Goal: Answer question/provide support: Share knowledge or assist other users

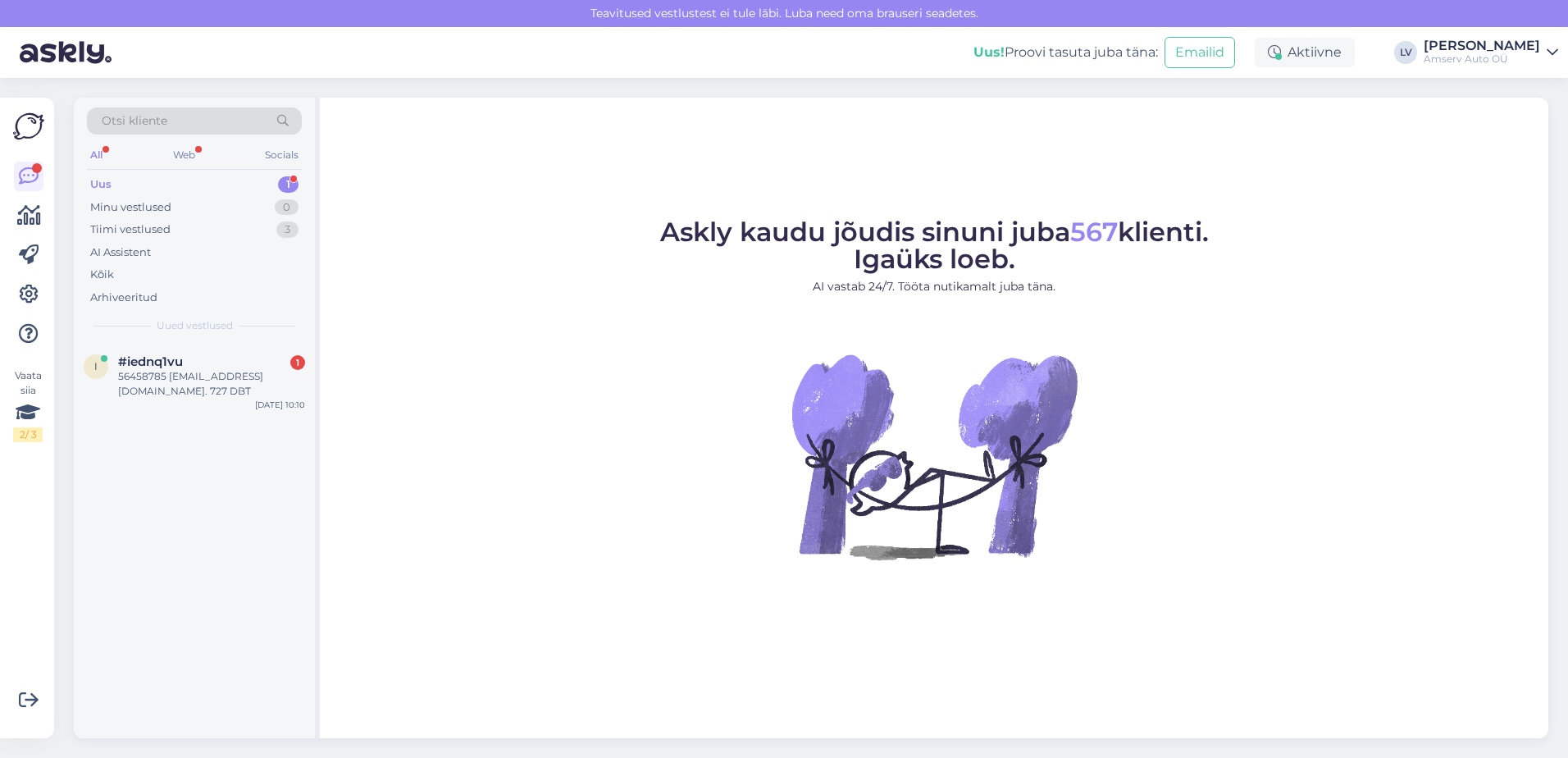
click at [218, 185] on div "Uus 1" at bounding box center [195, 184] width 215 height 23
drag, startPoint x: 203, startPoint y: 178, endPoint x: 212, endPoint y: 210, distance: 33.2
click at [203, 178] on div "Uus 1" at bounding box center [195, 184] width 215 height 23
click at [169, 388] on div "Здравствуйте! Пожалуйста, оставьте свои контактные данные (телефон, электронная…" at bounding box center [211, 384] width 187 height 30
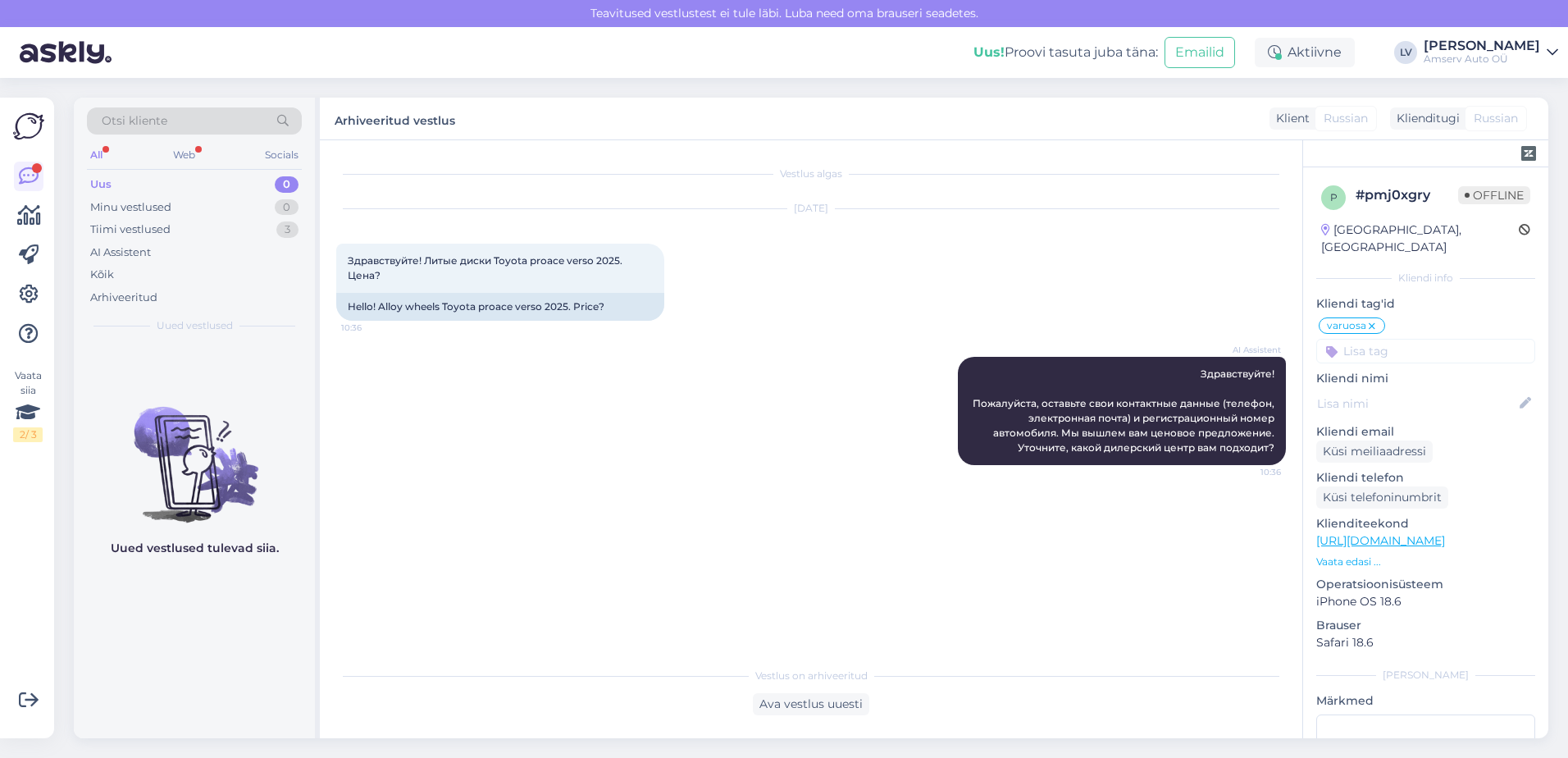
click at [185, 176] on div "Uus 0" at bounding box center [195, 184] width 215 height 23
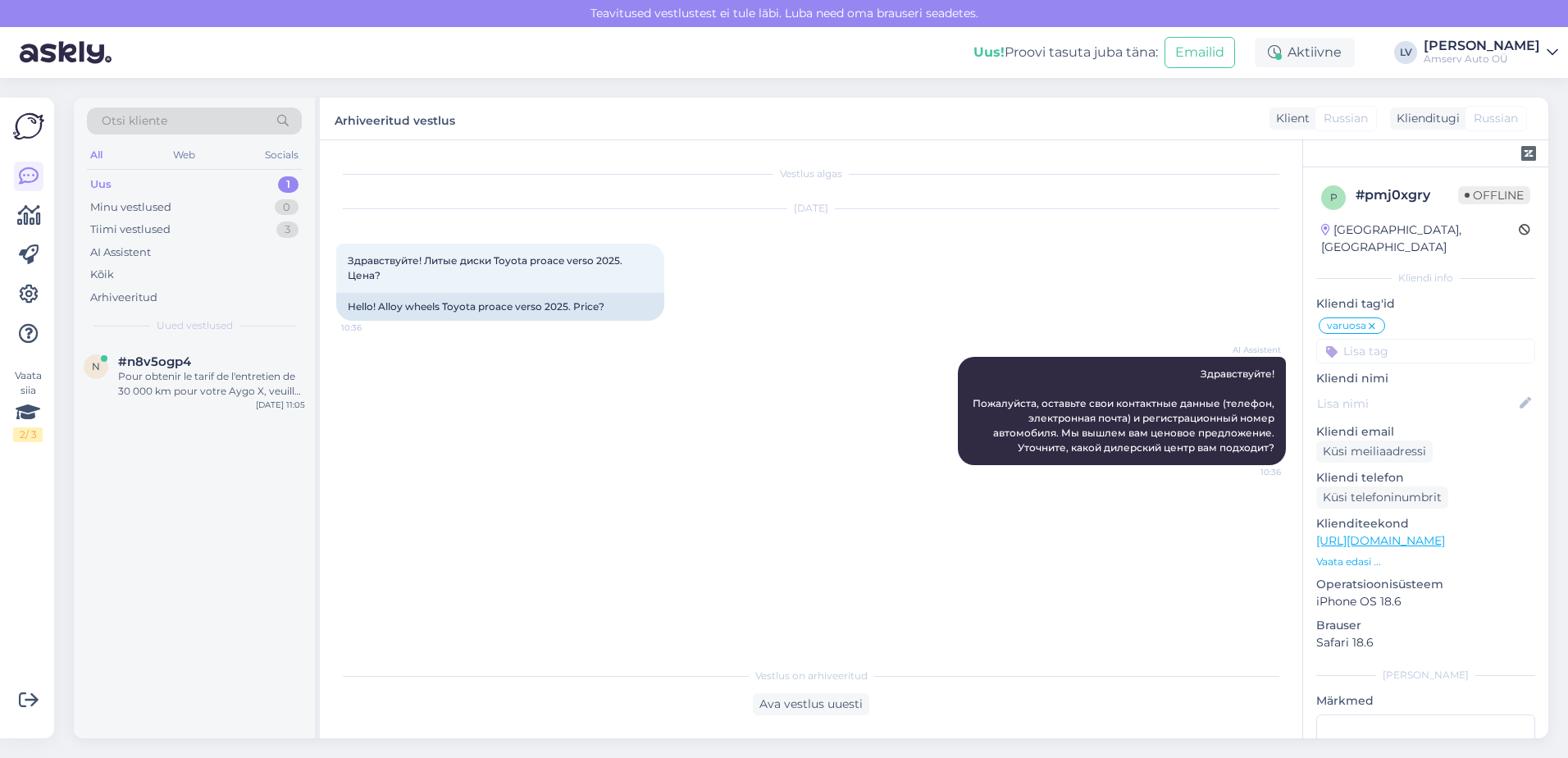
click at [207, 188] on div "Uus 1" at bounding box center [195, 184] width 215 height 23
click at [191, 382] on div "Pour obtenir le tarif de l'entretien de 30 000 km pour votre Aygo X, veuillez n…" at bounding box center [211, 384] width 187 height 30
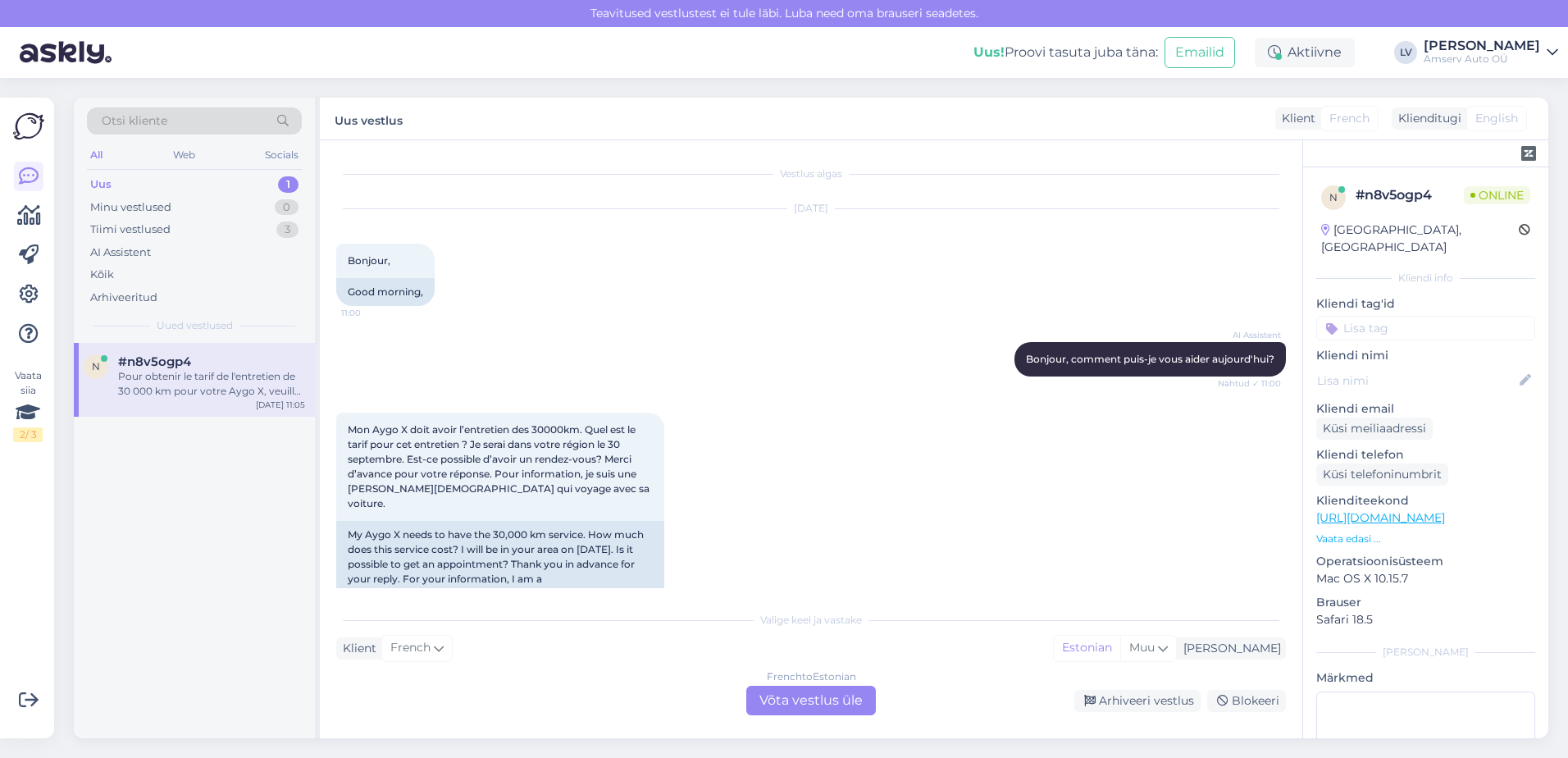
click at [827, 698] on div "French to Estonian Võta vestlus üle" at bounding box center [811, 701] width 130 height 30
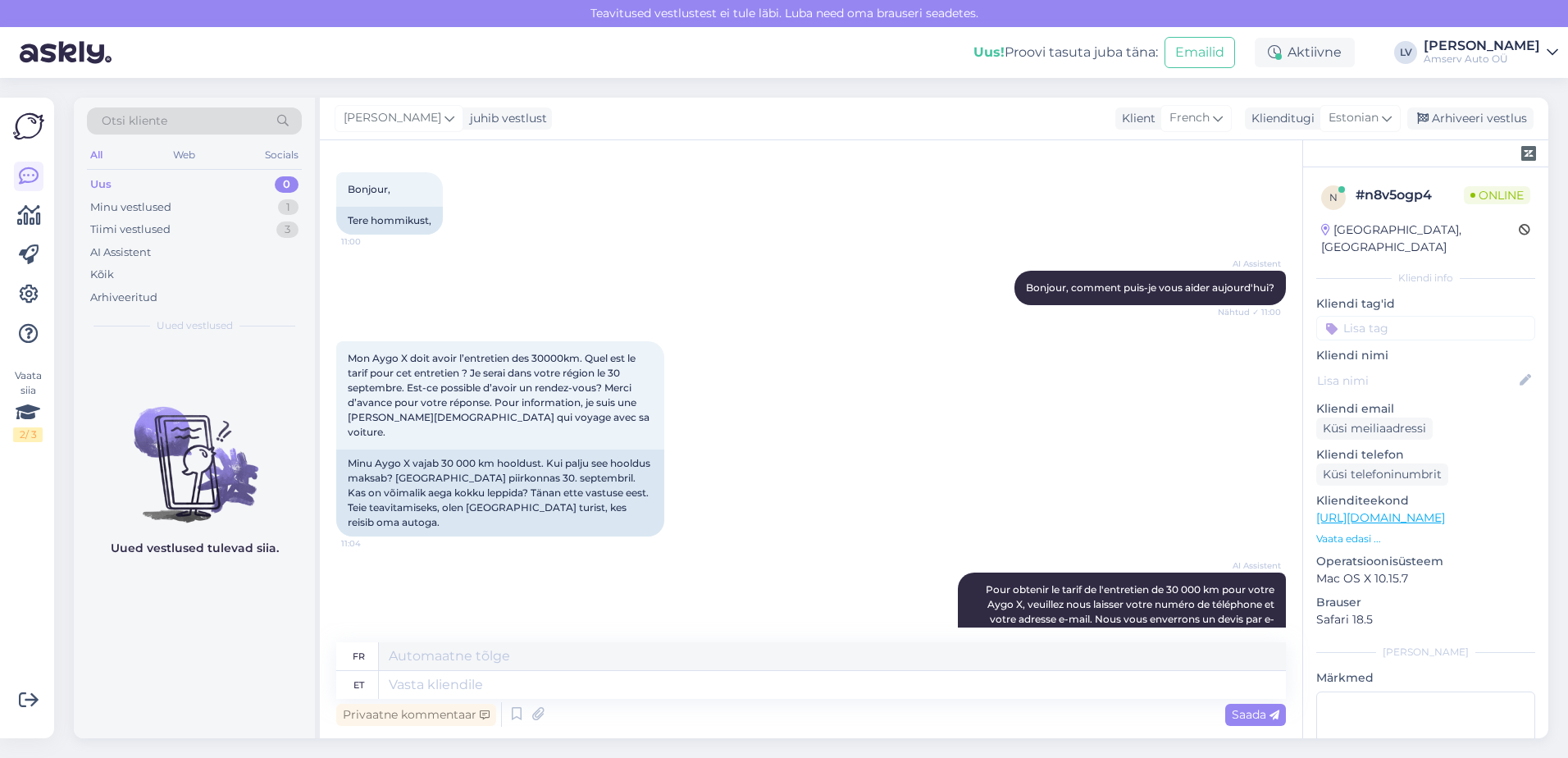
scroll to position [143, 0]
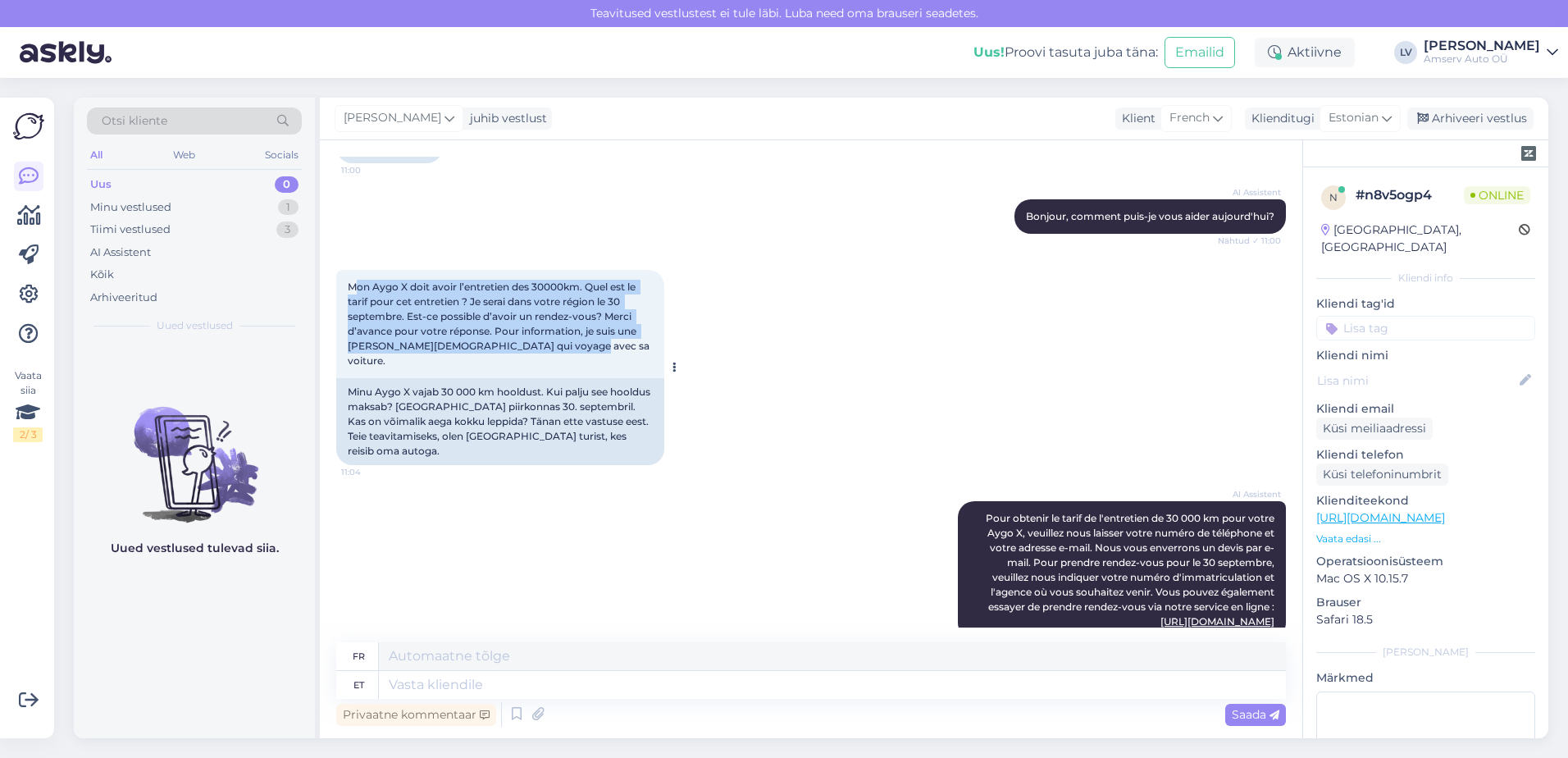
drag, startPoint x: 566, startPoint y: 357, endPoint x: 359, endPoint y: 291, distance: 217.3
click at [359, 291] on div "Mon Aygo X doit avoir l’entretien des 30000km. Quel est le tarif pour cet entre…" at bounding box center [500, 323] width 328 height 108
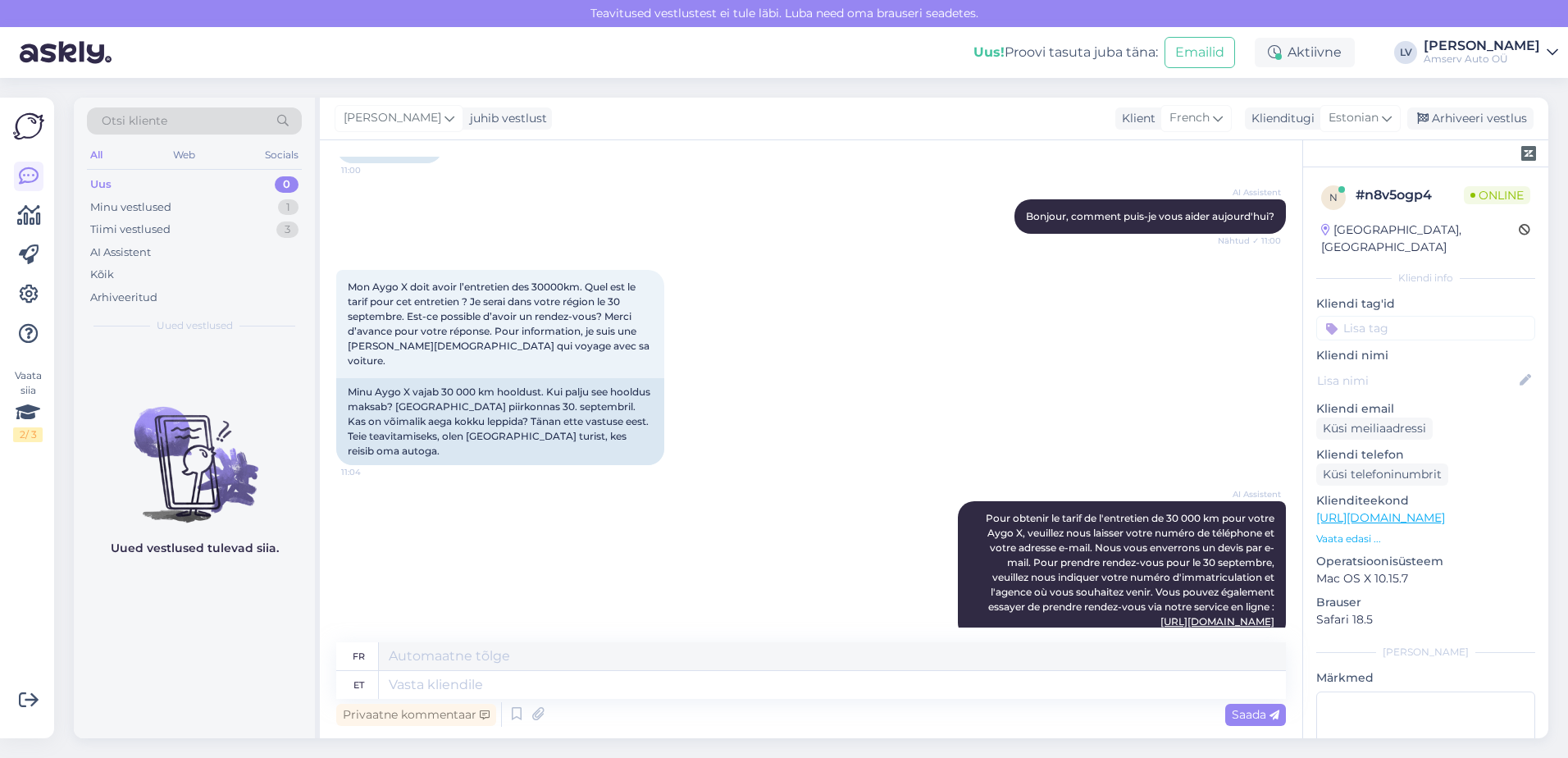
click at [765, 401] on div "Mon Aygo X doit avoir l’entretien des 30000km. Quel est le tarif pour cet entre…" at bounding box center [811, 368] width 950 height 232
click at [551, 649] on textarea at bounding box center [832, 656] width 907 height 28
click at [529, 700] on div "Privaatne kommentaar Saada" at bounding box center [811, 714] width 950 height 32
drag, startPoint x: 535, startPoint y: 684, endPoint x: 526, endPoint y: 665, distance: 21.0
click at [536, 684] on textarea at bounding box center [832, 685] width 907 height 28
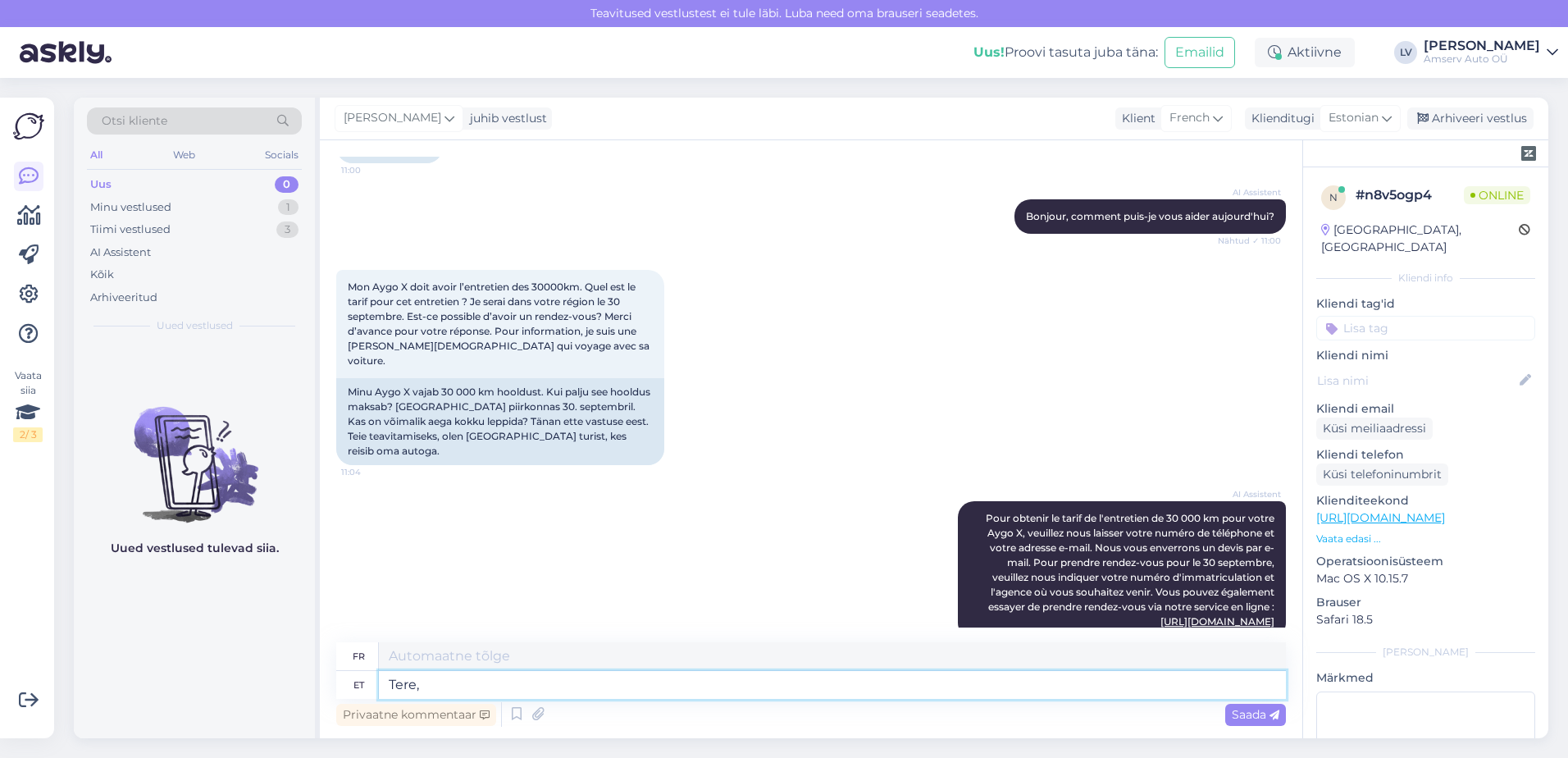
type textarea "Tere, p"
type textarea "Bonjour,"
type textarea "Tere, palun k"
type textarea "Bonjour, s'il vous plaît."
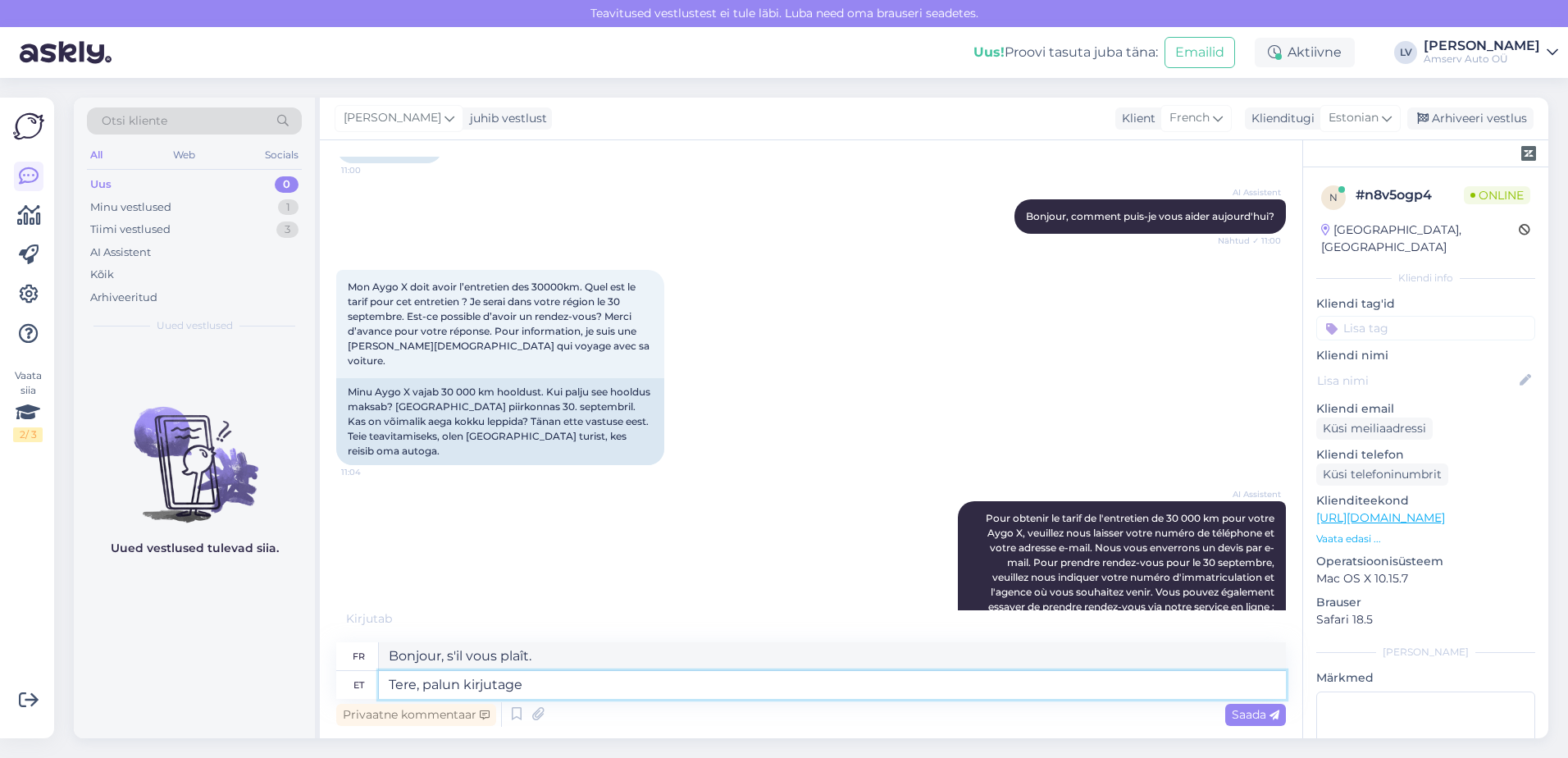
type textarea "Tere, palun kirjutage s"
type textarea "Bonjour, écrivez s'il vous plaît."
type textarea "Tere, palun kirjutage sõiduki reg"
type textarea "Bonjour, veuillez indiquer le véhicule"
type textarea "Tere, palun kirjutage sõiduki reg. nu"
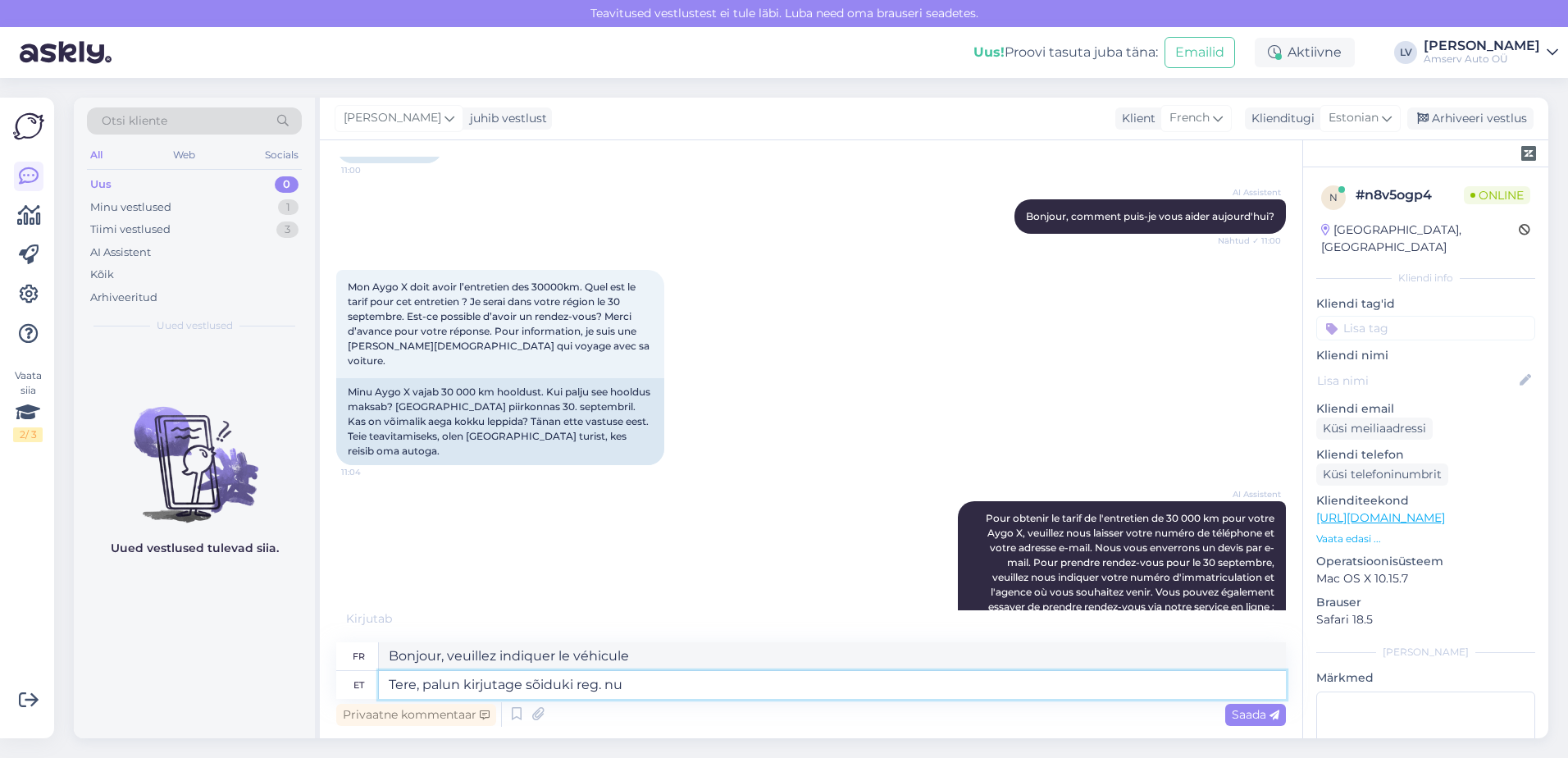
type textarea "Bonjour, veuillez écrire le numéro d'immatriculation du véhicule."
type textarea "Tere, palun kirjutage sõiduki reg. number"
click at [1253, 714] on span "Saada" at bounding box center [1255, 714] width 47 height 15
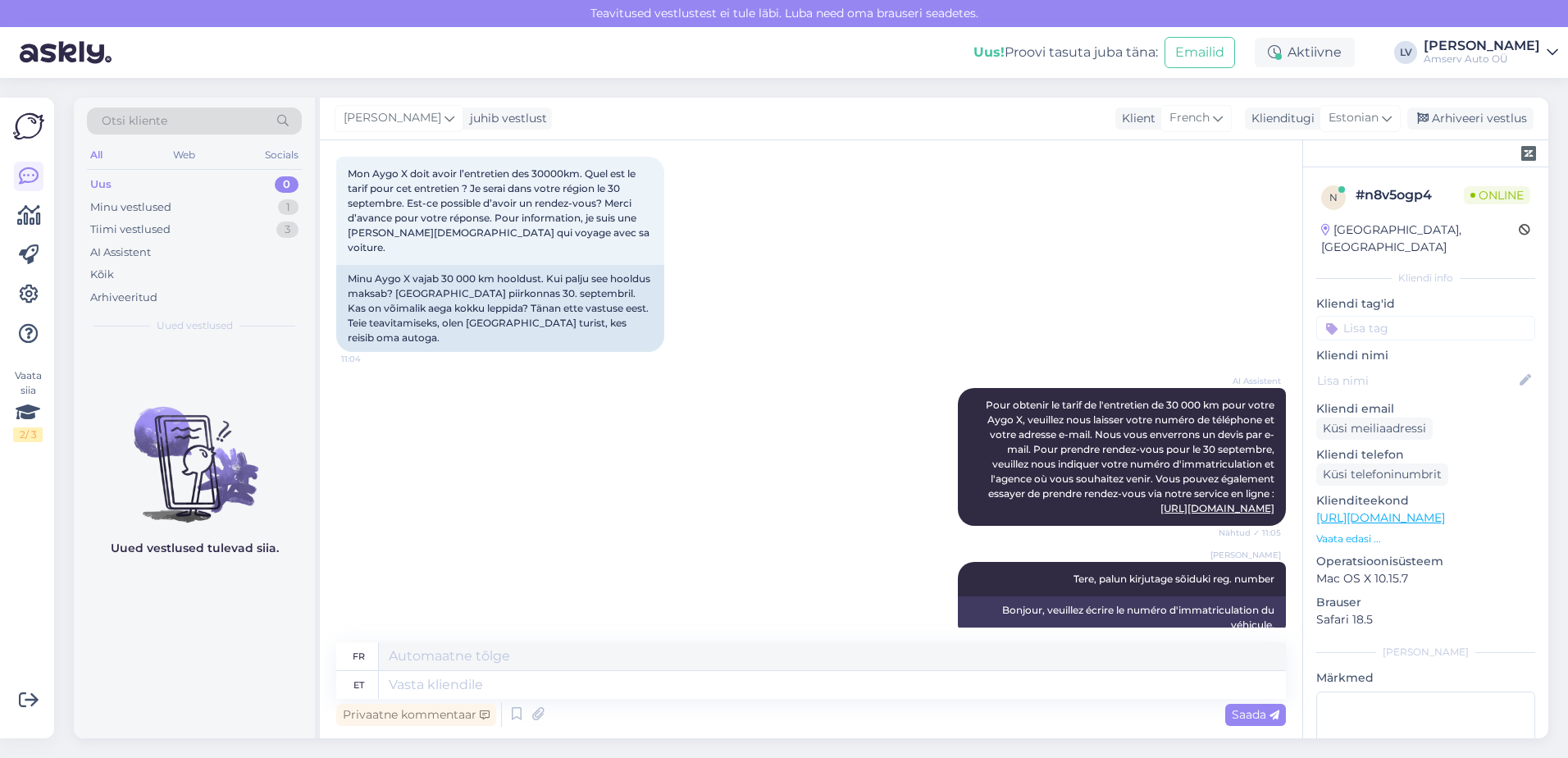
scroll to position [354, 0]
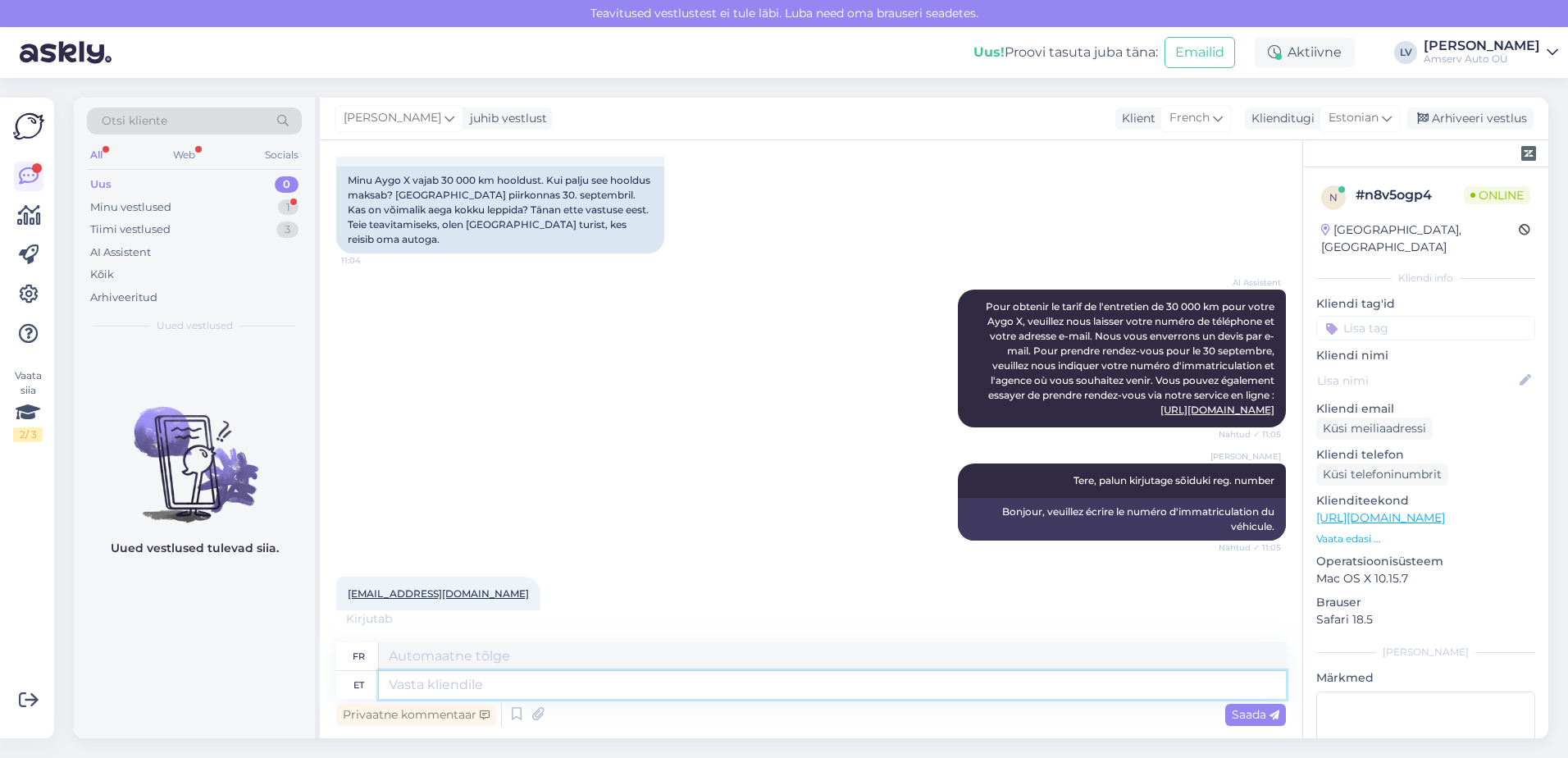
click at [503, 684] on textarea at bounding box center [832, 685] width 907 height 28
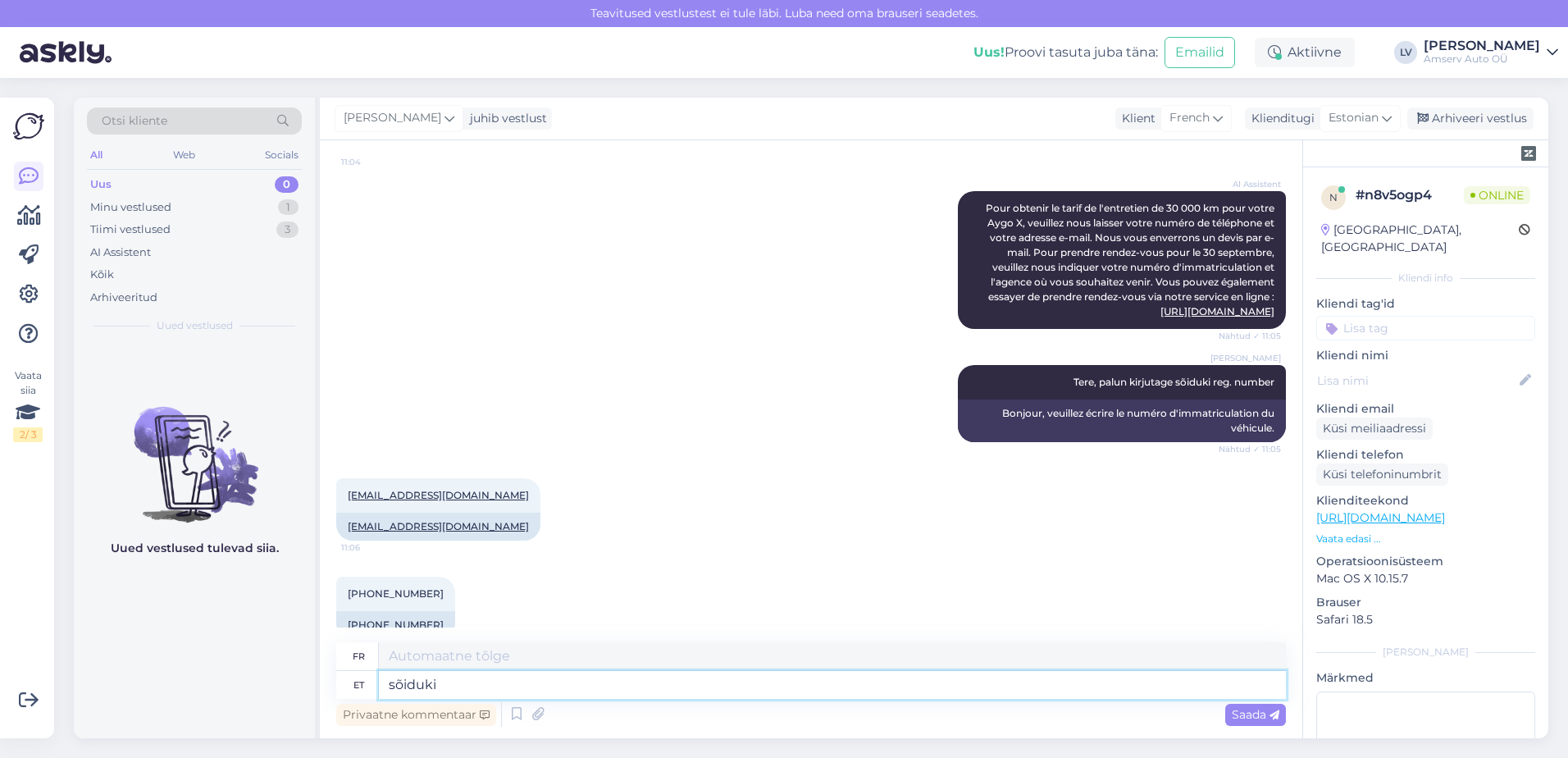
type textarea "sõiduki"
type textarea "véhicule"
type textarea "sõiduki reg, by"
type textarea "immatriculation du véhicule,"
type textarea "sõiduki reg, number?"
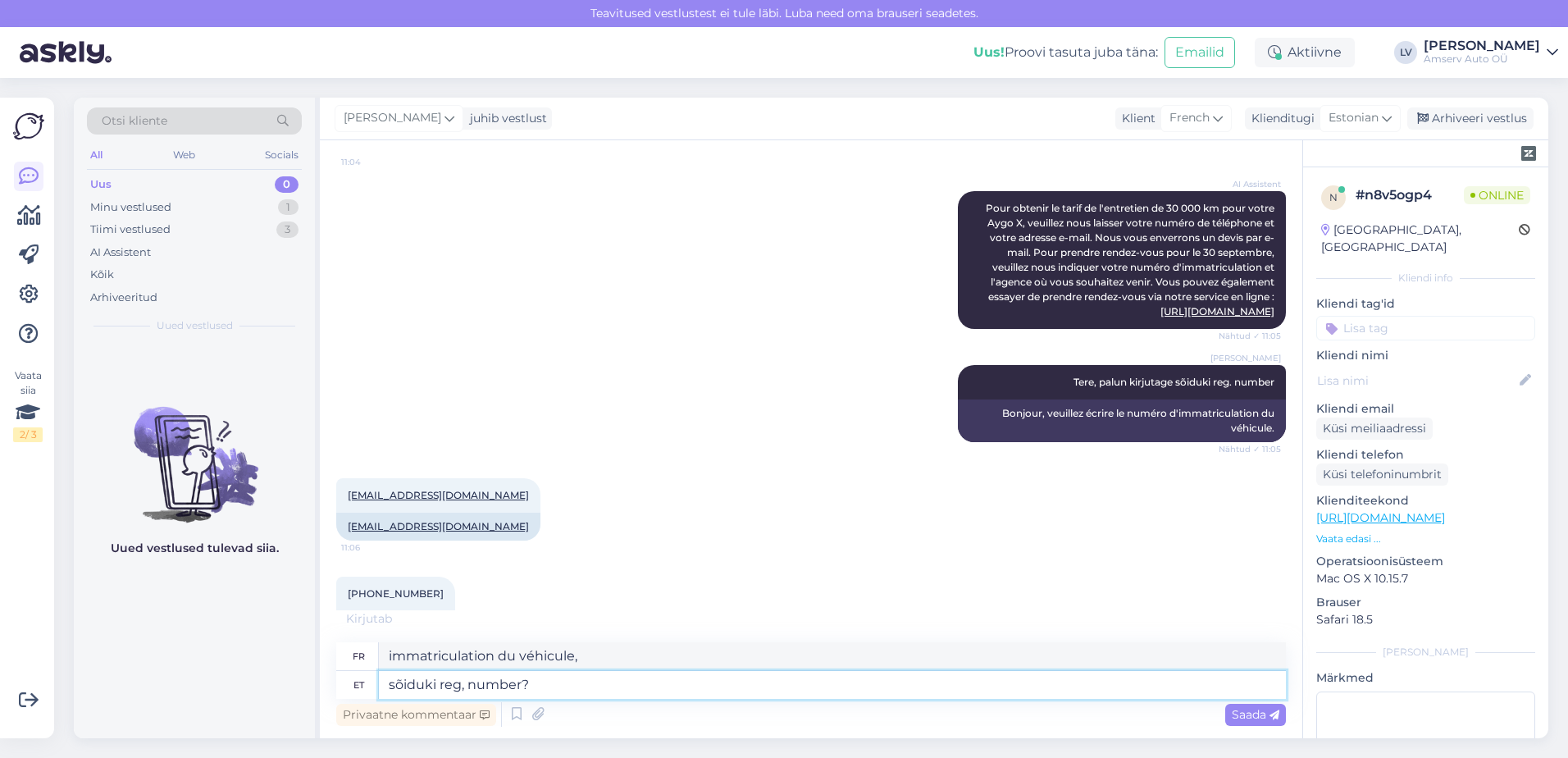
type textarea "numéro d'immatriculation du véhicule ?"
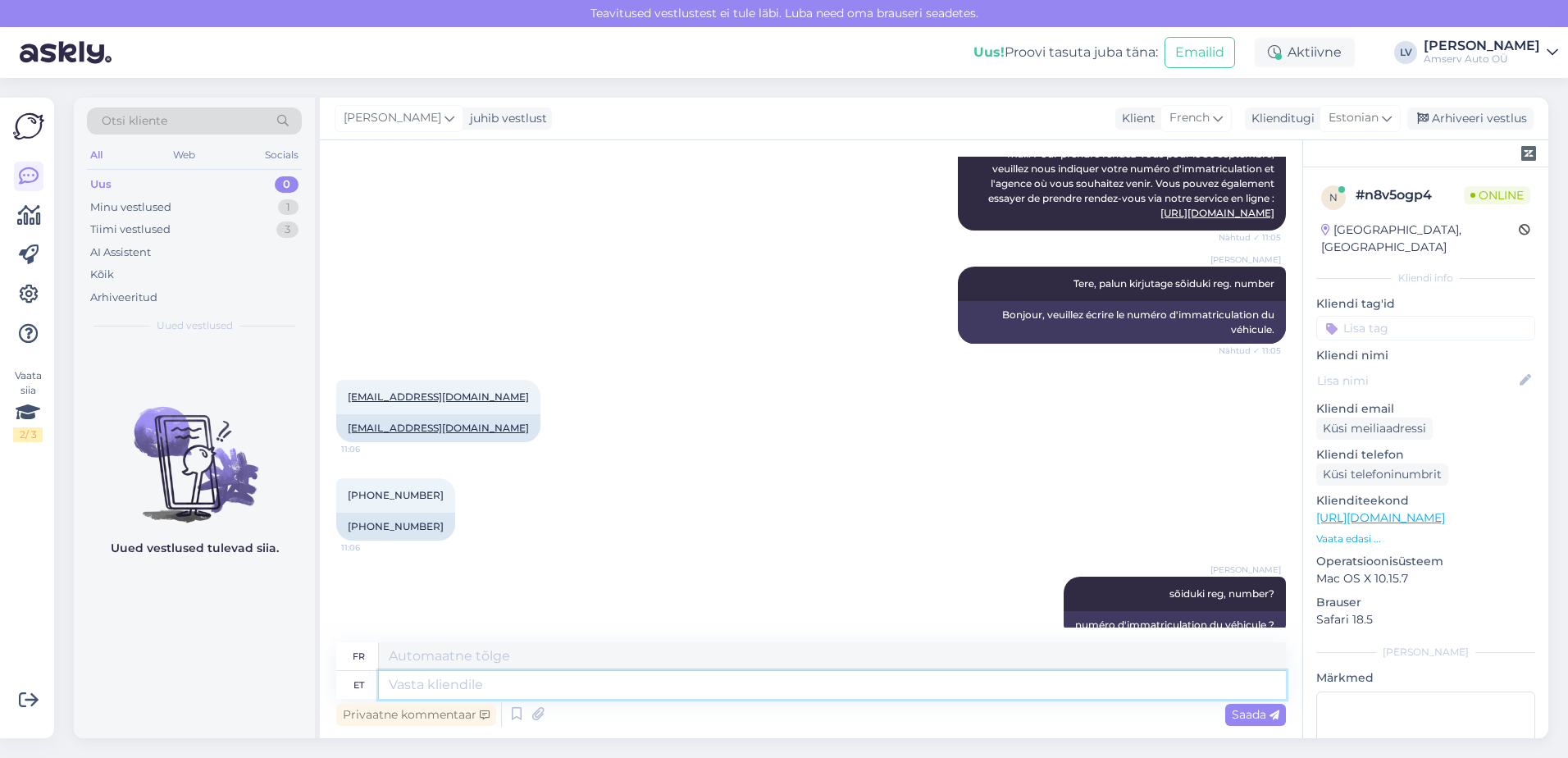
scroll to position [650, 0]
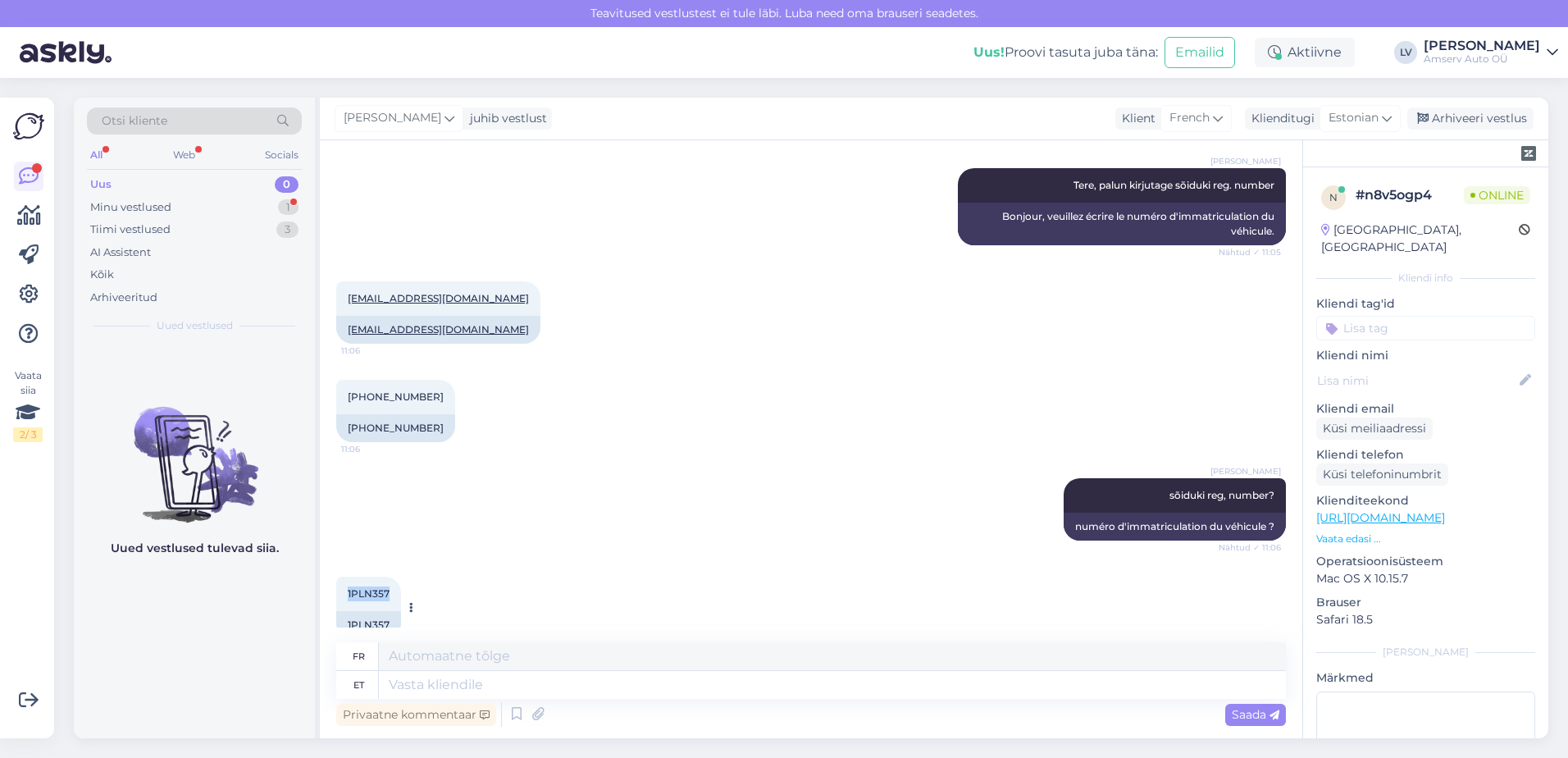
drag, startPoint x: 389, startPoint y: 563, endPoint x: 347, endPoint y: 562, distance: 42.0
click at [347, 576] on div "1PLN357 11:06" at bounding box center [369, 593] width 65 height 34
drag, startPoint x: 347, startPoint y: 562, endPoint x: 361, endPoint y: 562, distance: 14.0
copy span "1PLN357"
click at [409, 685] on textarea at bounding box center [832, 685] width 907 height 28
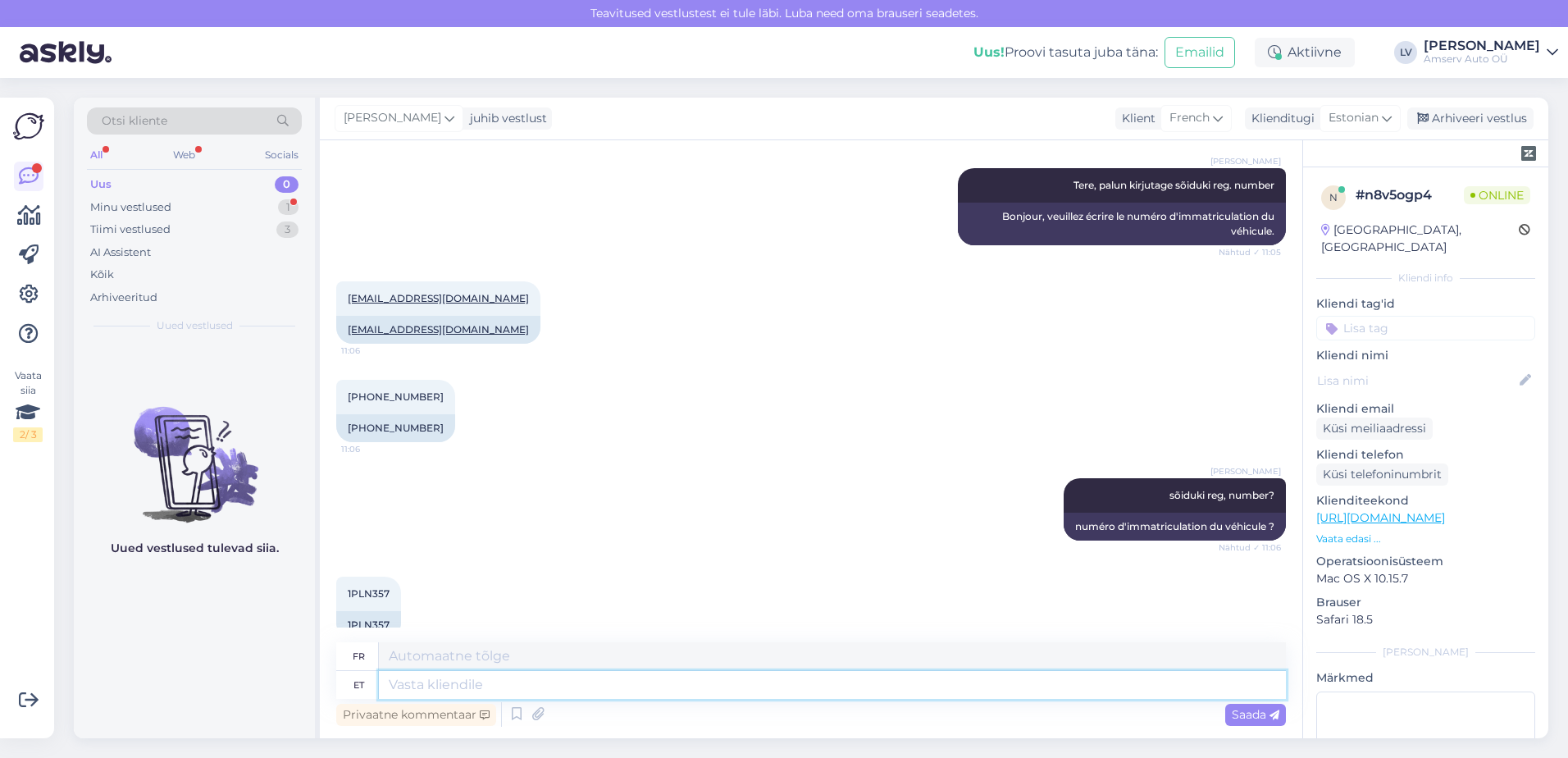
type textarea "K"
type textarea "Palun k"
type textarea "S'il te plaît"
type textarea "Palun kirjutage"
type textarea "S'il vous plaît écrivez"
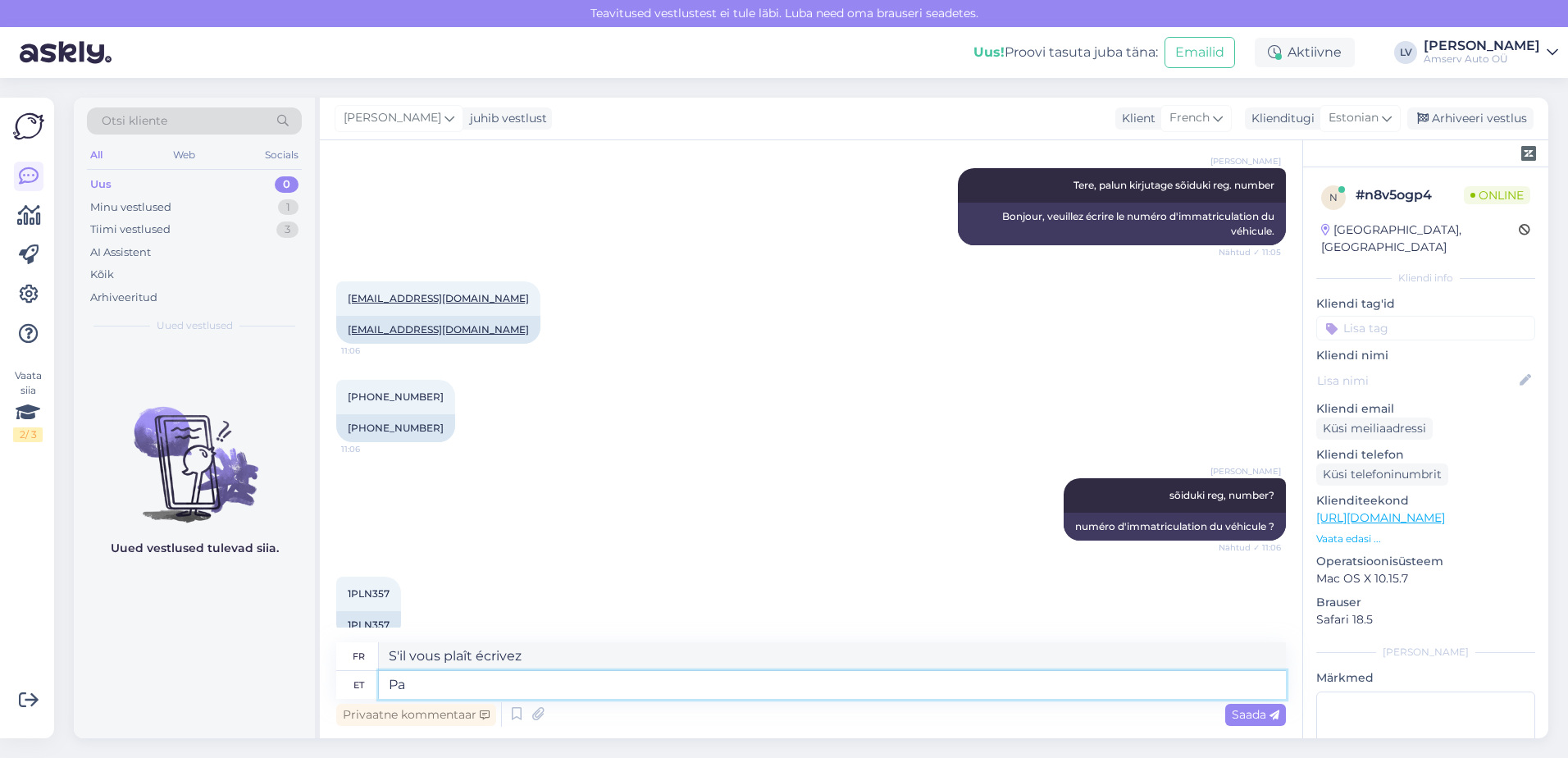
type textarea "P"
type textarea "S'il te plaît"
type textarea "Kahjuks"
type textarea "Malheureusement"
type textarea "K"
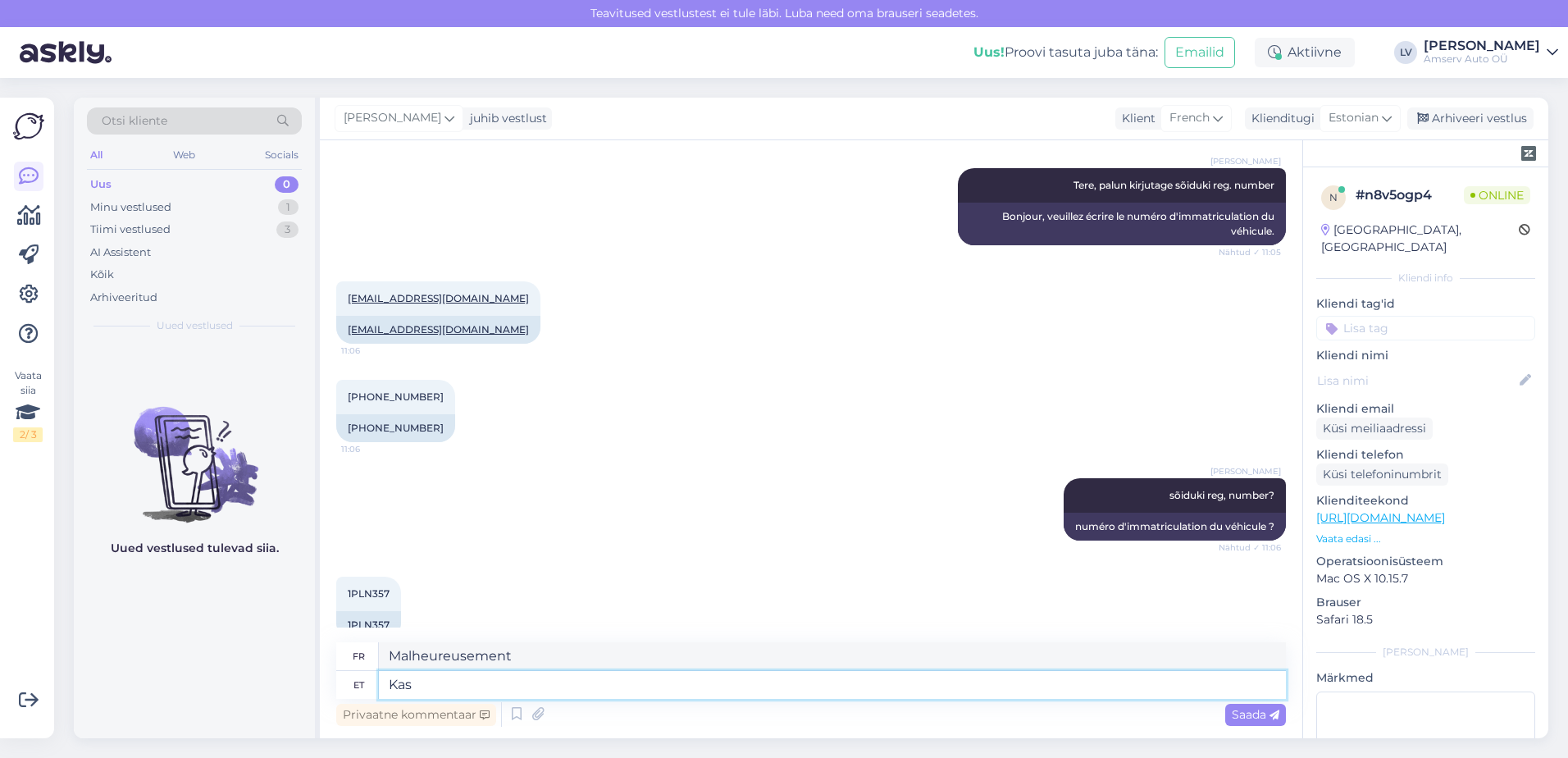
type textarea "Kas"
type textarea "Est"
type textarea "Kas VIN"
type textarea "Est-ce que le NIV"
type textarea "K"
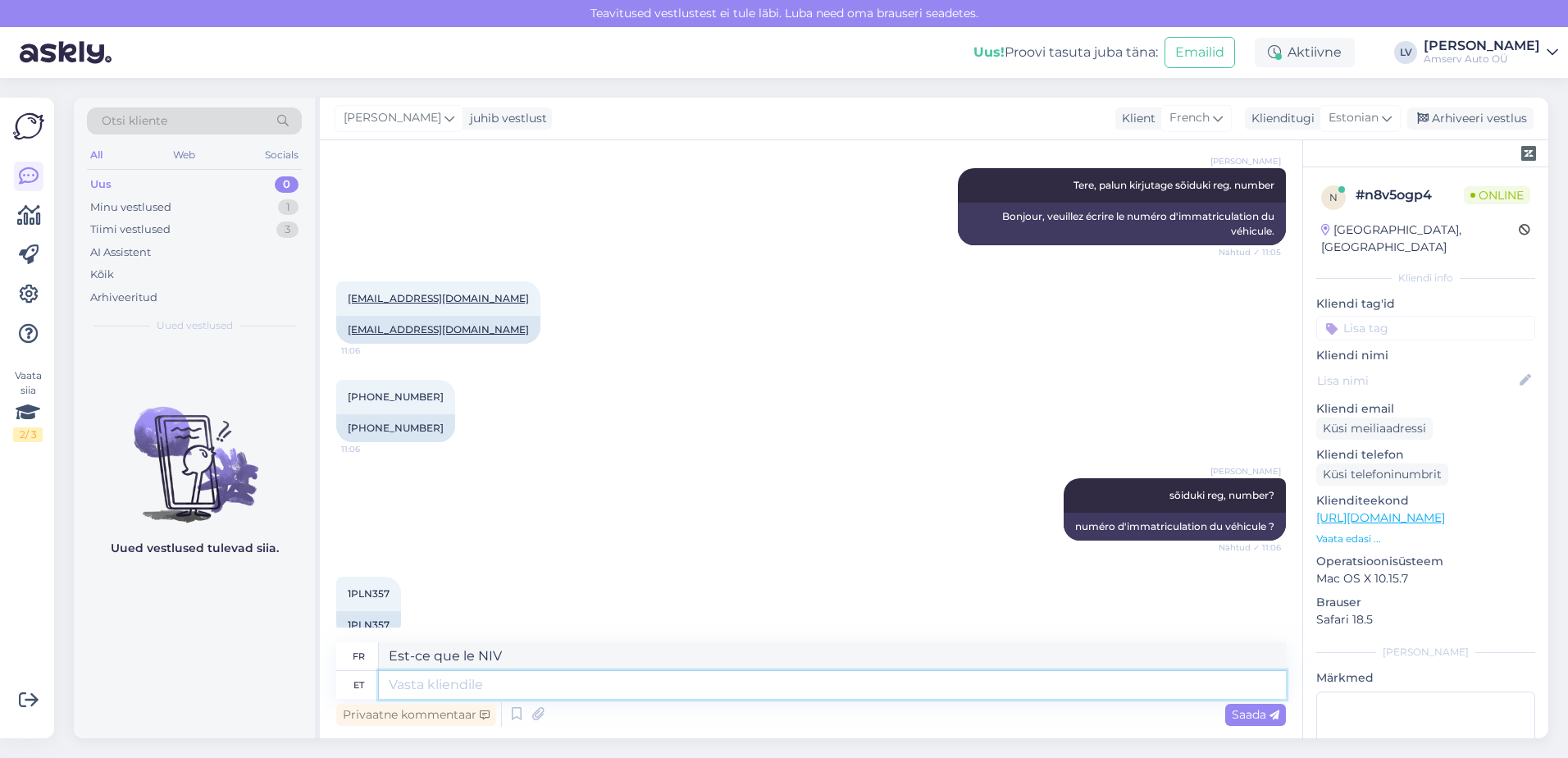
type textarea "Est"
type textarea "[PERSON_NAME]"
type textarea "Parce que"
type textarea "Kuna meie s"
type textarea "Parce que nous"
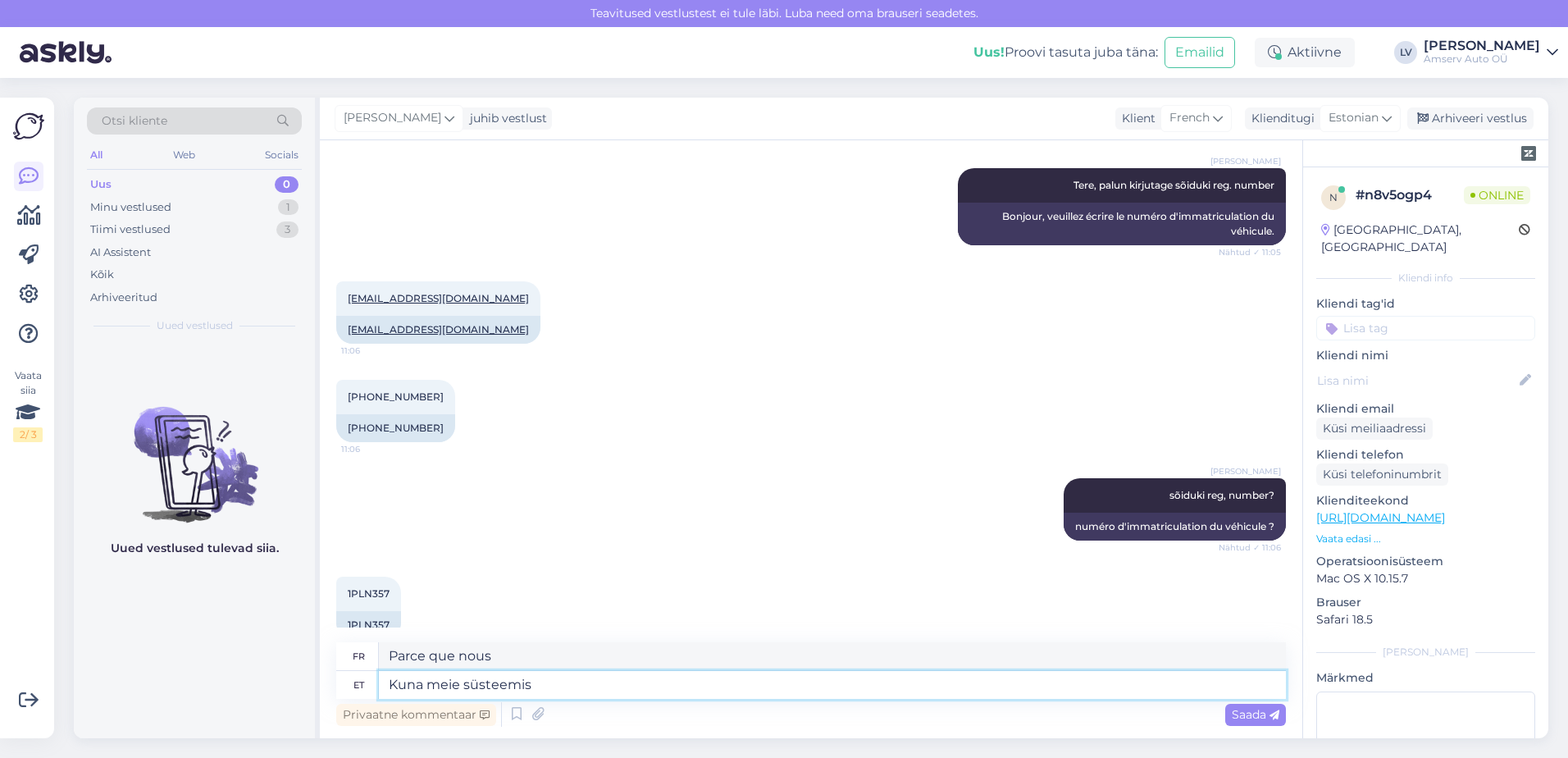
type textarea "Kuna meie süsteemis s"
type textarea "Parce que dans notre système"
type textarea "Kuna meie süsteemis sõidukit ei"
type textarea "Parce que dans notre système le véhicule"
type textarea "Kuna meie süsteemis sõidukit ei o"
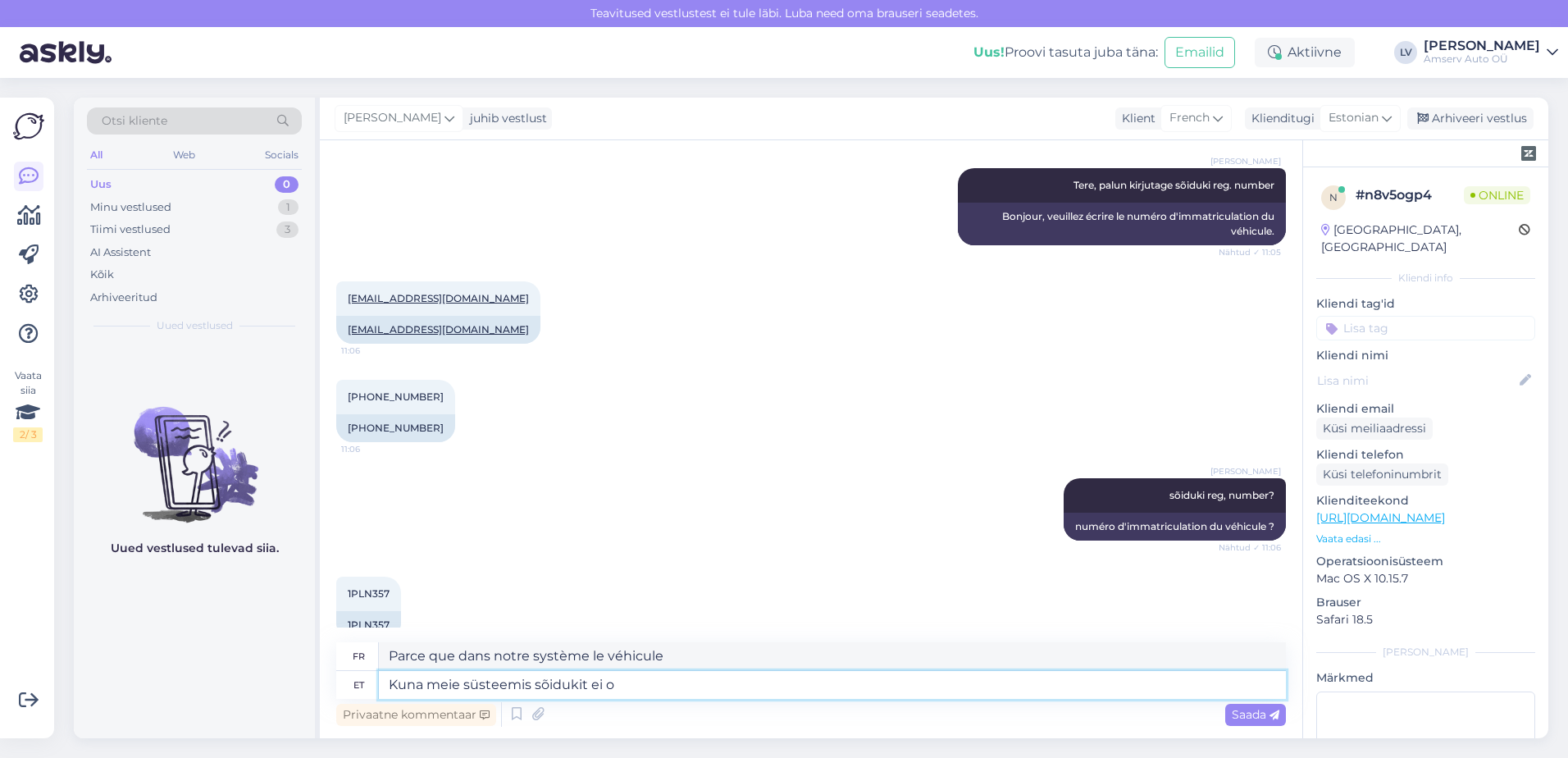
type textarea "Puisqu'il n'y a pas de véhicule dans notre système"
type textarea "Kuna meie süsteemis sõidukit ei ole, siis p"
type textarea "Puisqu'il n'y a pas de véhicule dans notre système,"
type textarea "Kuna meie süsteemis sõidukit ei ole, siis palume ki"
type textarea "Puisqu'il n'y a pas de véhicule dans notre système, nous demandons"
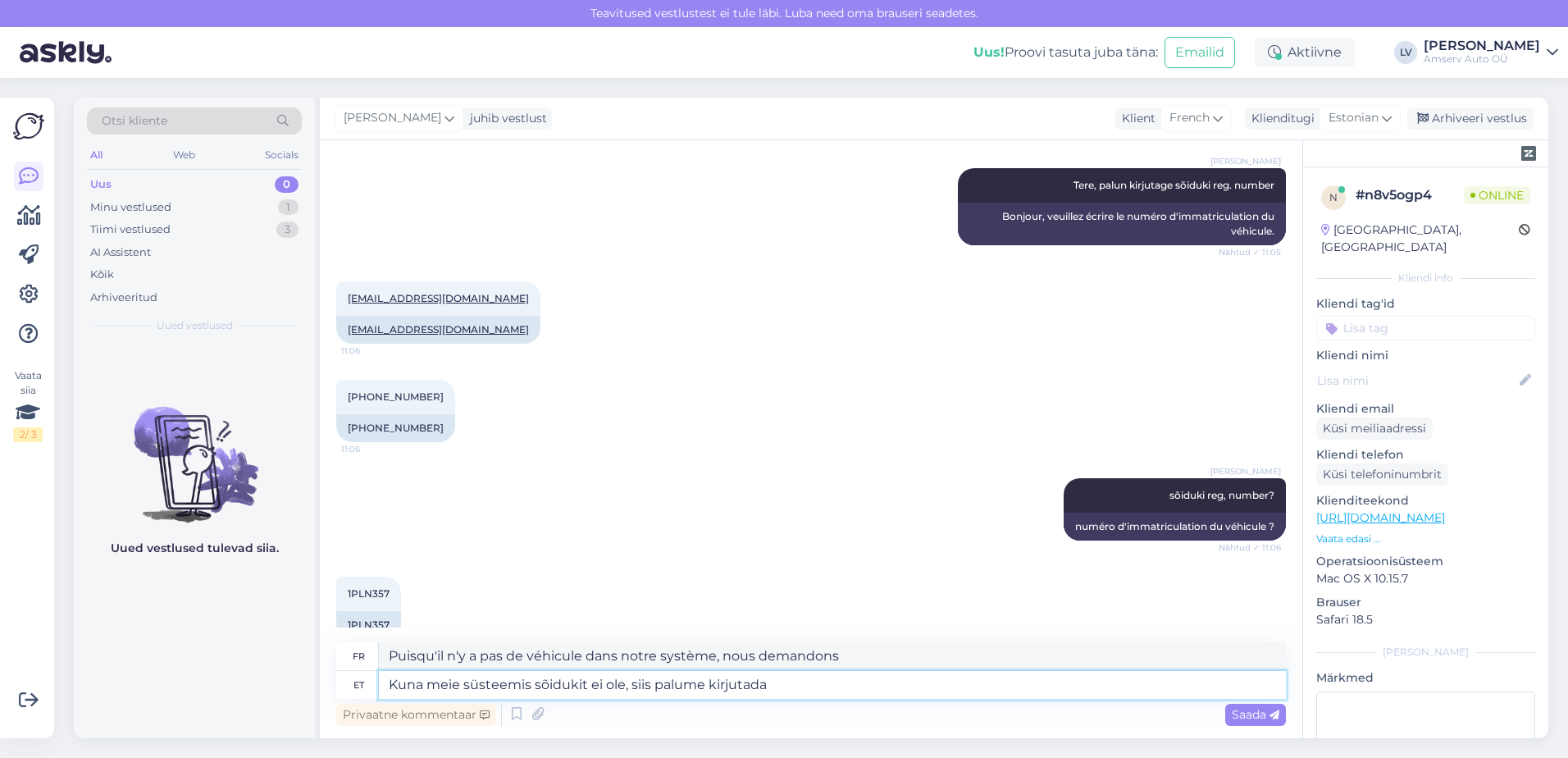
type textarea "Kuna meie süsteemis sõidukit ei ole, siis palume kirjutada"
type textarea "Puisqu'il n'y a pas de véhicule dans notre système, veuillez écrire"
type textarea "Kuna meie süsteemis sõidukit ei ole, siis palume kirjutada meilile"
type textarea "Puisqu'il n'y a pas de véhicule dans notre système, veuillez nous écrire par co…"
paste textarea "[EMAIL_ADDRESS][DOMAIN_NAME]"
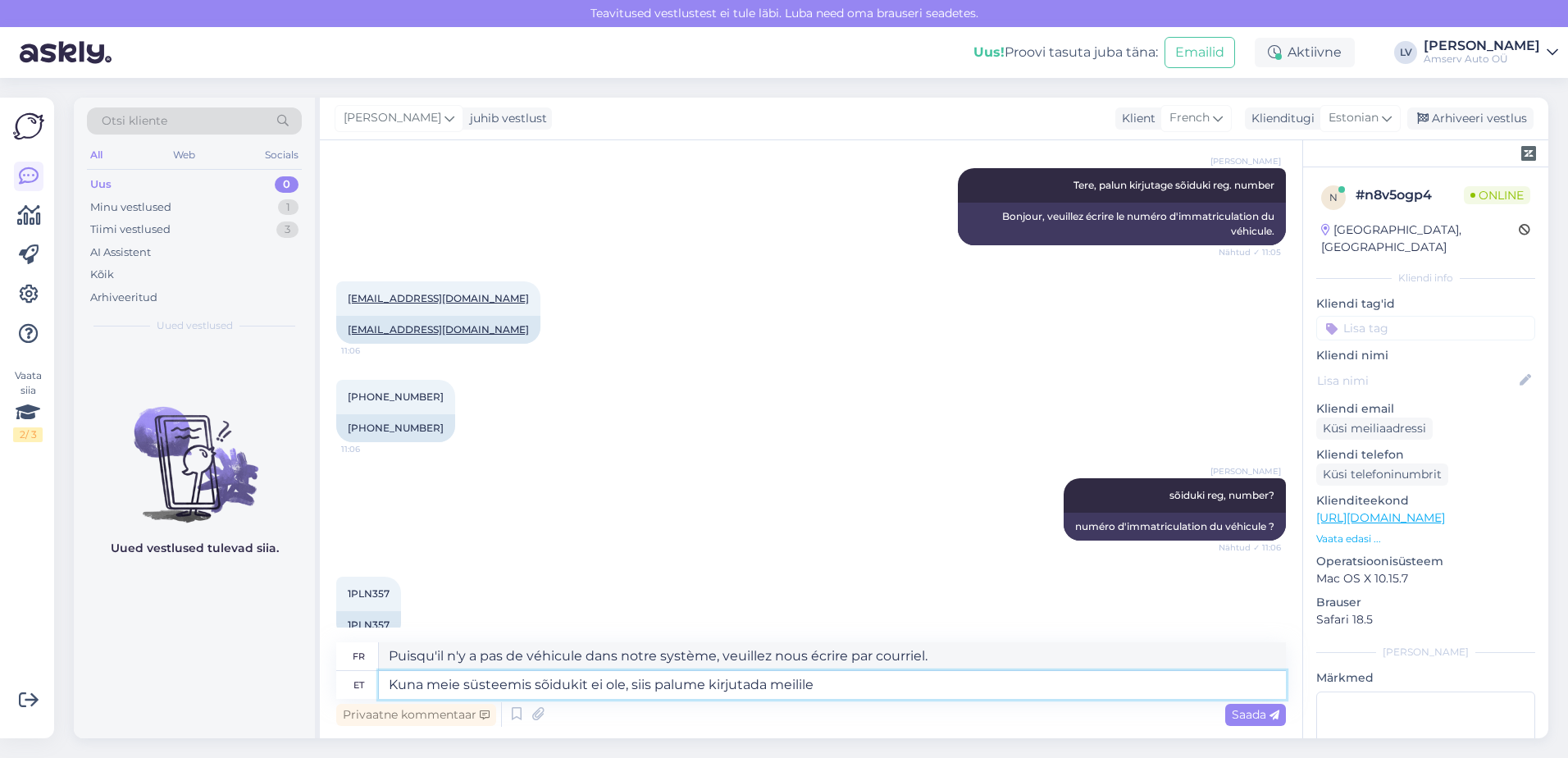
type textarea "Kuna meie süsteemis sõidukit ei ole, siis palume kirjutada meilile [EMAIL_ADDRE…"
type textarea "Comme il n'y a pas de véhicule dans notre système, veuillez écrire à [EMAIL_ADD…"
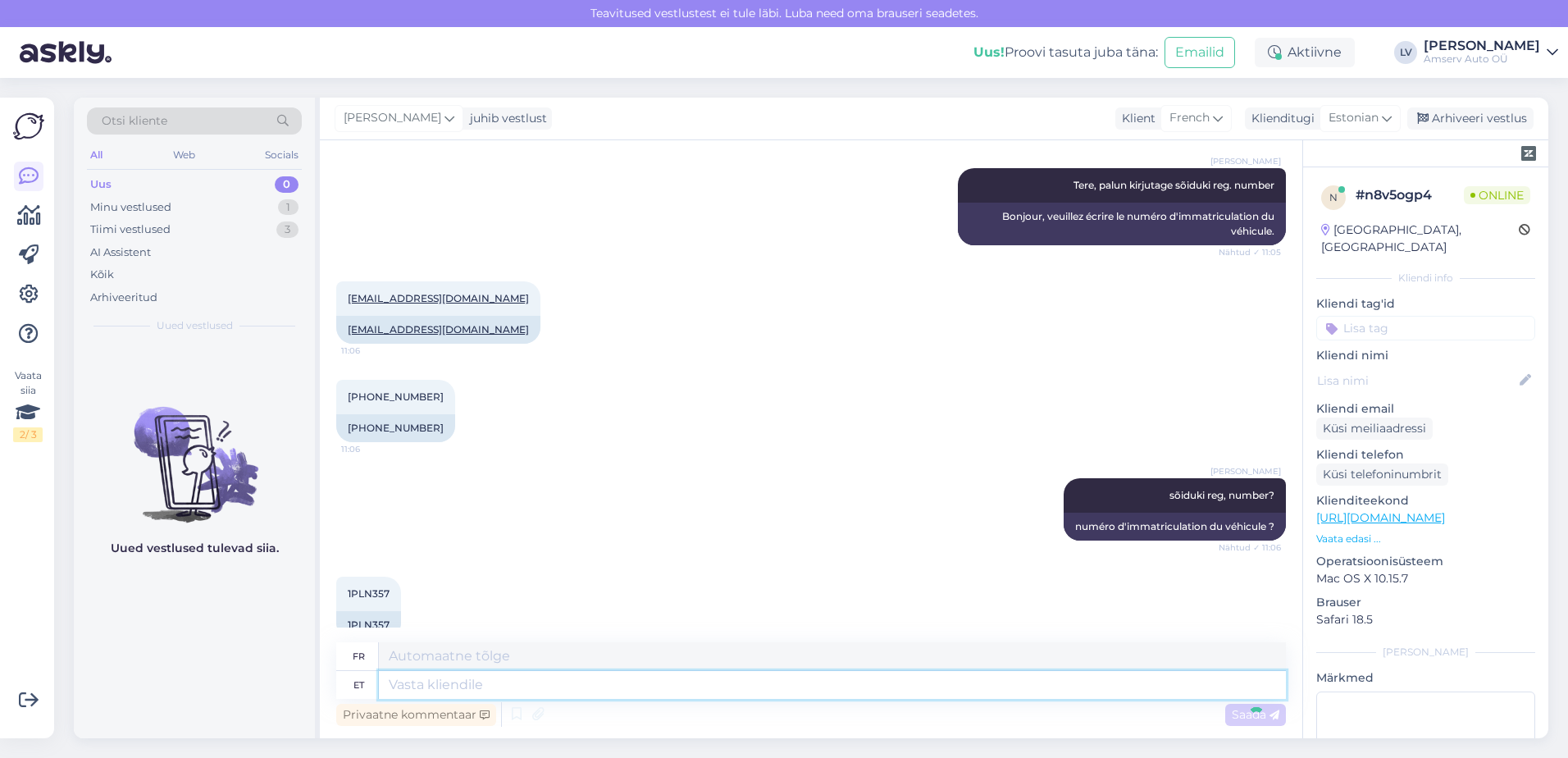
scroll to position [777, 0]
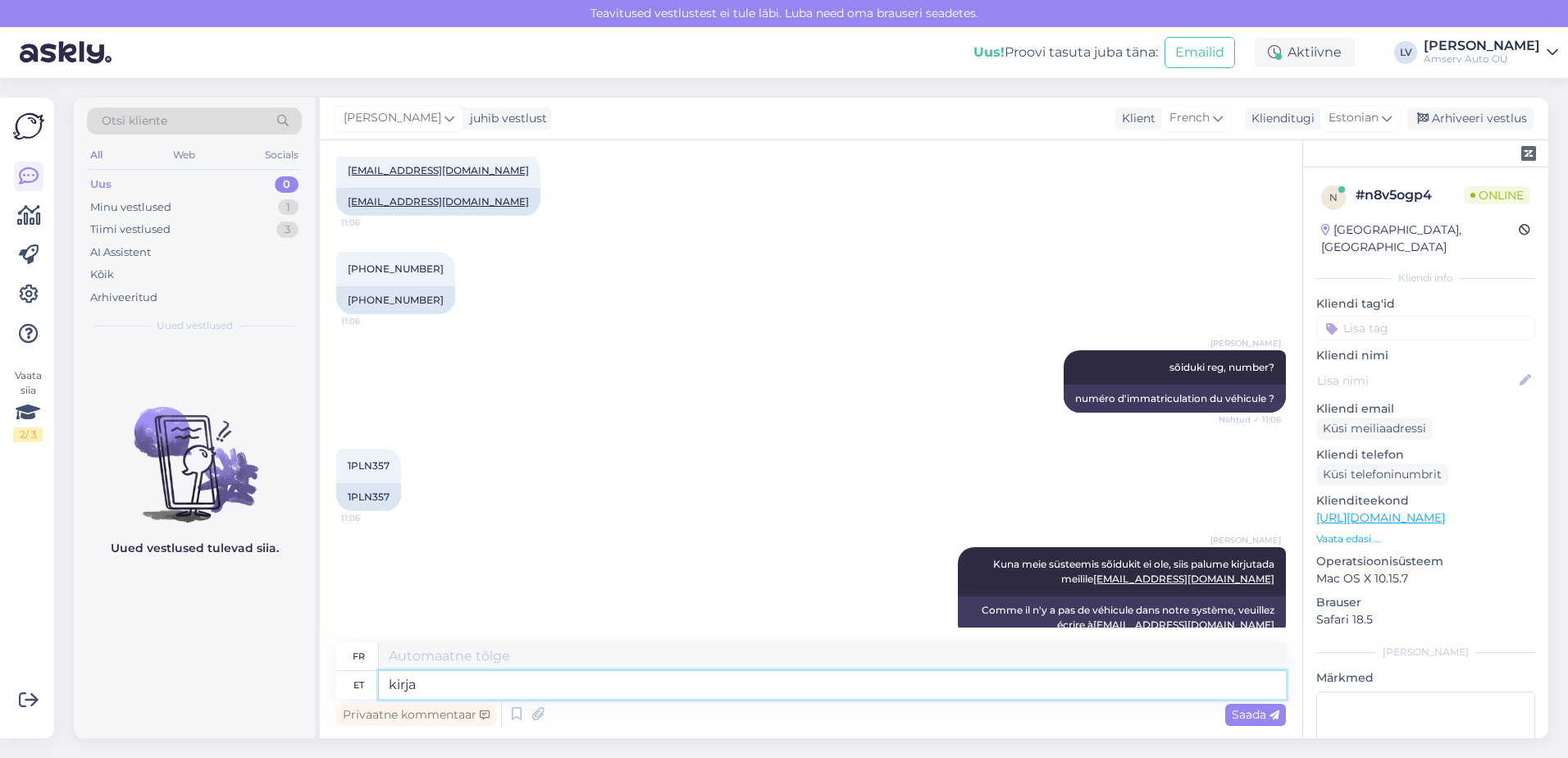
type textarea "kirja"
type textarea "lettre"
type textarea "kirja palun"
type textarea "lettre s'il vous plaît"
type textarea "kir"
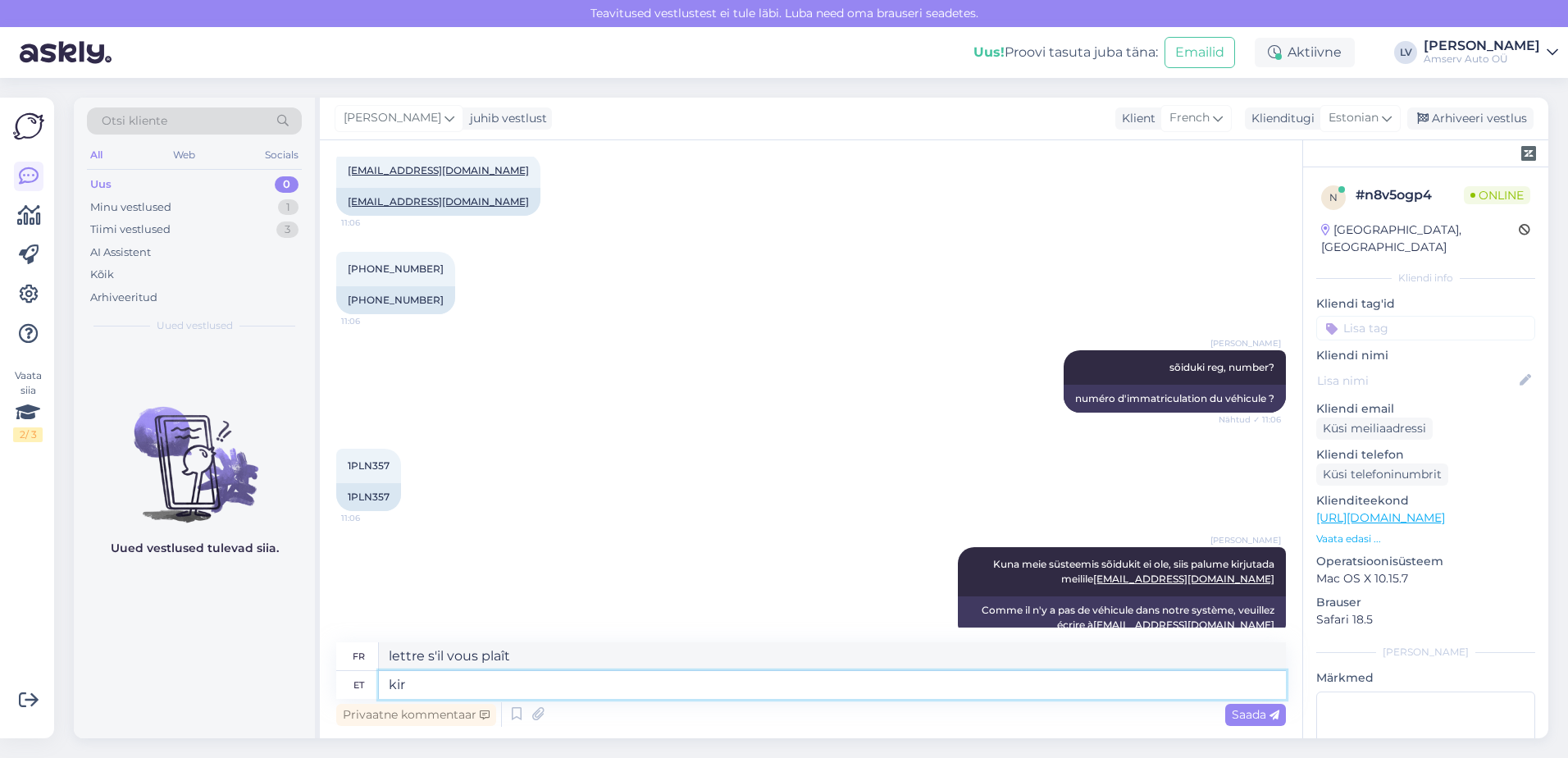
type textarea "lettre"
type textarea "k"
type textarea "ja m"
type textarea "et"
type textarea "ja palun"
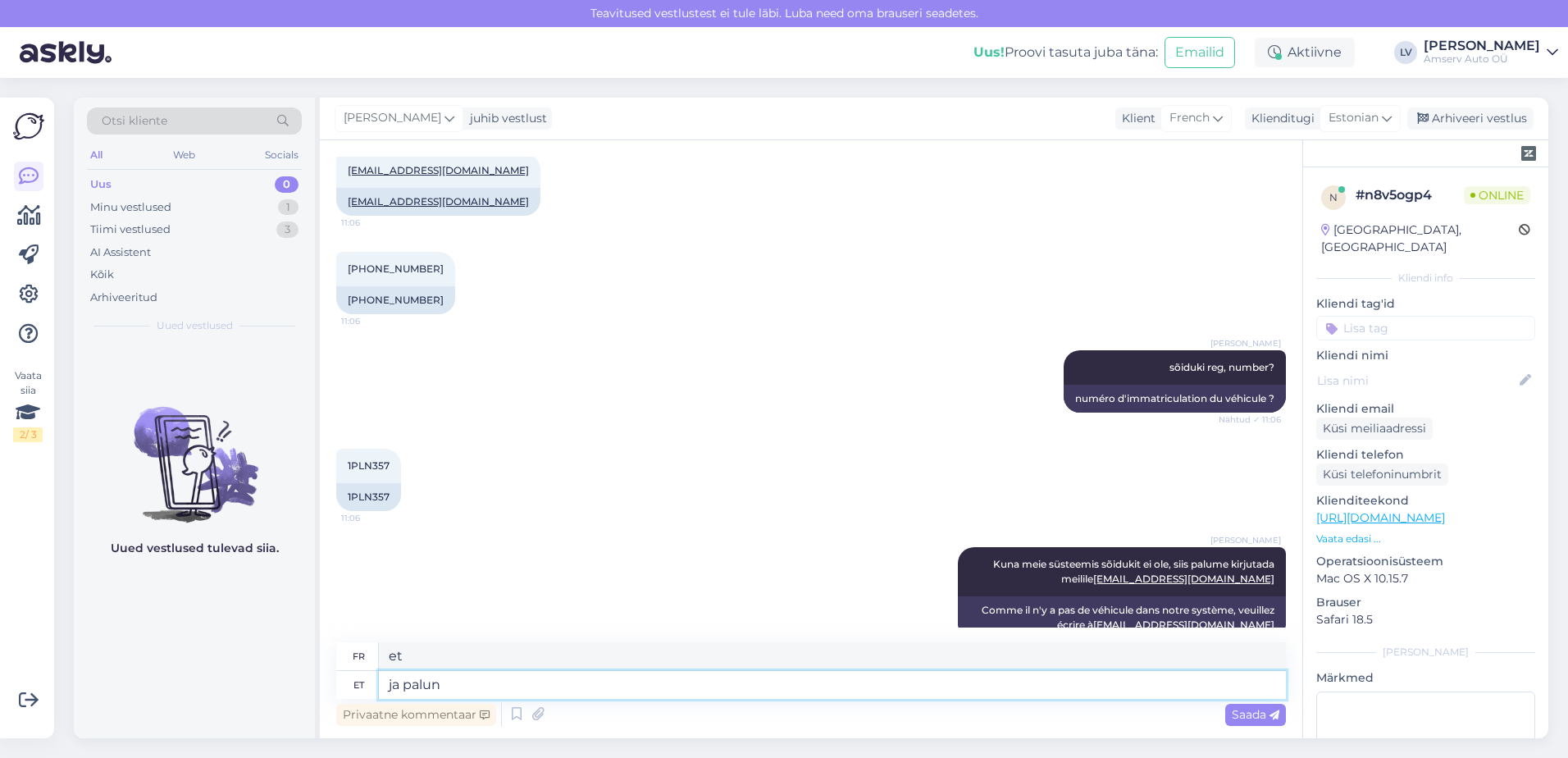
type textarea "et s'il vous plaît"
type textarea "ja palun märkida k"
type textarea "et s'il vous plaît noter"
type textarea "ja palun märkida kirja"
type textarea "et s'il vous plaît, [PERSON_NAME] la lettre"
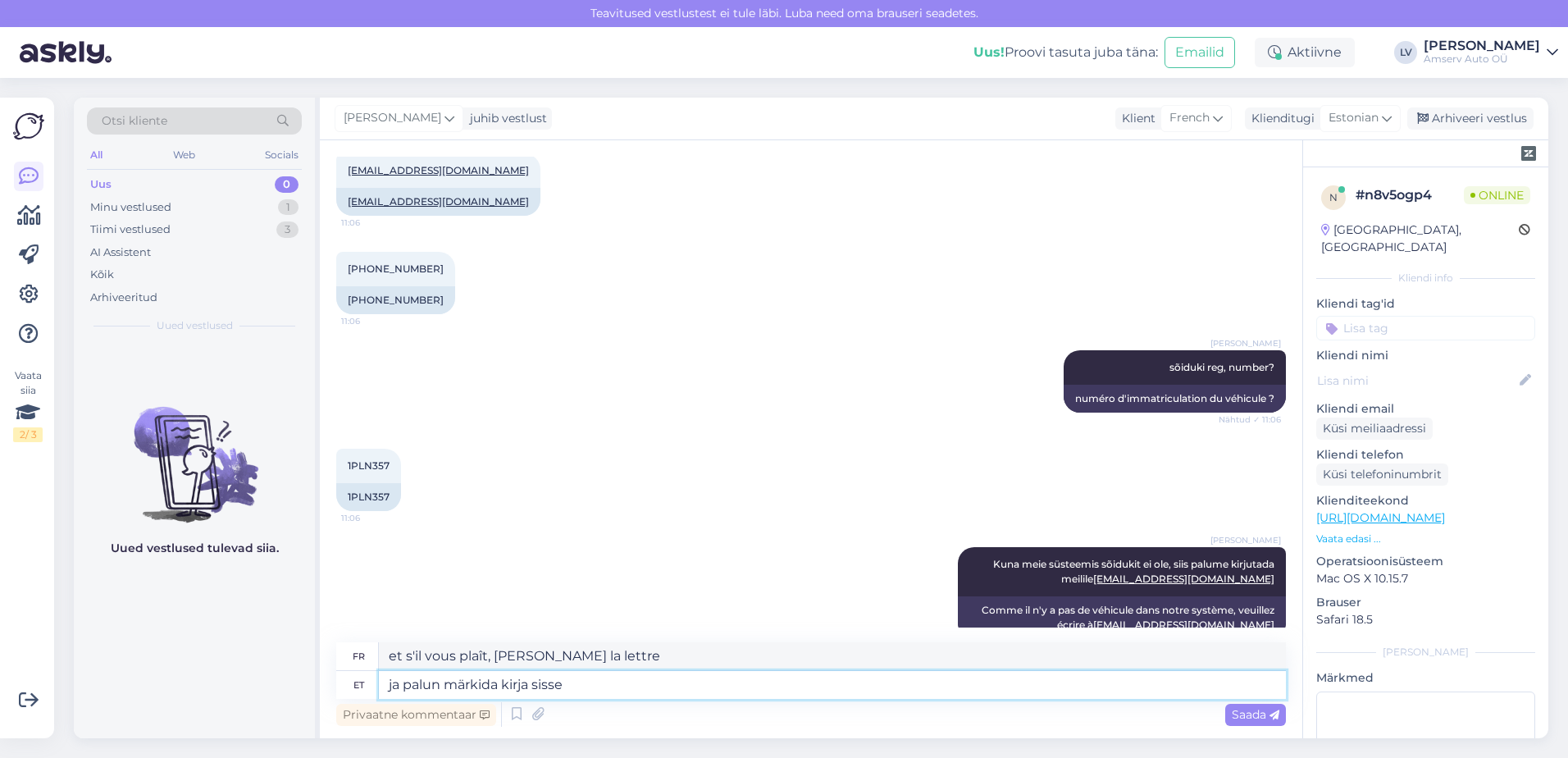
type textarea "ja palun märkida kirja sisse"
type textarea "et s'il vous plaît écrivez dans la lettre"
type textarea "ja palun märkida kirja sisse ka"
type textarea "et veuillez également inclure dans la lettre"
type textarea "ja palun märkida kirja sisse ka auto V"
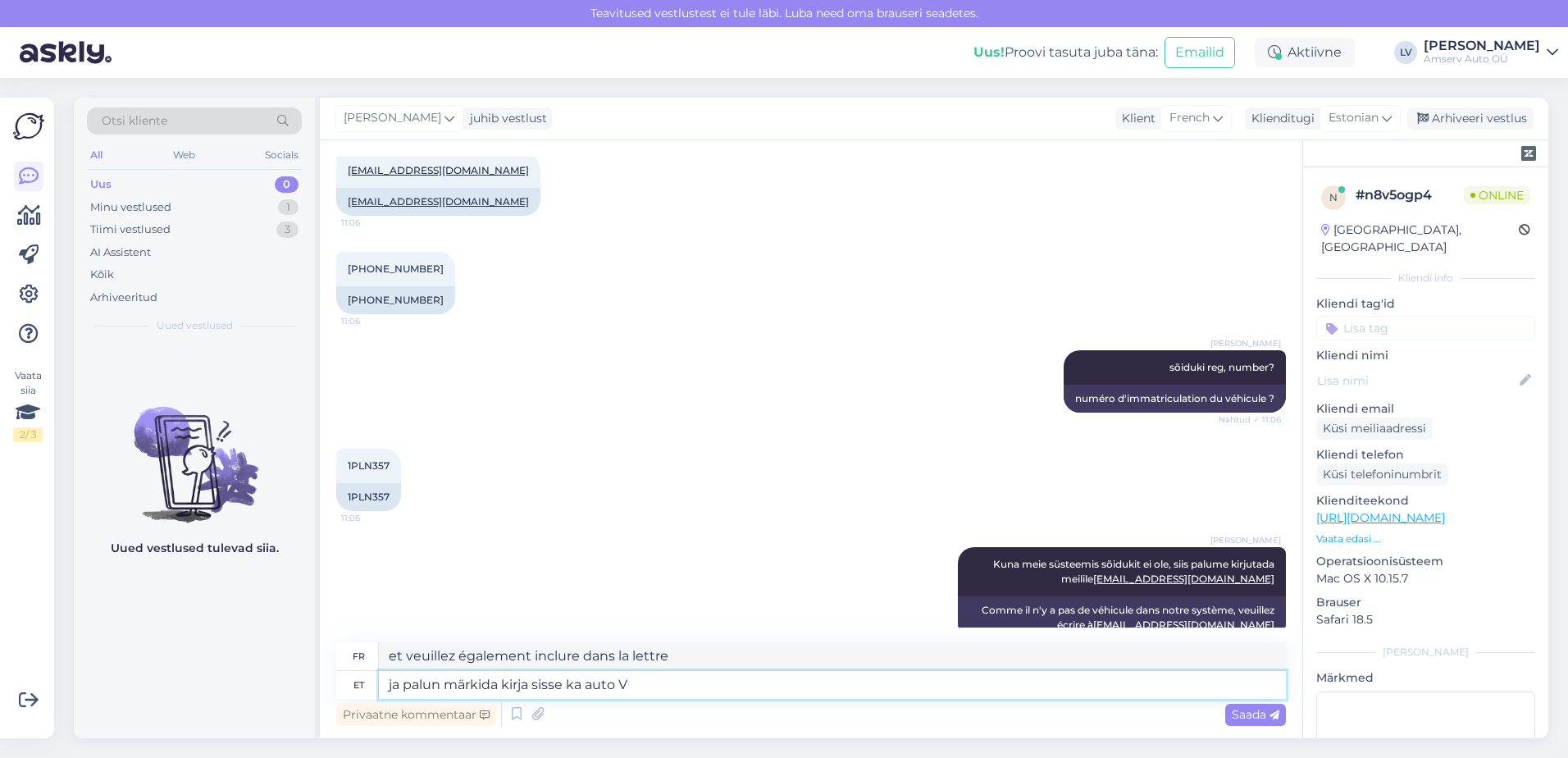
type textarea "et s'il vous plaît, incluez également la voiture dans la lettre"
type textarea "ja palun märkida kirja sisse ka auto VIN"
type textarea "et veuillez également inclure le numéro VIN de la voiture dans la lettre"
type textarea "ja palun märkida kirja sisse ka auto VIN kood"
type textarea "et veuillez inclure le code VIN de la voiture dans la lettre"
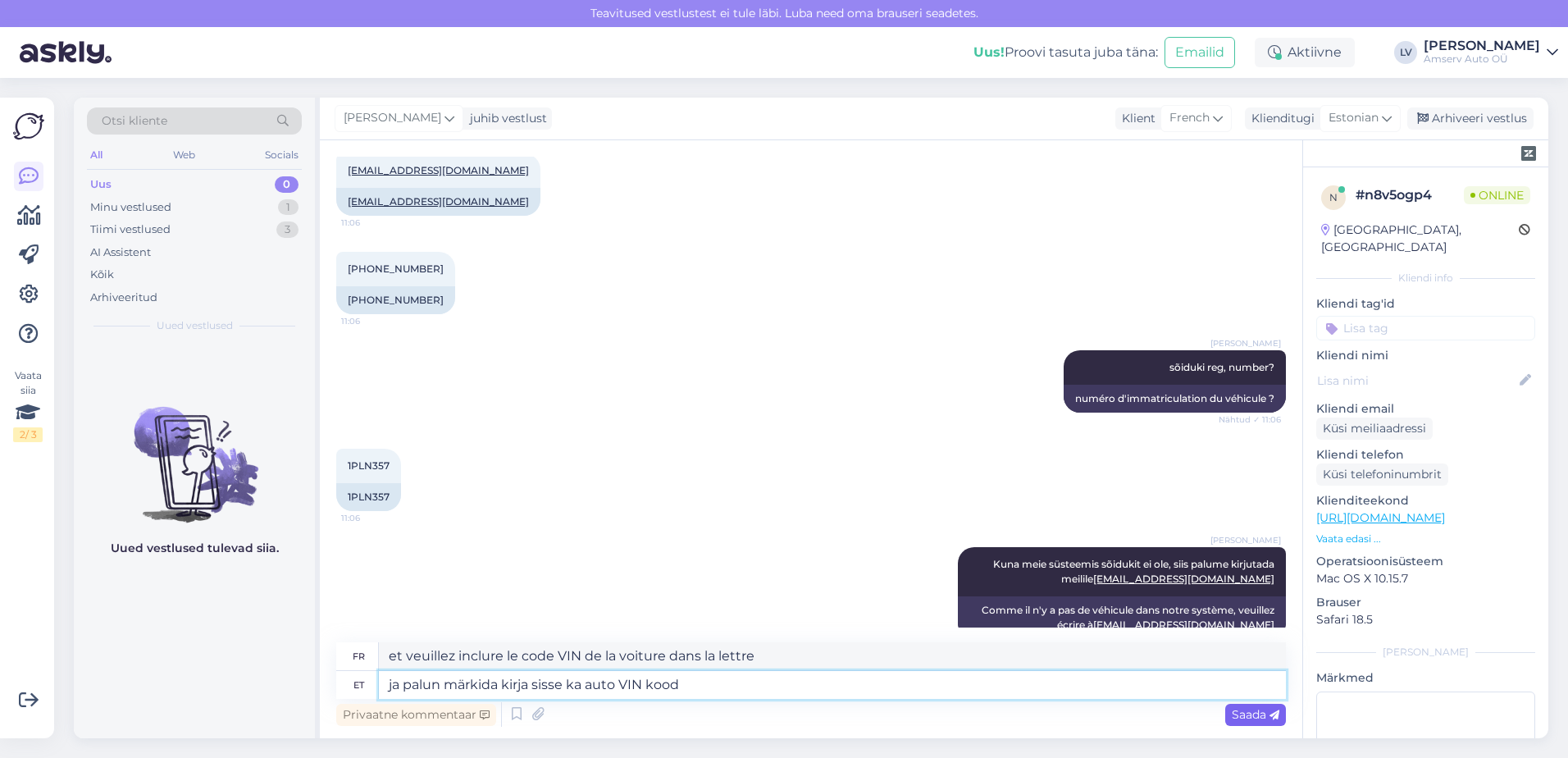
type textarea "ja palun märkida kirja sisse ka auto VIN kood"
click at [1239, 712] on span "Saada" at bounding box center [1255, 714] width 47 height 15
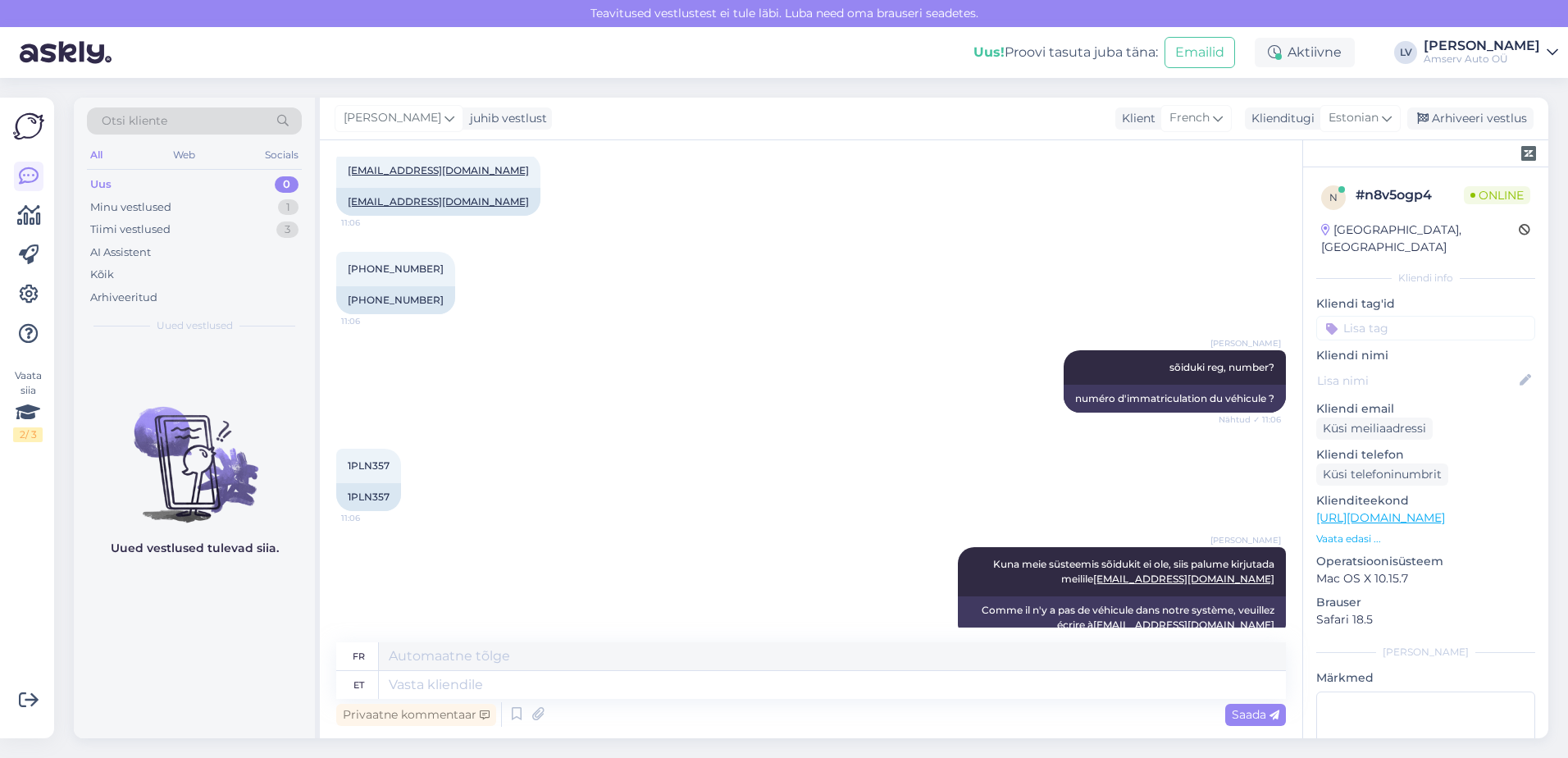
scroll to position [876, 0]
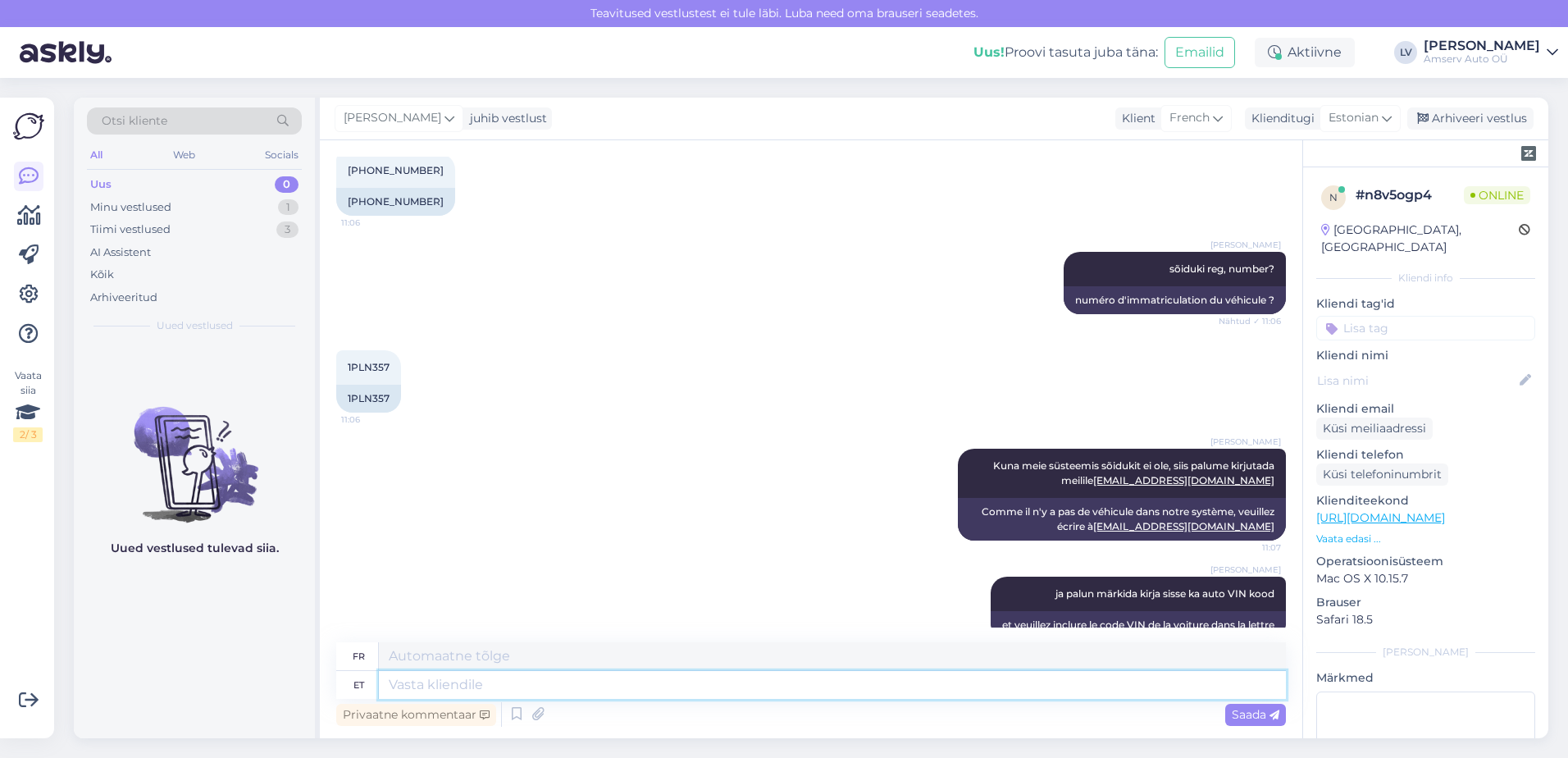
click at [1095, 689] on textarea at bounding box center [832, 685] width 907 height 28
type textarea "Ja s"
type textarea "Et"
type textarea "Ja siis"
type textarea "Et puis"
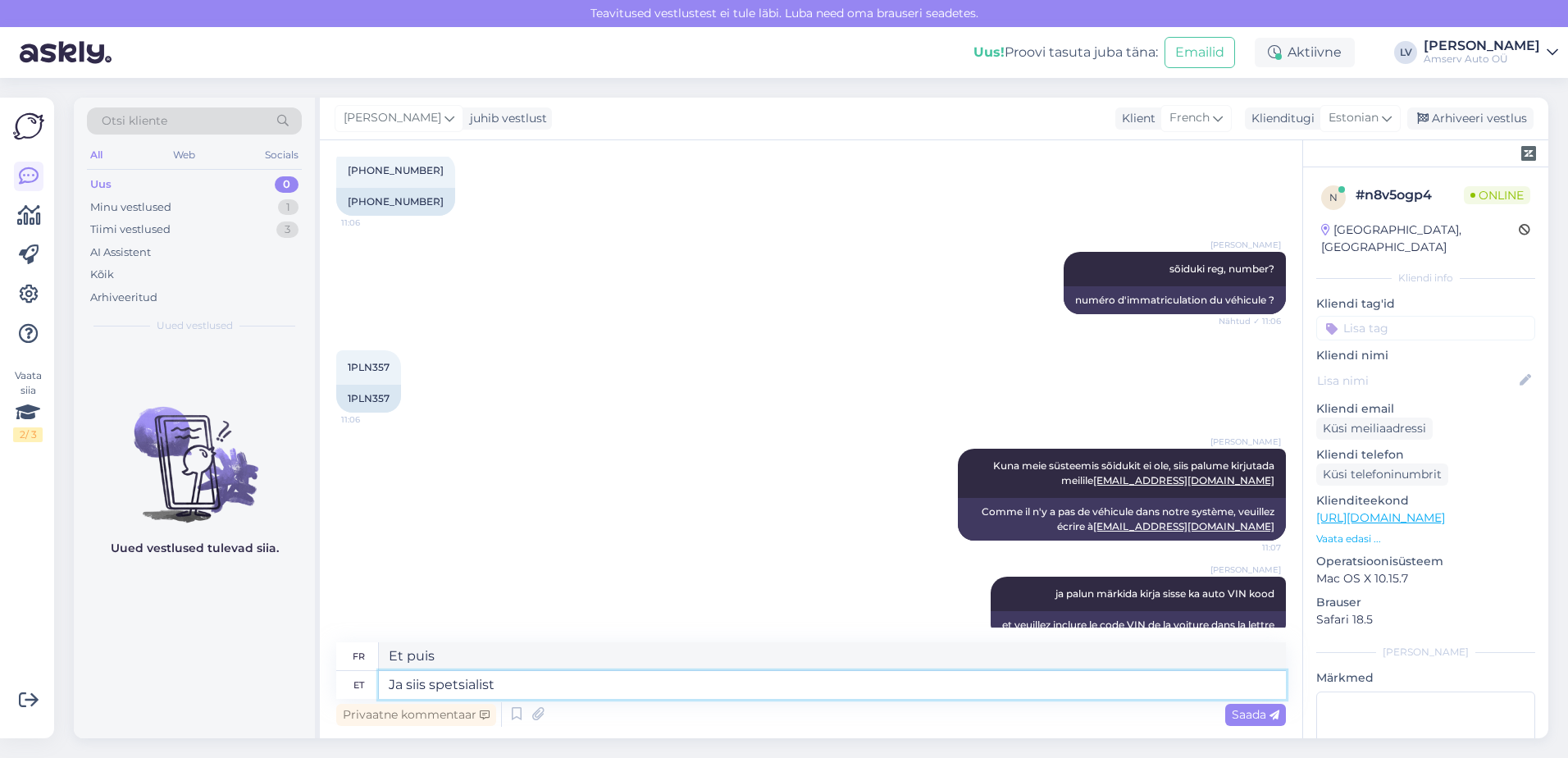
type textarea "Ja siis spetsialist s"
type textarea "Et puis le spécialiste"
type textarea "Ja siis spetsialist saab"
type textarea "Et puis le spécialiste va"
type textarea "Ja siis spetsialist saab Teile"
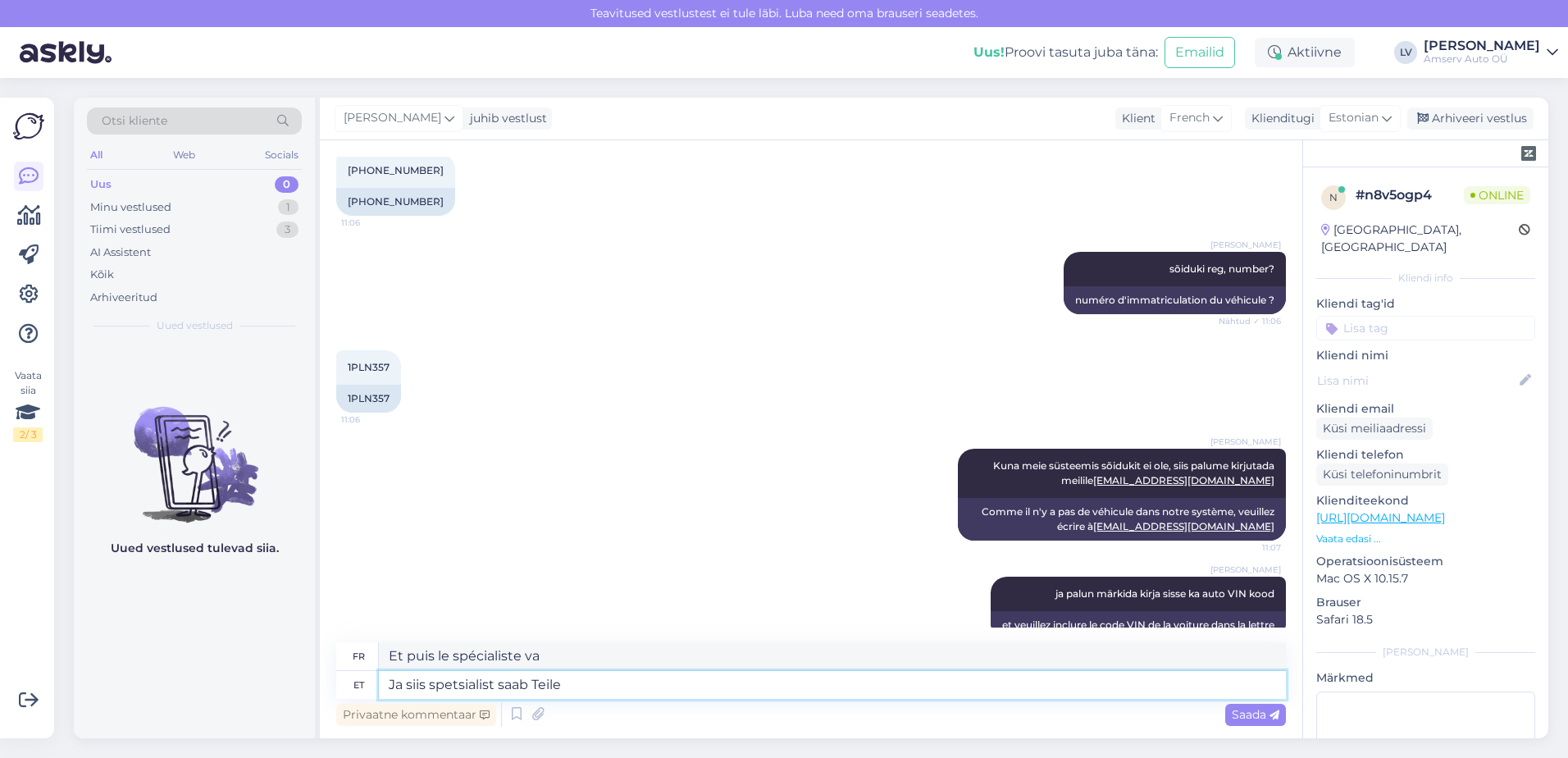
type textarea "Et puis un spécialiste viendra chez vous"
type textarea "Ja siis spetsialist saab Teile aega br"
type textarea "Et puis un spécialiste prendra du temps pour vous."
type textarea "Ja siis spetsialist saab Teile aega broneerida"
type textarea "Et ensuite, un spécialiste pourra prendre rendez-vous pour vous."
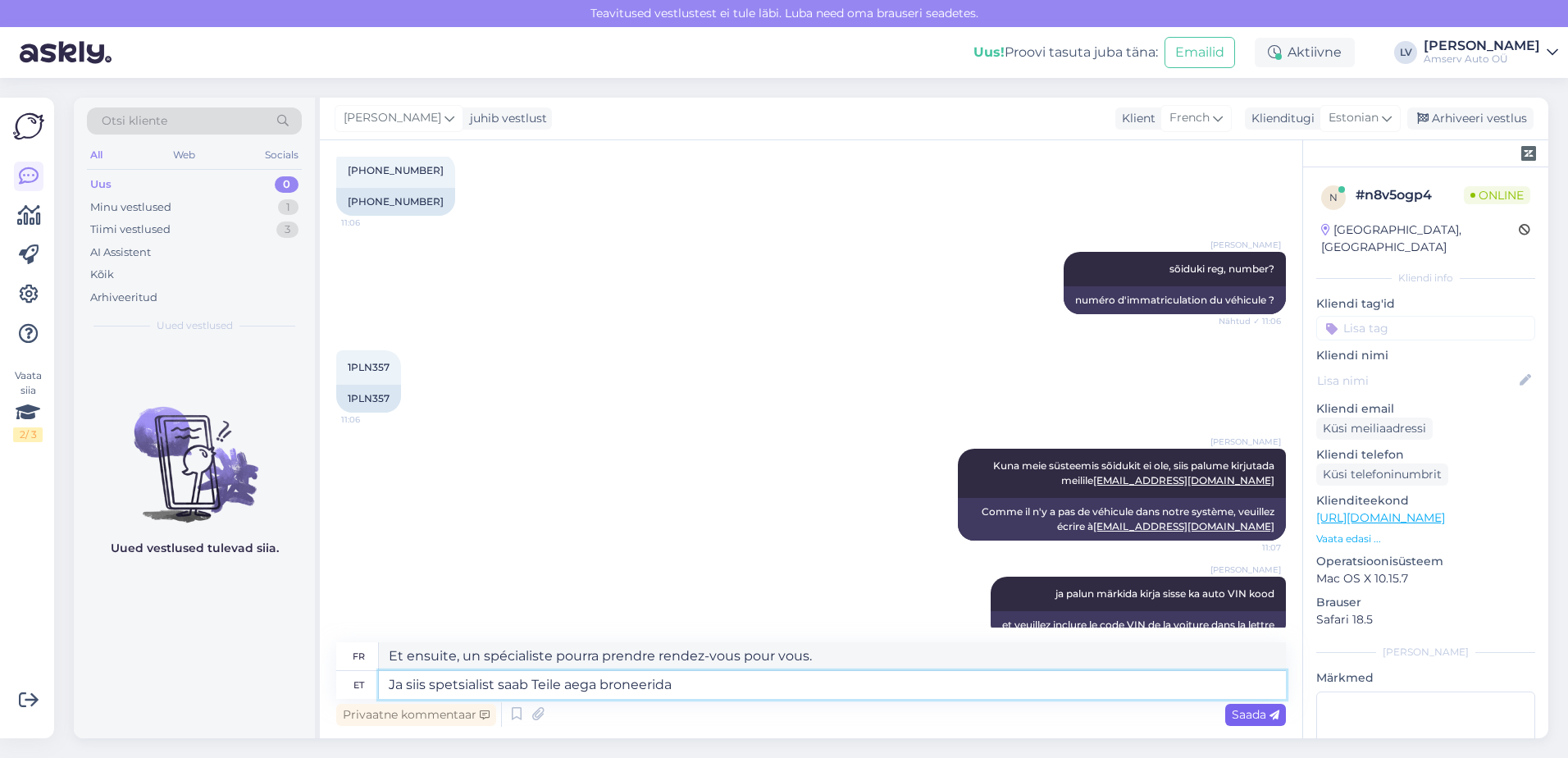
type textarea "Ja siis spetsialist saab Teile aega broneerida"
click at [1246, 722] on div "Saada" at bounding box center [1255, 714] width 60 height 22
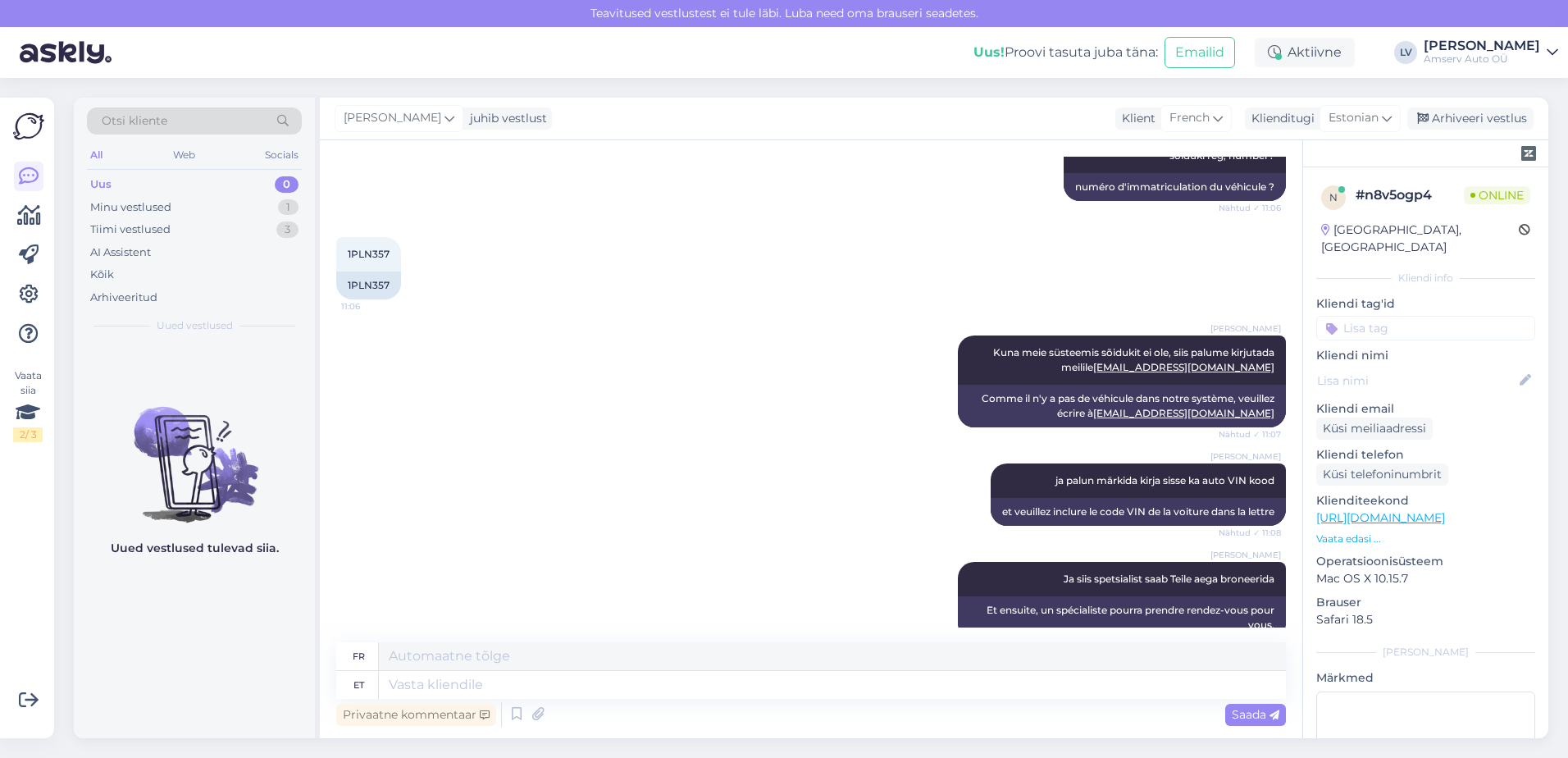
scroll to position [1087, 0]
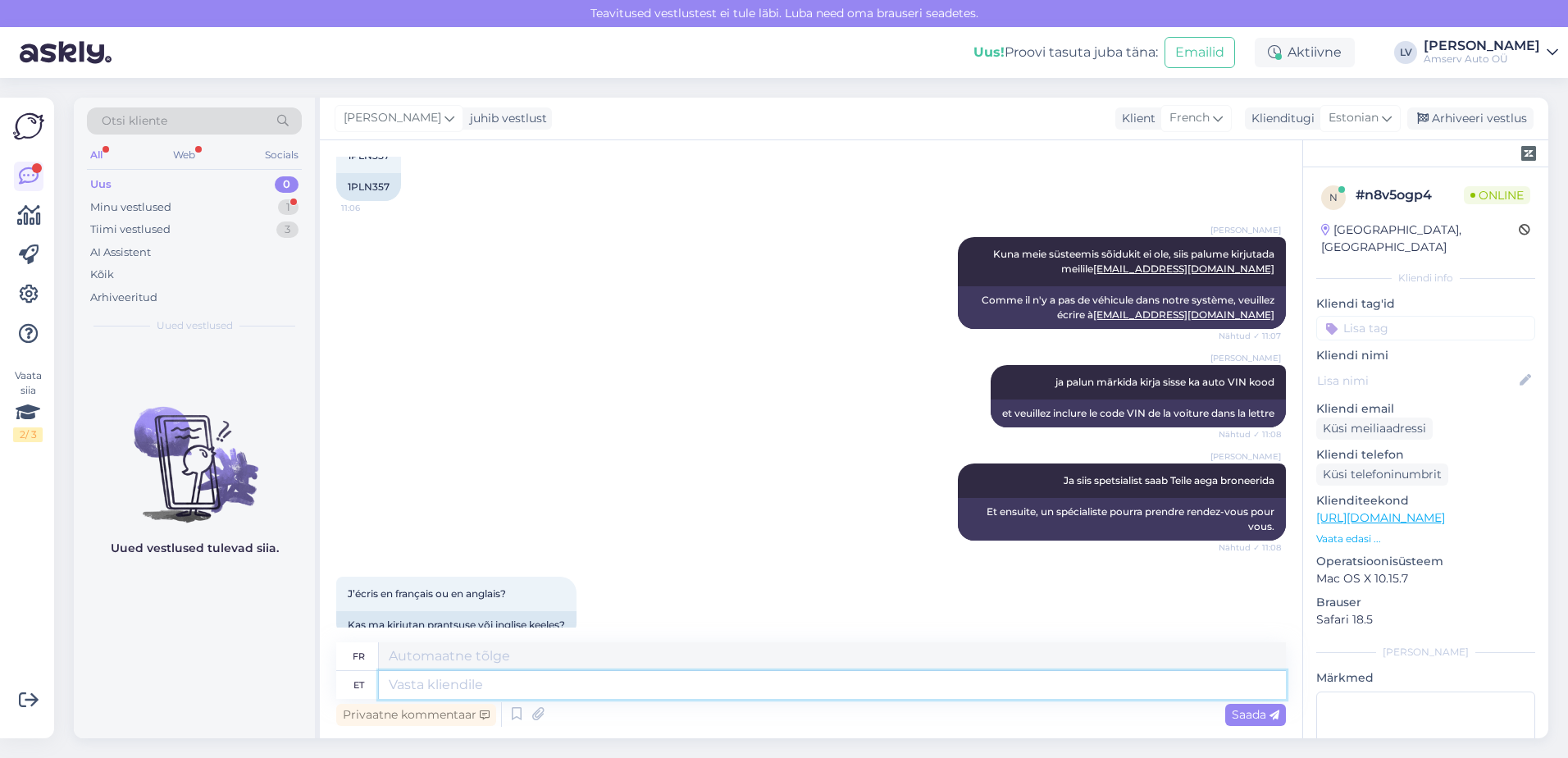
click at [482, 686] on textarea at bounding box center [832, 685] width 907 height 28
type textarea "kui o"
type textarea "si"
type textarea "kui on v"
type textarea "s'il y a"
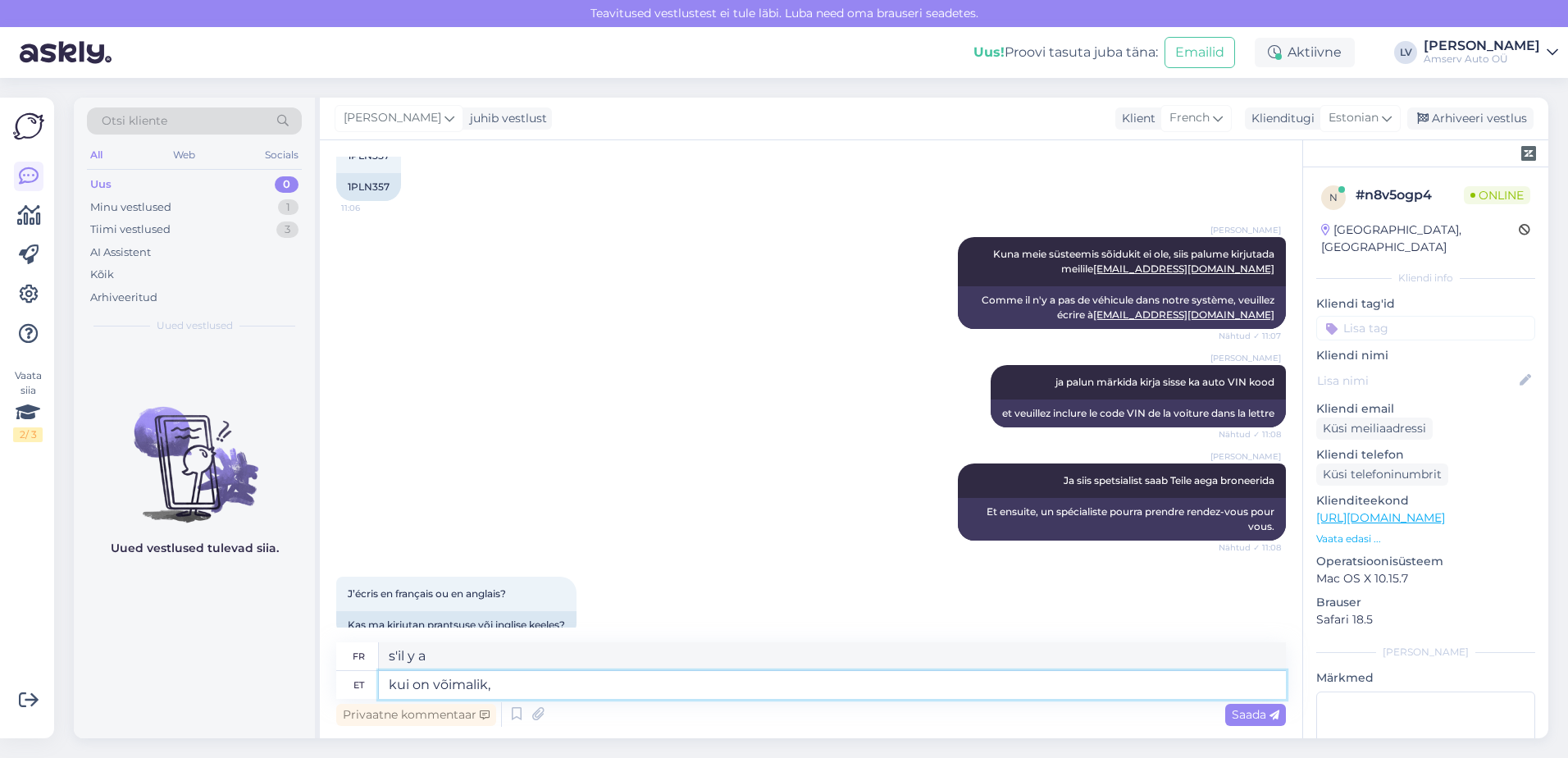
type textarea "kui on võimalik, s"
type textarea "si possible,"
type textarea "kui on võimalik, siis"
type textarea "si possible, alors"
type textarea "kui on võimalik, siis inglise ke"
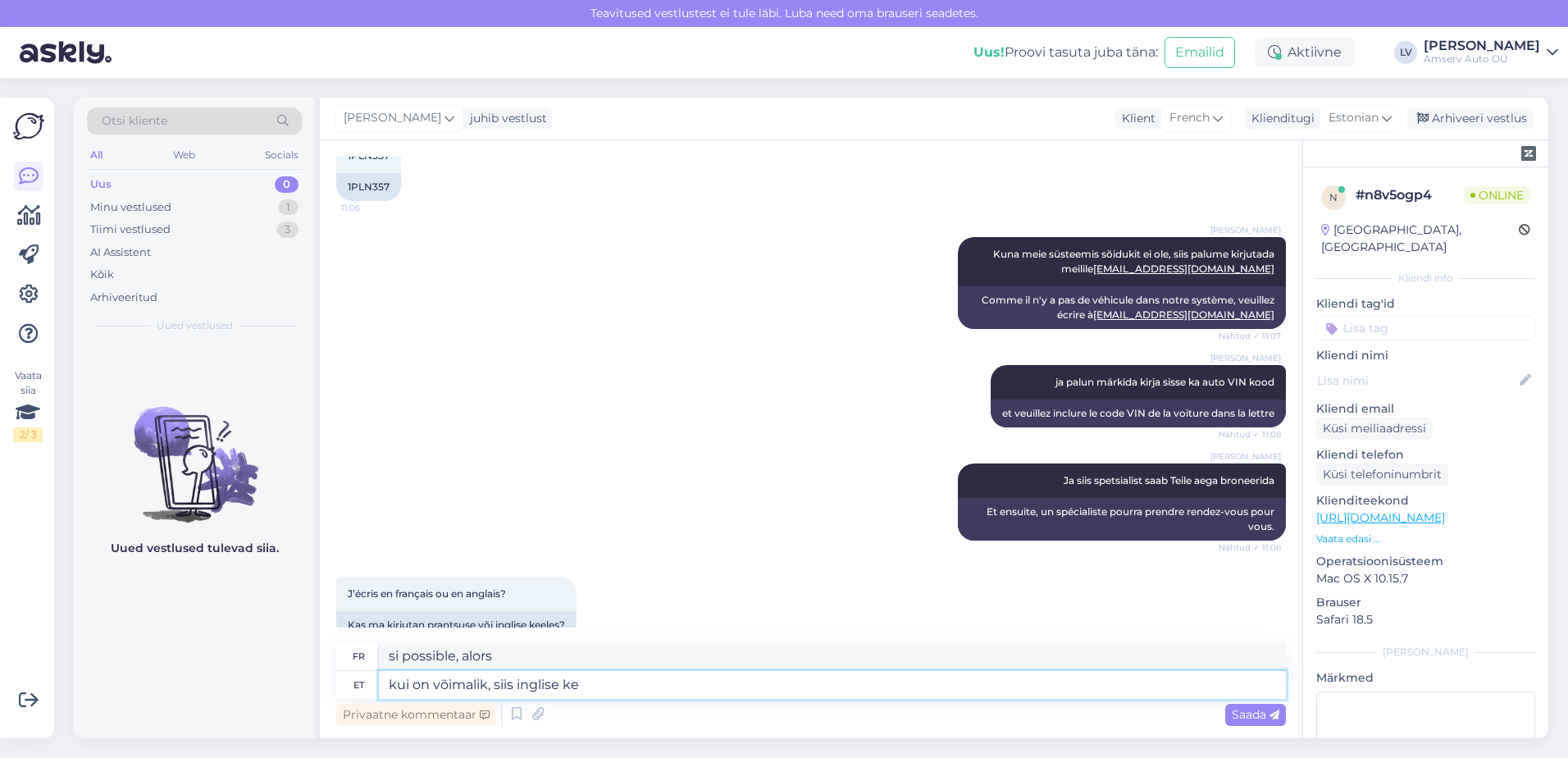
type textarea "si possible, en anglais"
type textarea "kui on võimalik, siis inglise keeles"
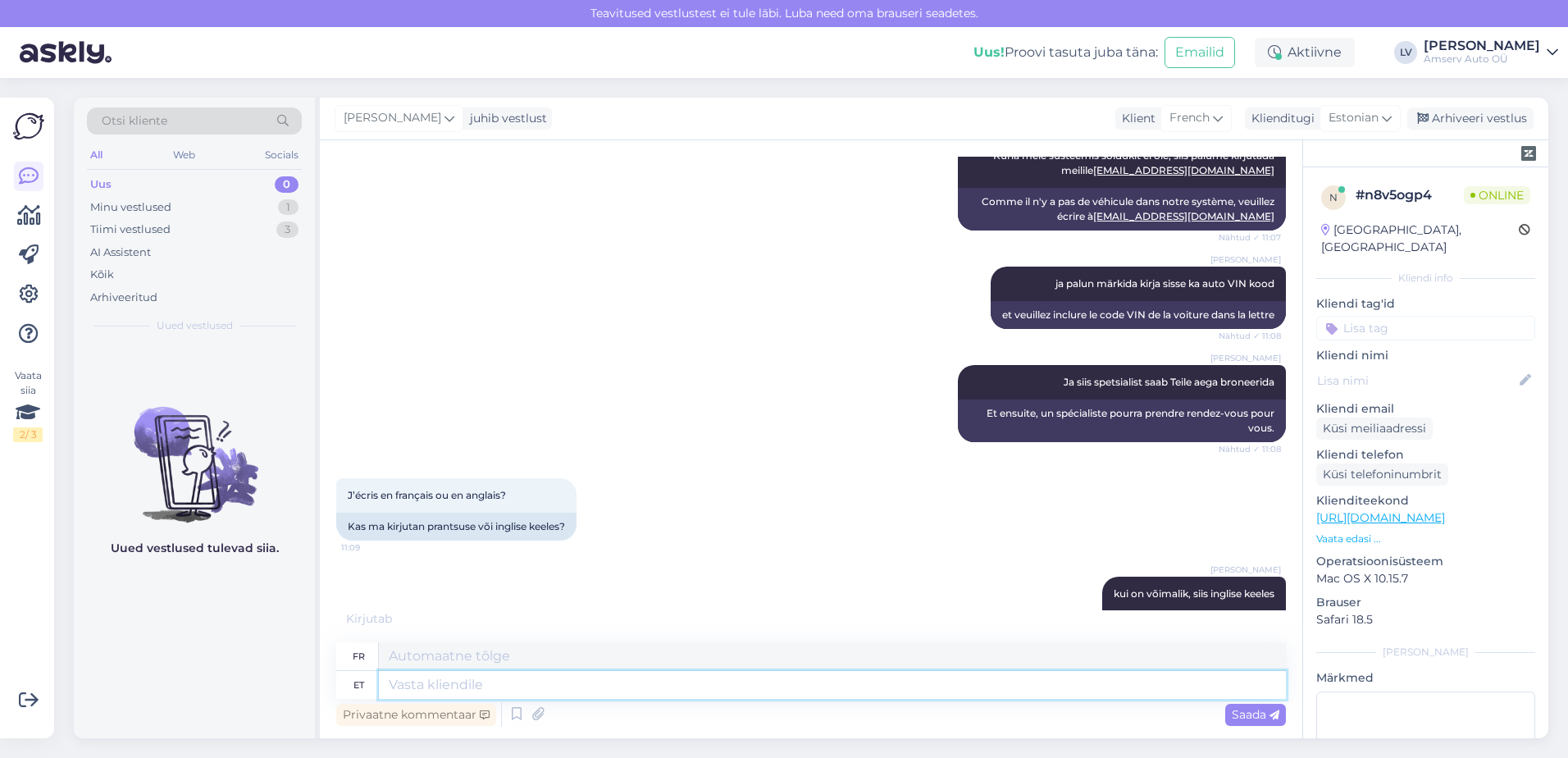
scroll to position [1284, 0]
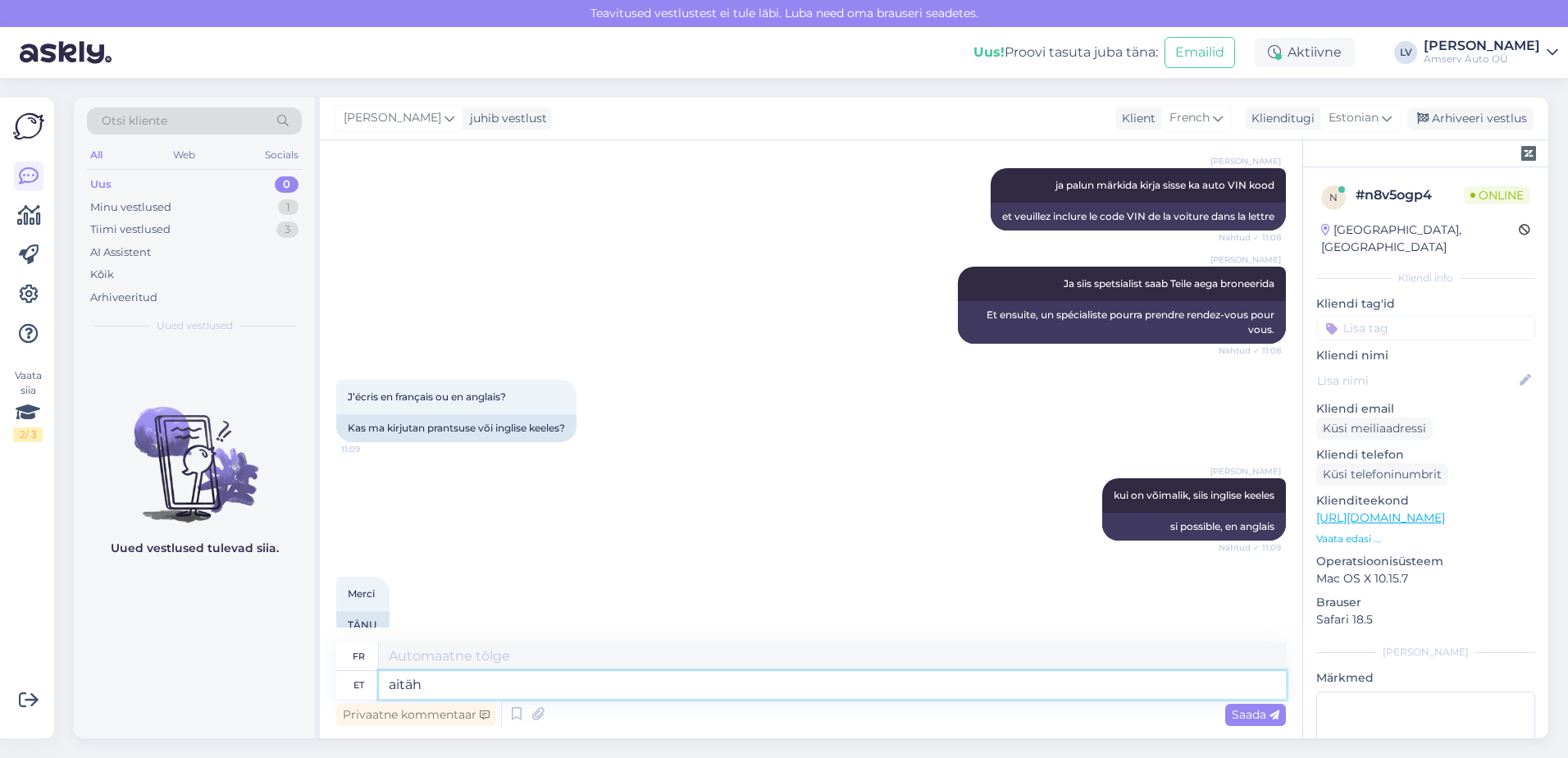
type textarea "aitäh"
type textarea "merci"
type textarea "aitäh pöördumise e"
type textarea "Merci de nous avoir contacté."
type textarea "aitäh pöördumise eest ja"
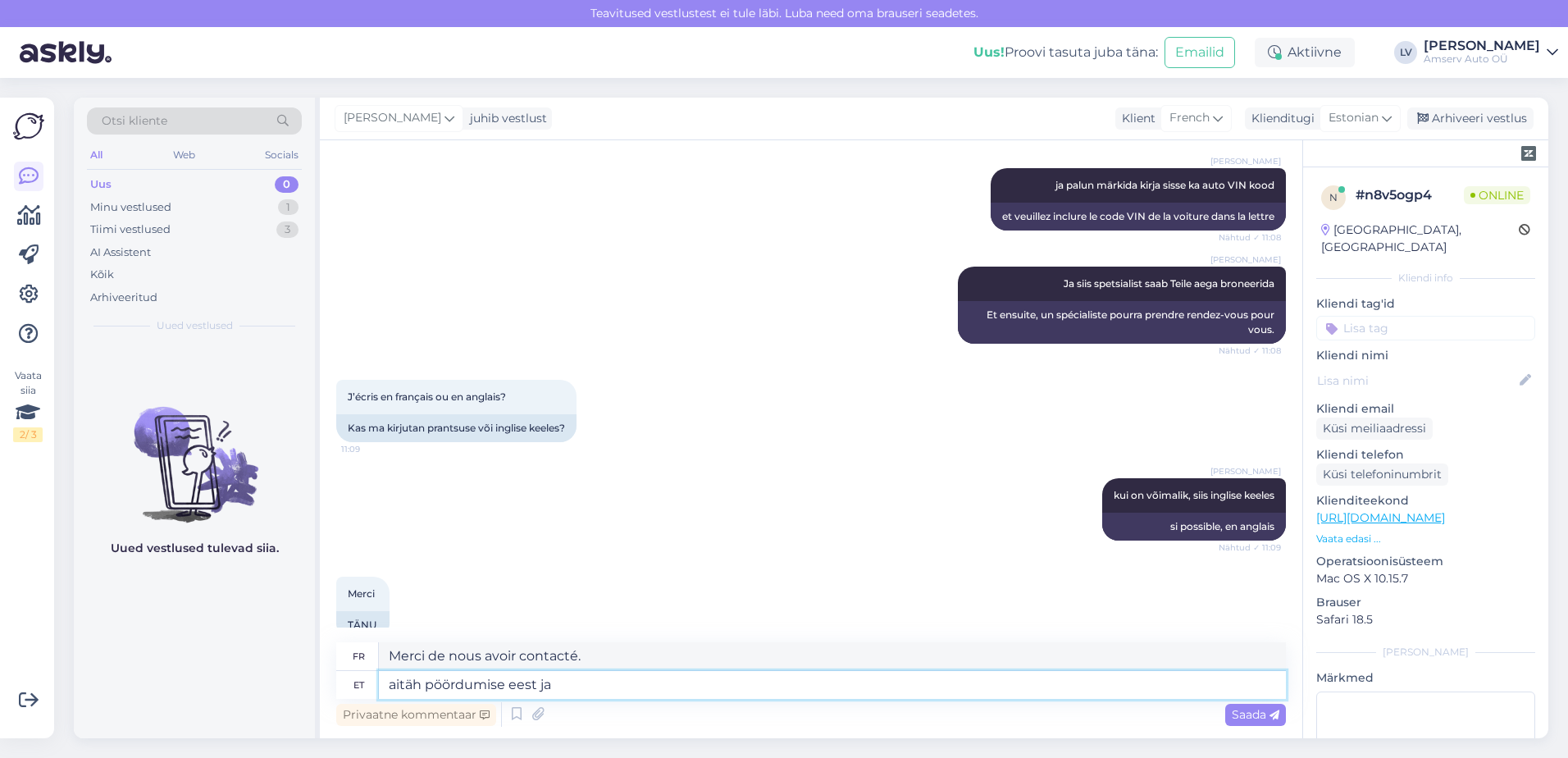
type textarea "merci de m'avoir contacté et"
type textarea "aitäh pöördumise eest ja jääme T"
type textarea "Merci de nous avoir contacté et nous resterons."
type textarea "aitäh pöördumise eest ja jääme Teie ki"
type textarea "Merci de nous avoir contacté et nous vous attendons."
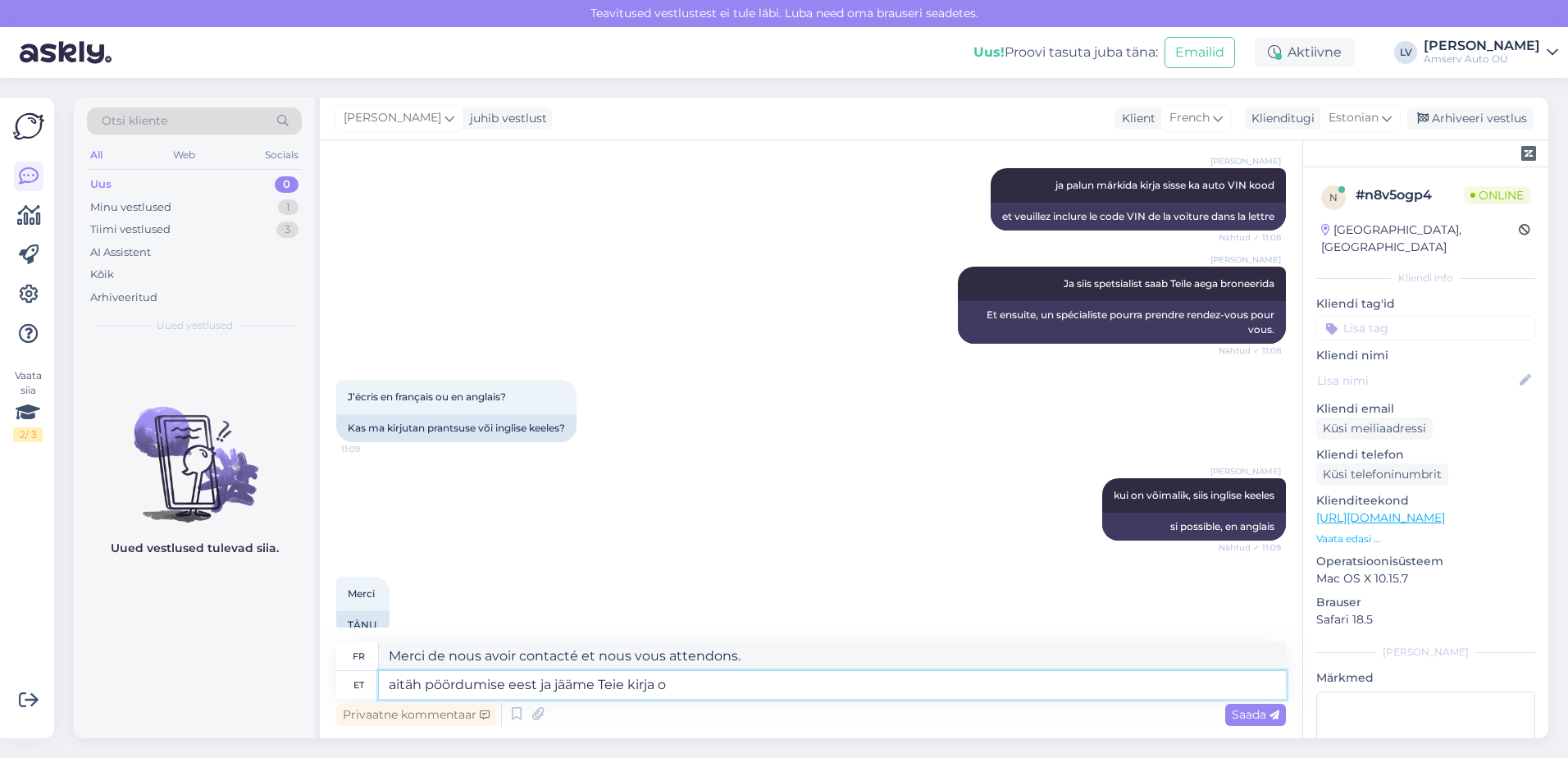
type textarea "aitäh pöördumise eest ja jääme Teie kirja oo"
type textarea "Merci de nous avoir contacté et nous vous tiendrons au courant."
type textarea "aitäh pöördumise eest ja jääme Teie kirja ootama"
type textarea "Merci de nous avoir contacté et nous espérons avoir de vos nouvelles."
type textarea "aitäh pöördumise eest ja jääme Teie kirja ootama"
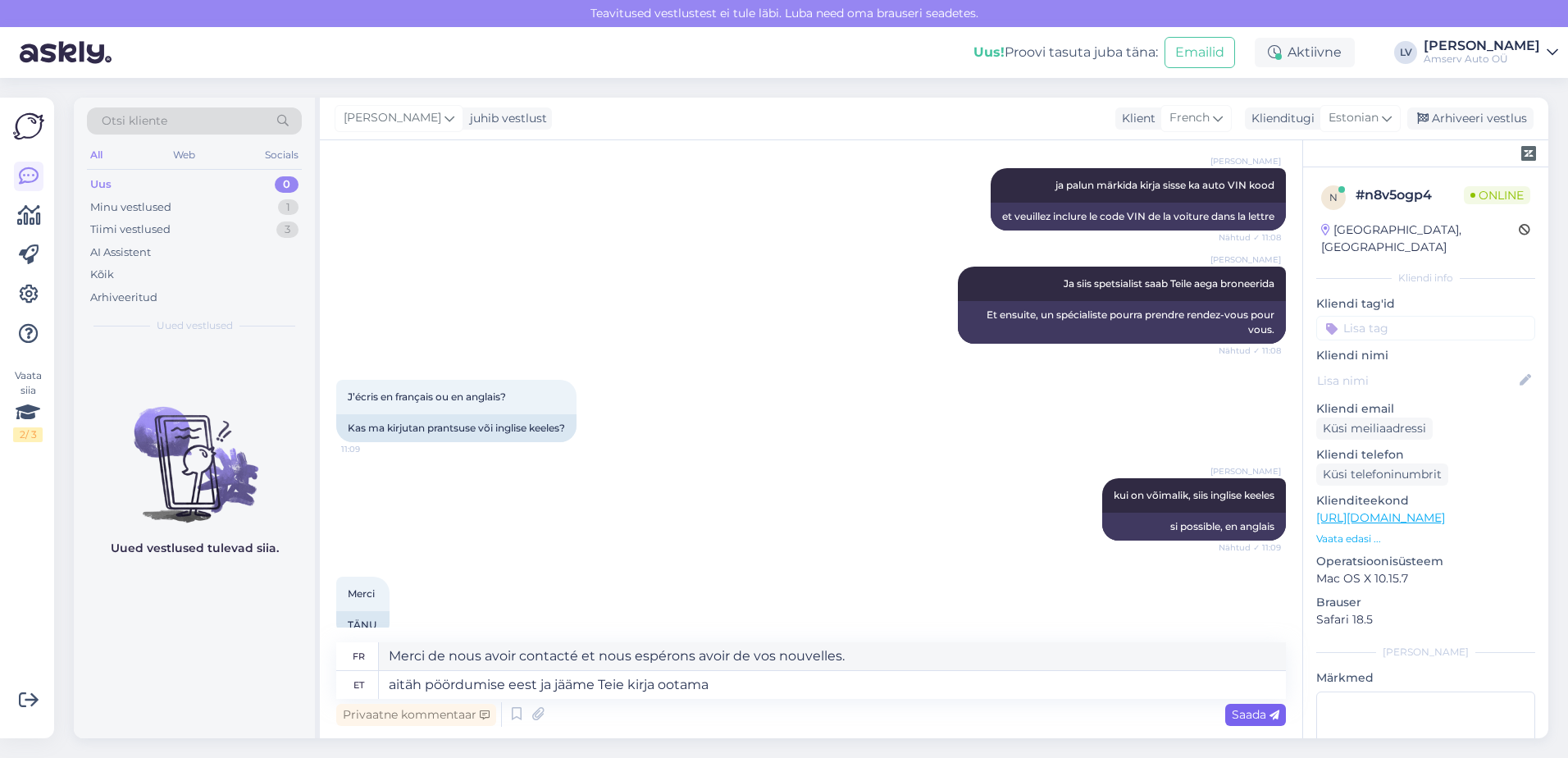
click at [1242, 719] on span "Saada" at bounding box center [1255, 714] width 47 height 15
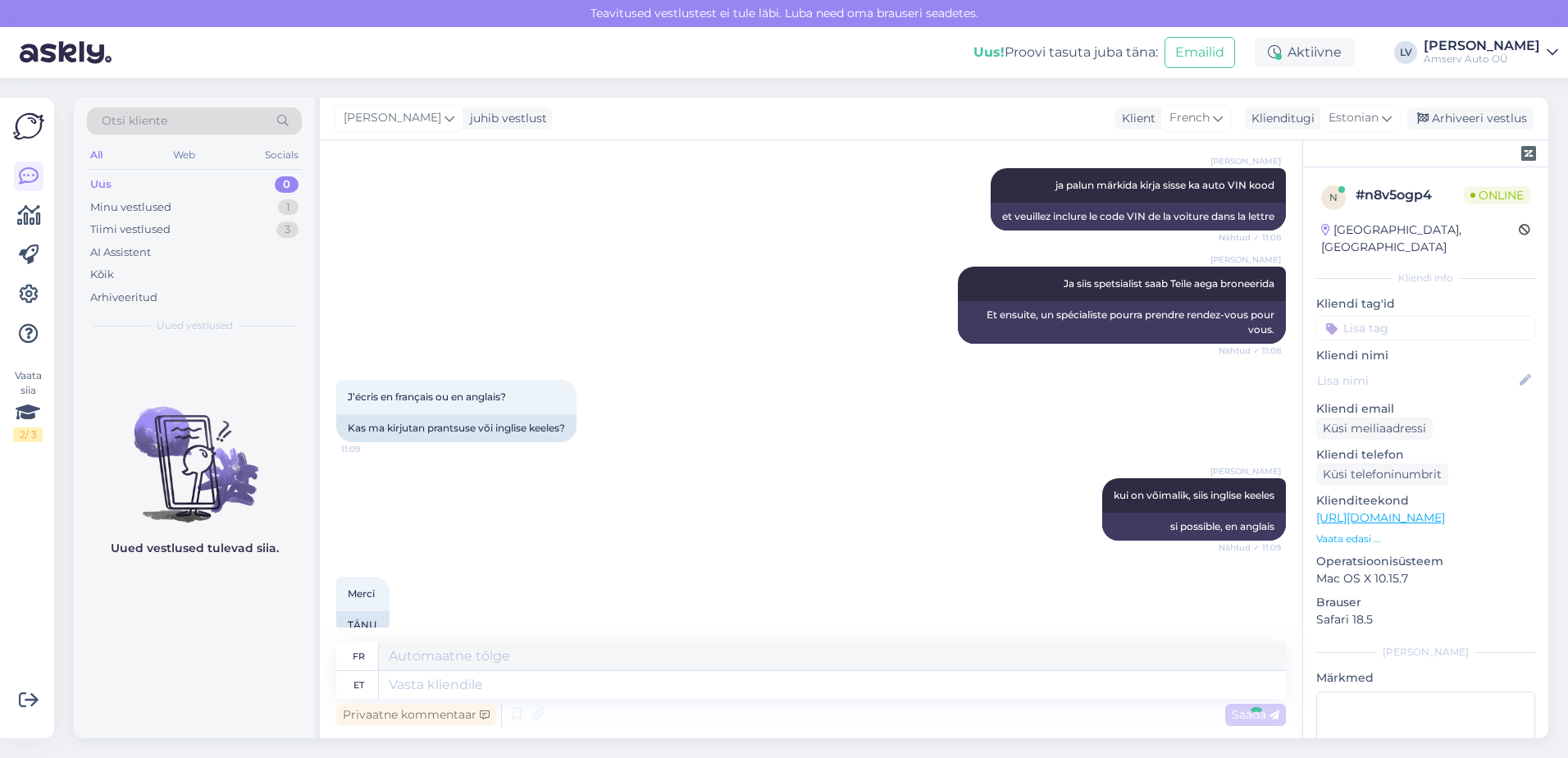
scroll to position [1397, 0]
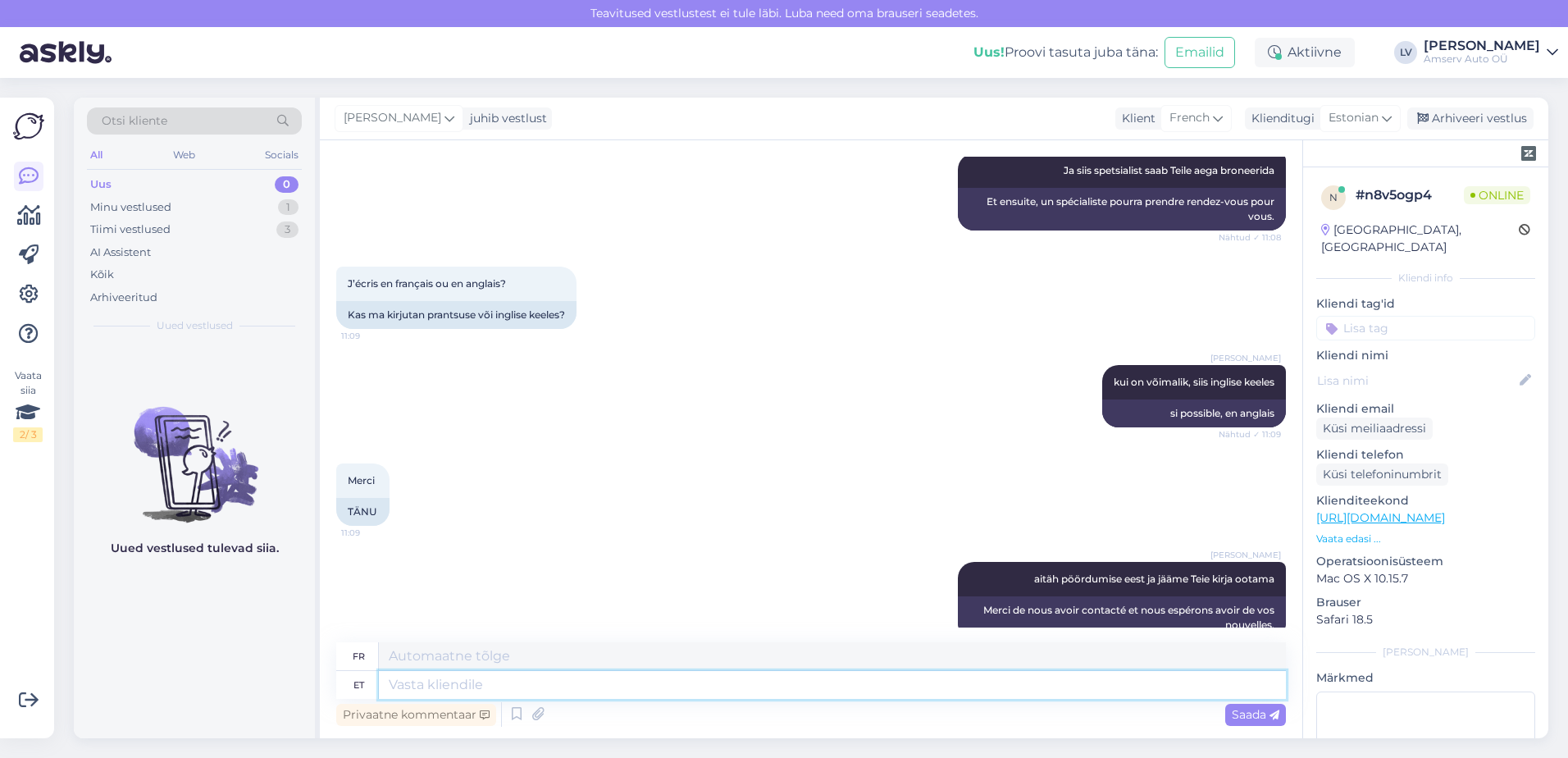
click at [1085, 682] on textarea at bounding box center [832, 685] width 907 height 28
type textarea "Ilusat"
type textarea "Beau"
type textarea "Ilusat päeva j"
type textarea "Passe une bonne journée"
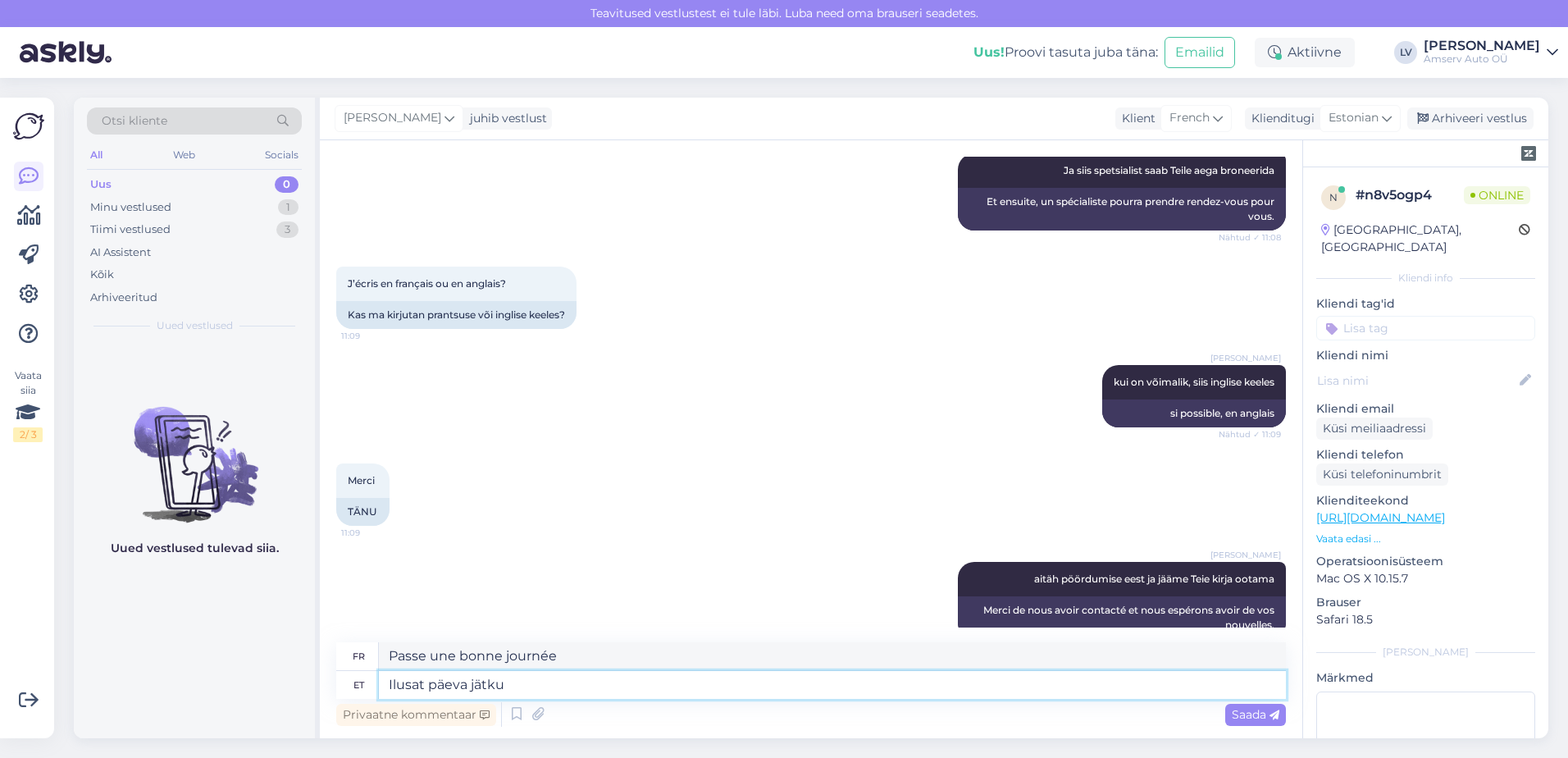
type textarea "Ilusat päeva jätku"
type textarea "Passe une bonne journée."
type textarea "Ilusat päeva jätku"
click at [1256, 719] on span "Saada" at bounding box center [1255, 714] width 47 height 15
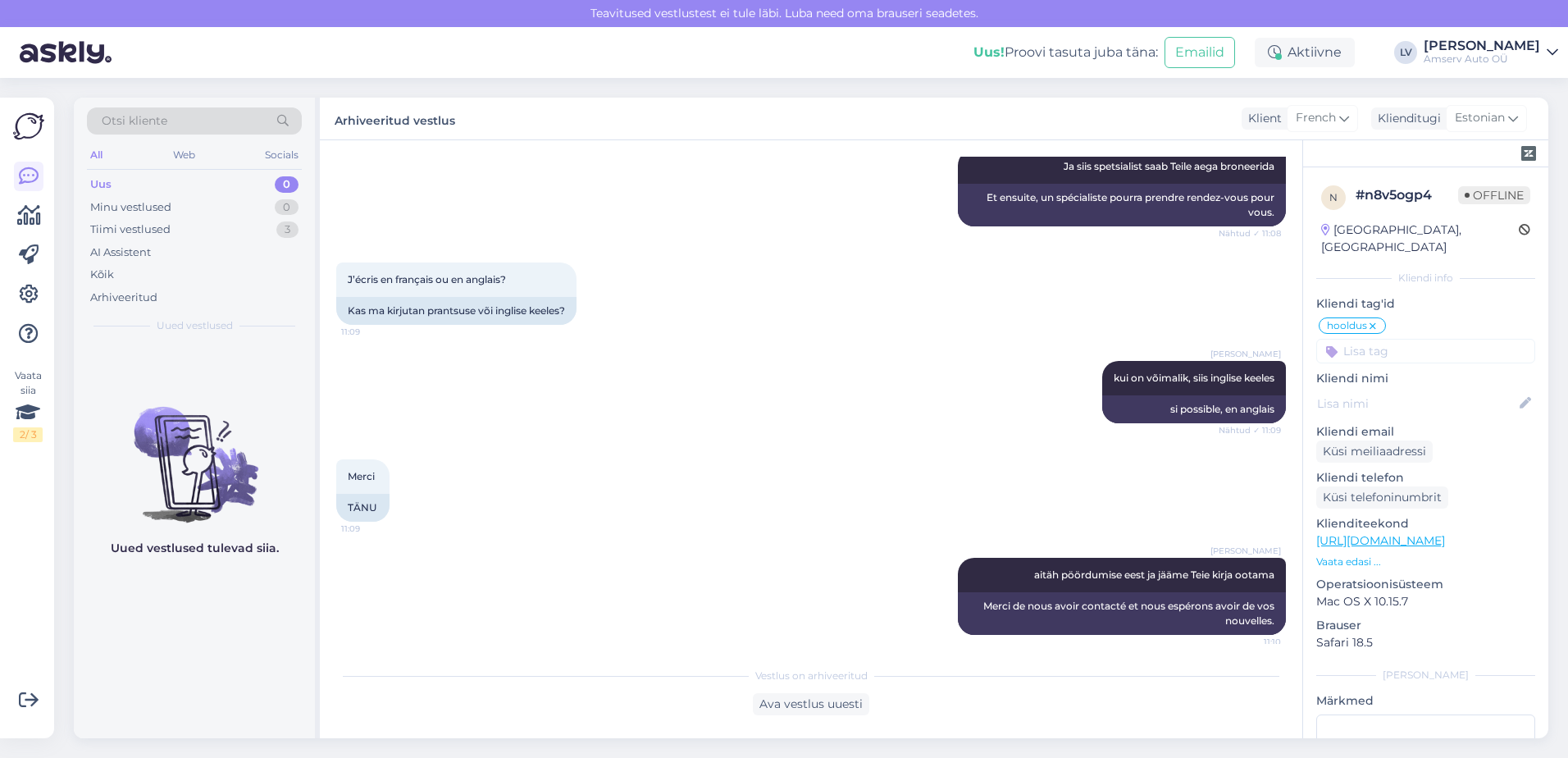
scroll to position [1072, 0]
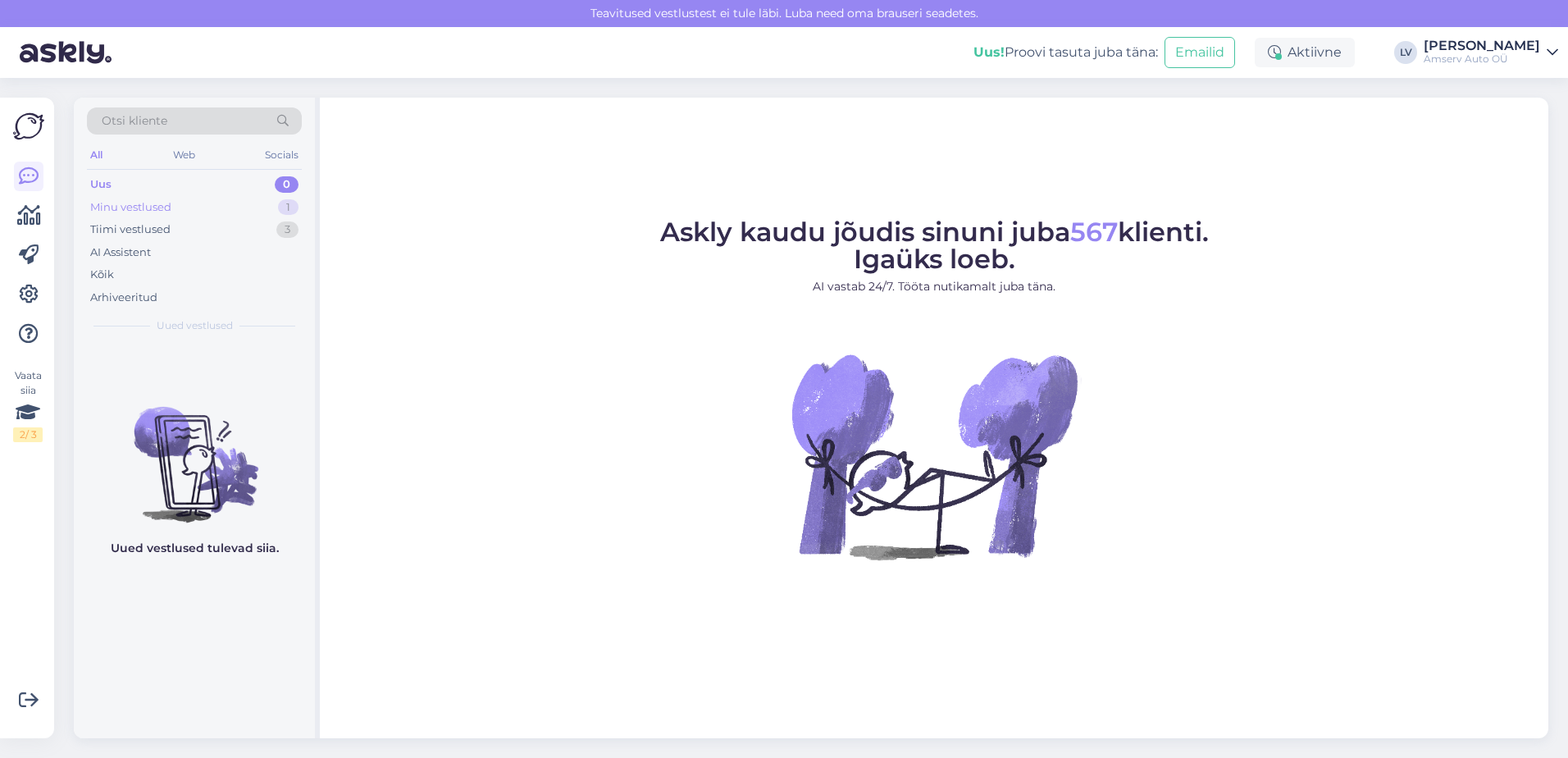
click at [233, 200] on div "Minu vestlused 1" at bounding box center [195, 207] width 215 height 23
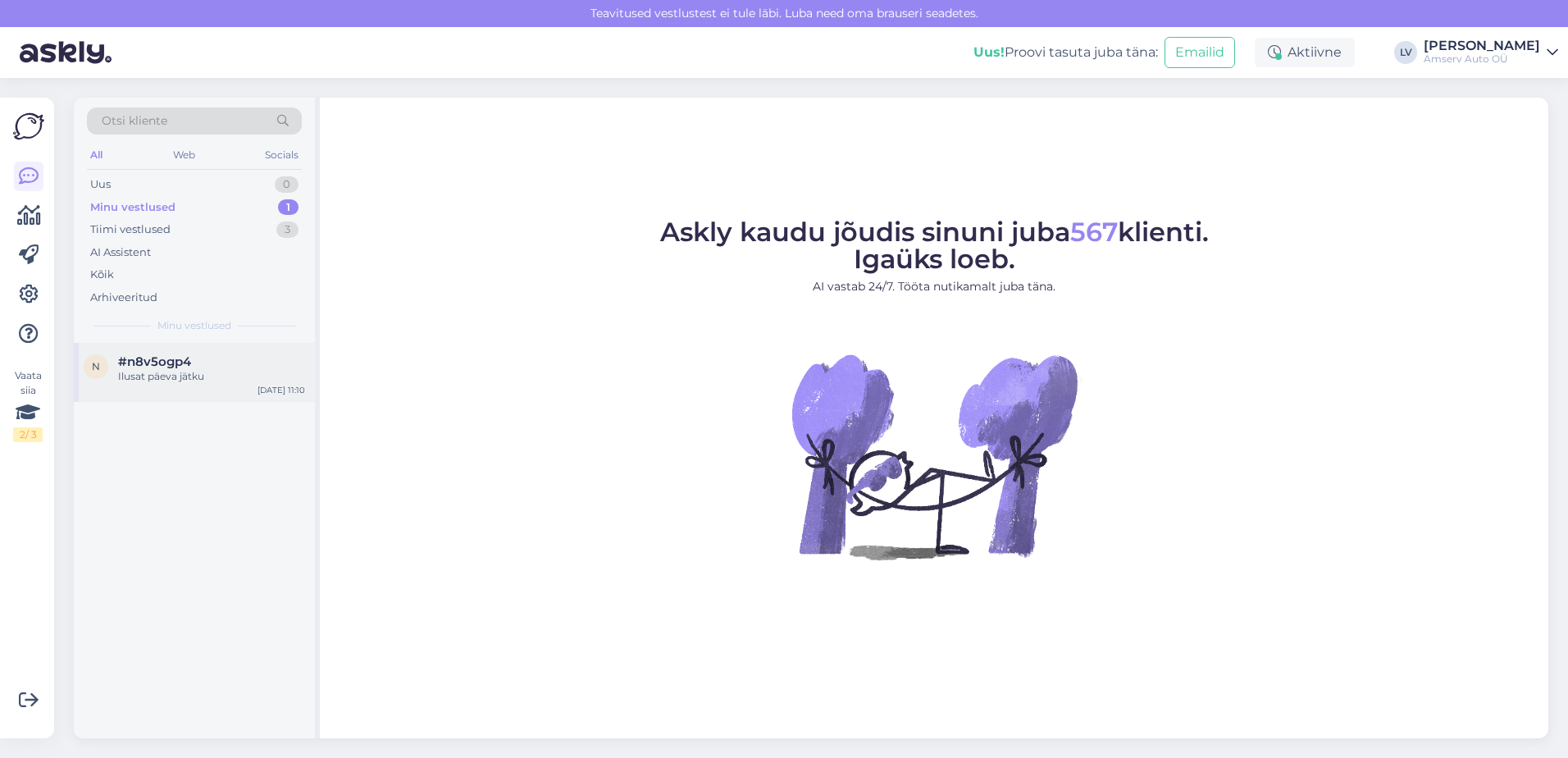
click at [179, 377] on div "Ilusat päeva jätku" at bounding box center [211, 376] width 187 height 15
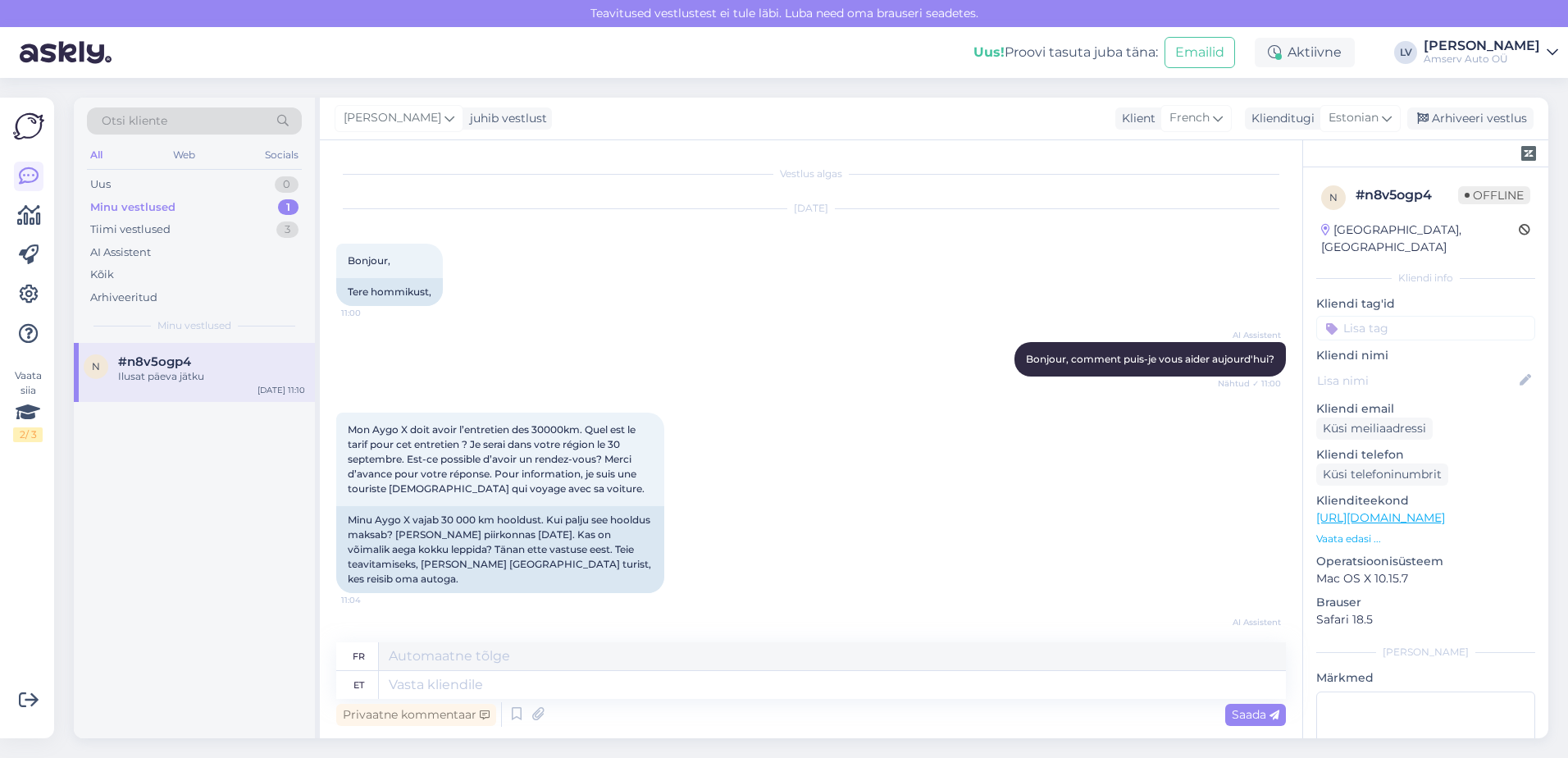
scroll to position [1496, 0]
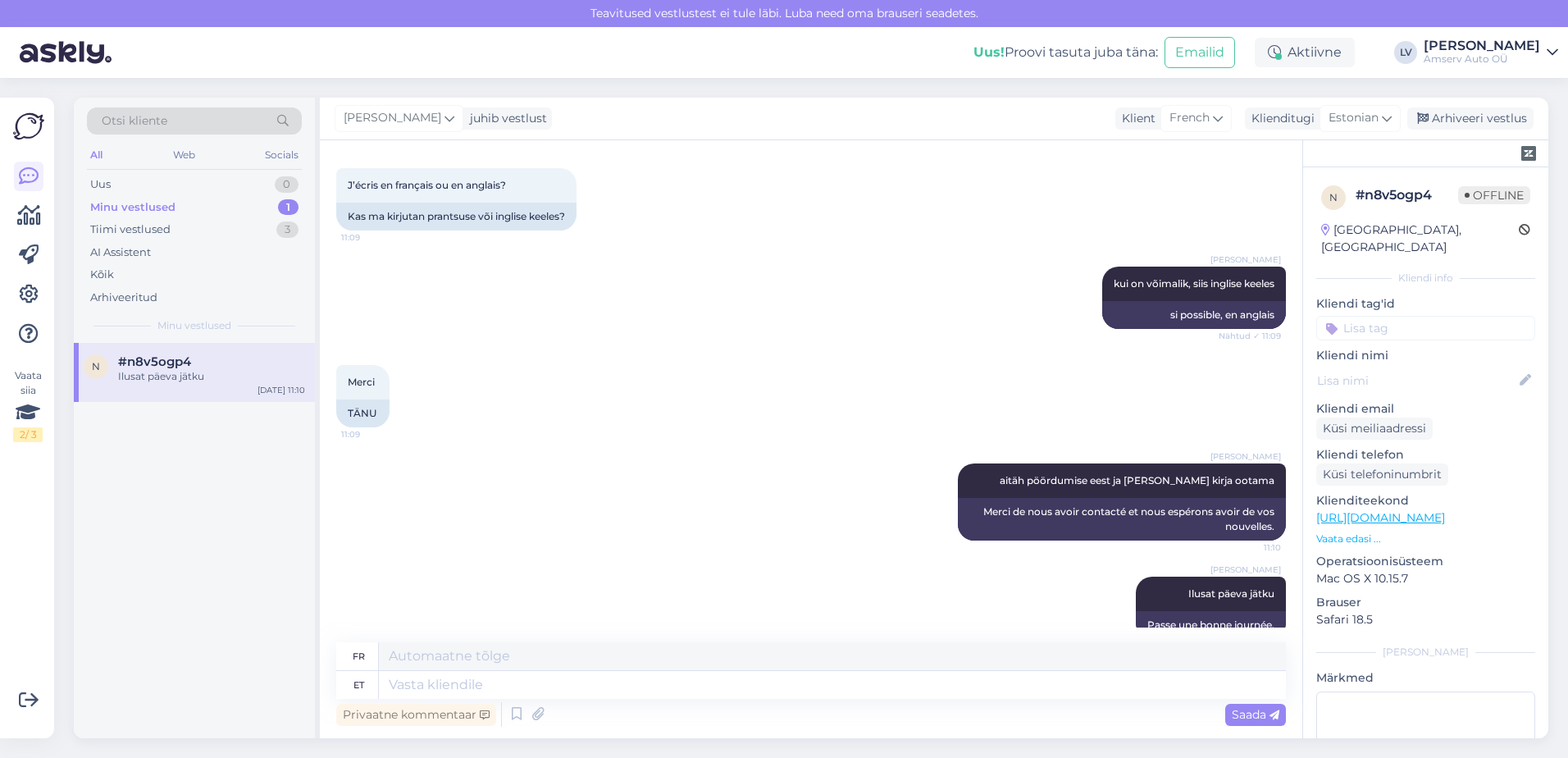
click at [1425, 316] on input at bounding box center [1425, 328] width 219 height 25
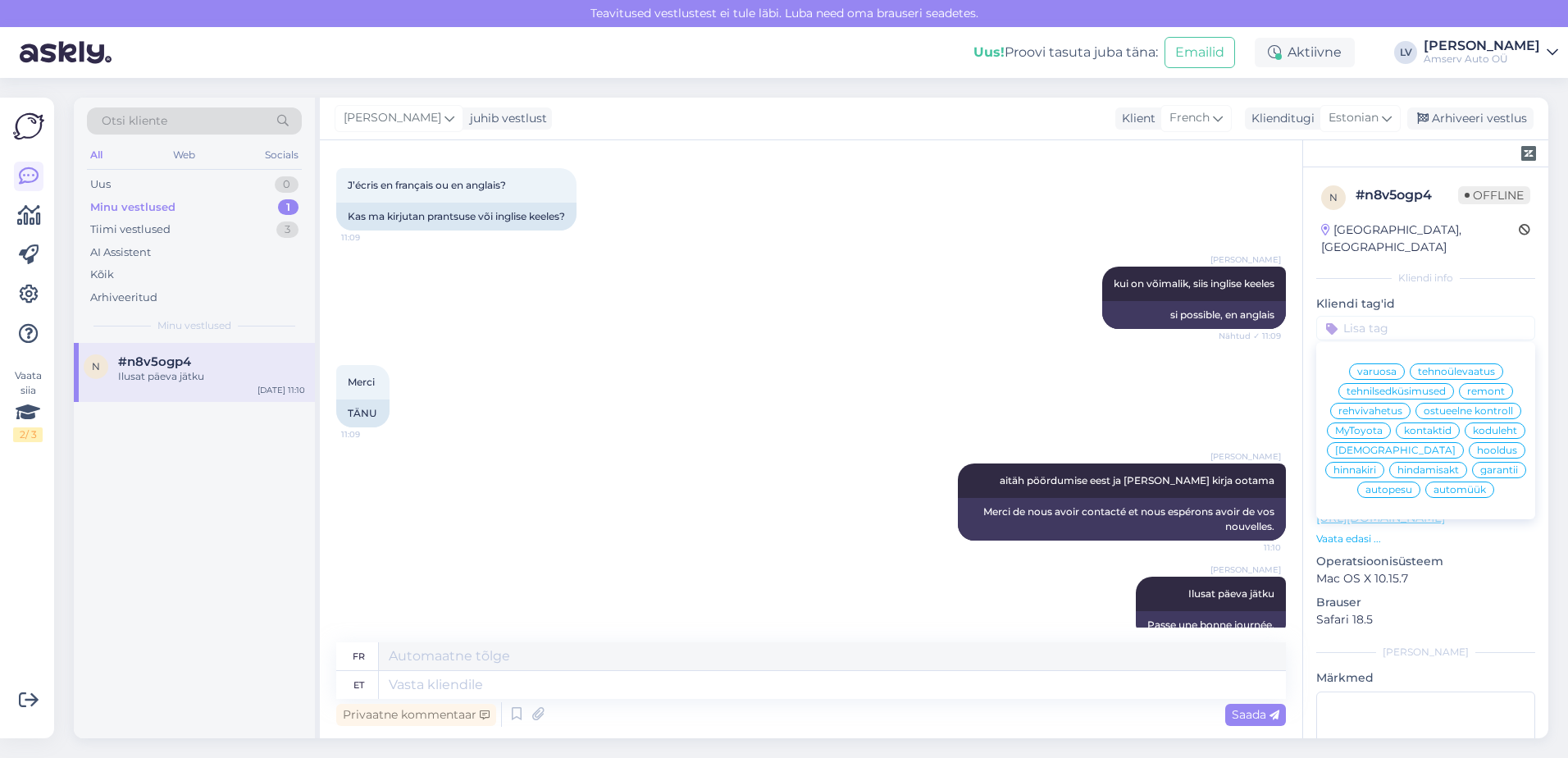
click at [1476, 452] on span "hooldus" at bounding box center [1496, 449] width 40 height 10
click at [1426, 463] on div "Küsi telefoninumbrit" at bounding box center [1382, 474] width 132 height 22
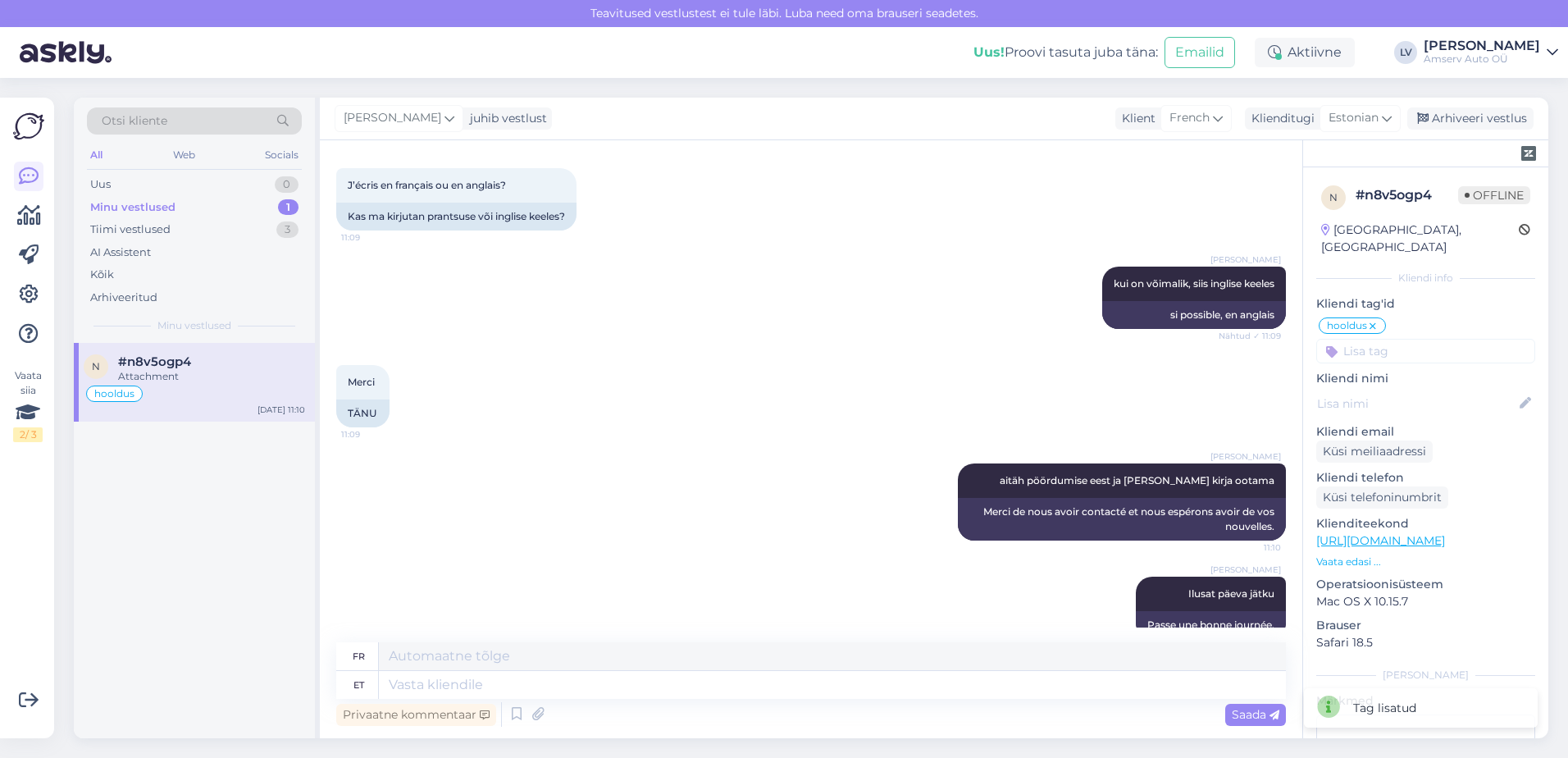
scroll to position [1581, 0]
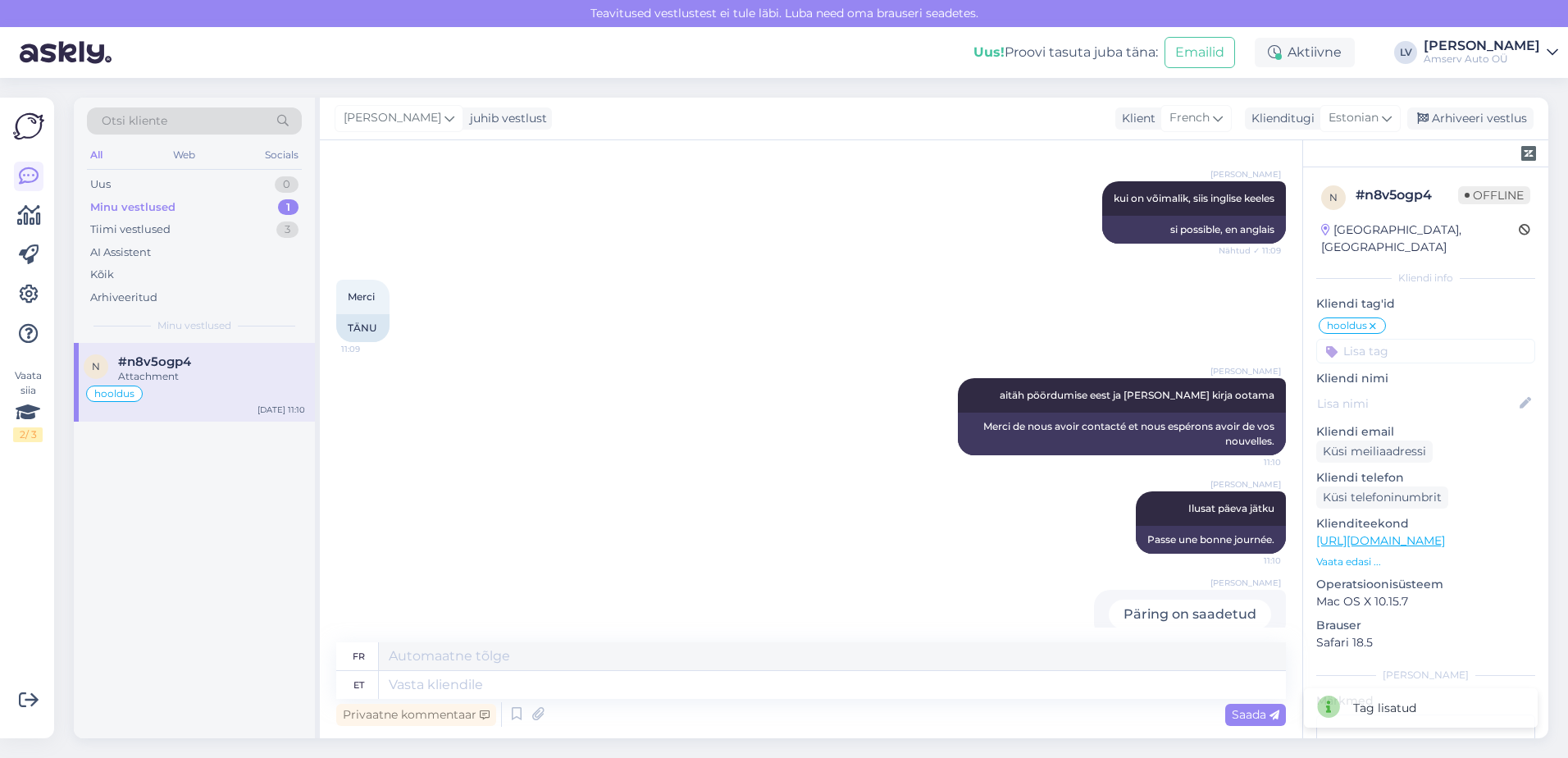
click at [1464, 137] on div "Liili Vahesalu juhib vestlust Klient French Klienditugi Estonian Arhiveeri vest…" at bounding box center [933, 119] width 1228 height 43
click at [1463, 116] on div "Arhiveeri vestlus" at bounding box center [1470, 119] width 126 height 22
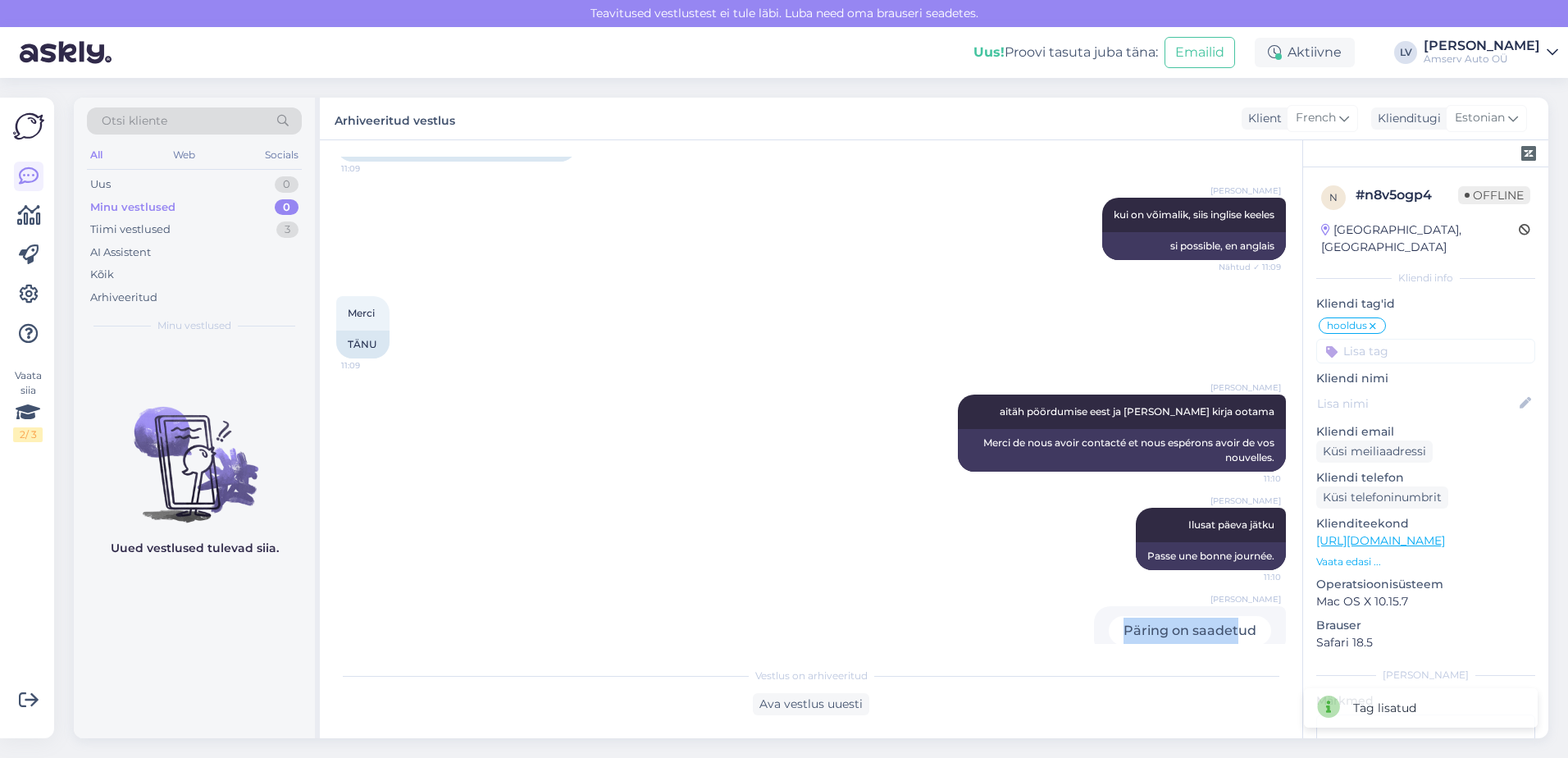
drag, startPoint x: 1227, startPoint y: 604, endPoint x: 1062, endPoint y: 610, distance: 165.1
click at [1062, 610] on div "Liili Vahesalu Päring on saadetud 11:41" at bounding box center [811, 630] width 950 height 85
click at [1254, 615] on div "Päring on saadetud" at bounding box center [1189, 630] width 162 height 30
click at [1068, 601] on div "Liili Vahesalu Päring on saadetud 11:41" at bounding box center [811, 630] width 950 height 85
drag, startPoint x: 1204, startPoint y: 601, endPoint x: 1230, endPoint y: 598, distance: 26.2
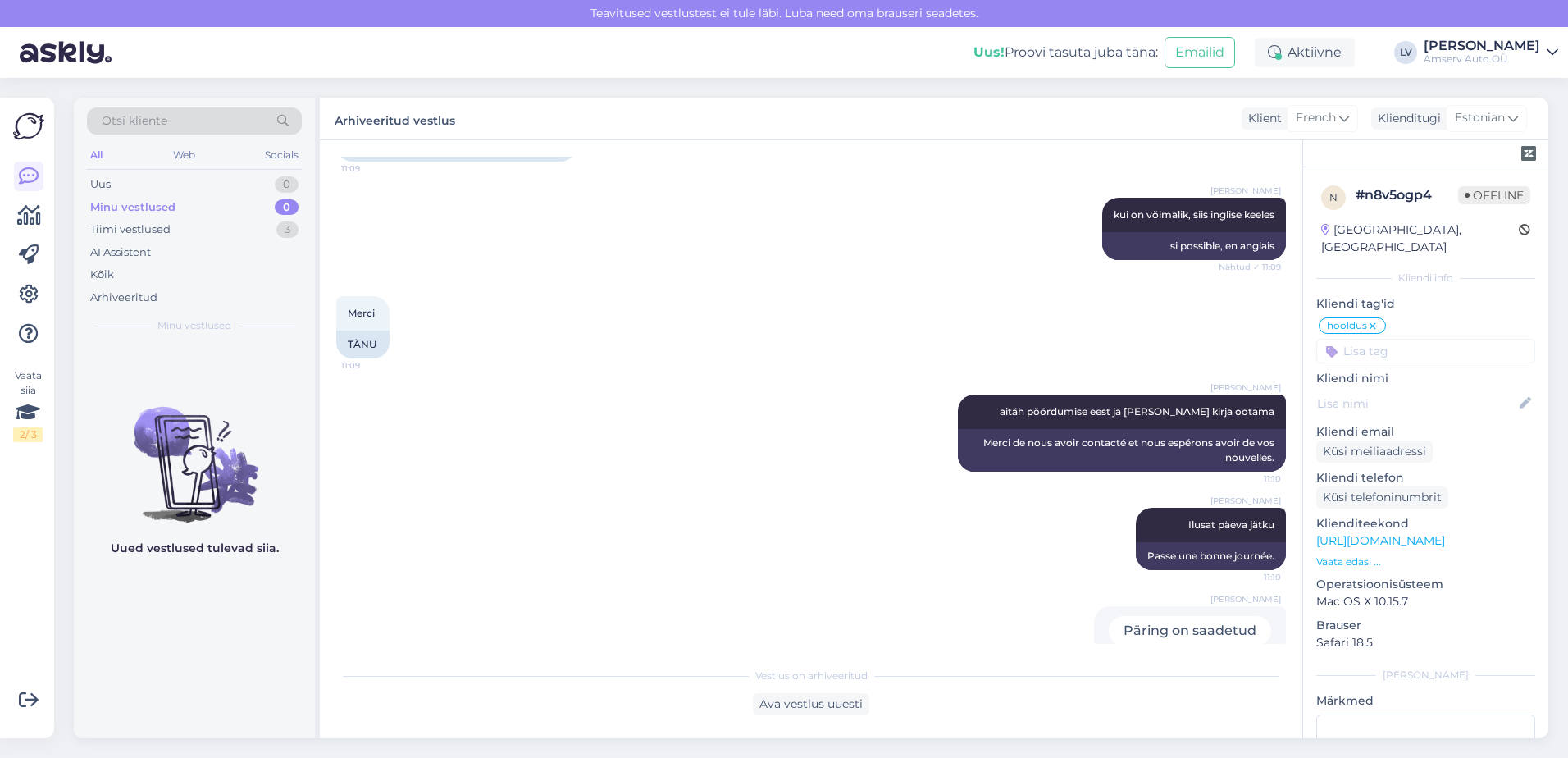
click at [1206, 615] on div "Päring on saadetud" at bounding box center [1189, 630] width 162 height 30
drag, startPoint x: 1245, startPoint y: 597, endPoint x: 1062, endPoint y: 613, distance: 183.7
click at [1062, 613] on div "Liili Vahesalu Päring on saadetud 11:41" at bounding box center [811, 630] width 950 height 85
drag, startPoint x: 1062, startPoint y: 613, endPoint x: 1194, endPoint y: 621, distance: 132.2
click at [1194, 621] on div "Liili Vahesalu Päring on saadetud 11:41" at bounding box center [1189, 630] width 192 height 49
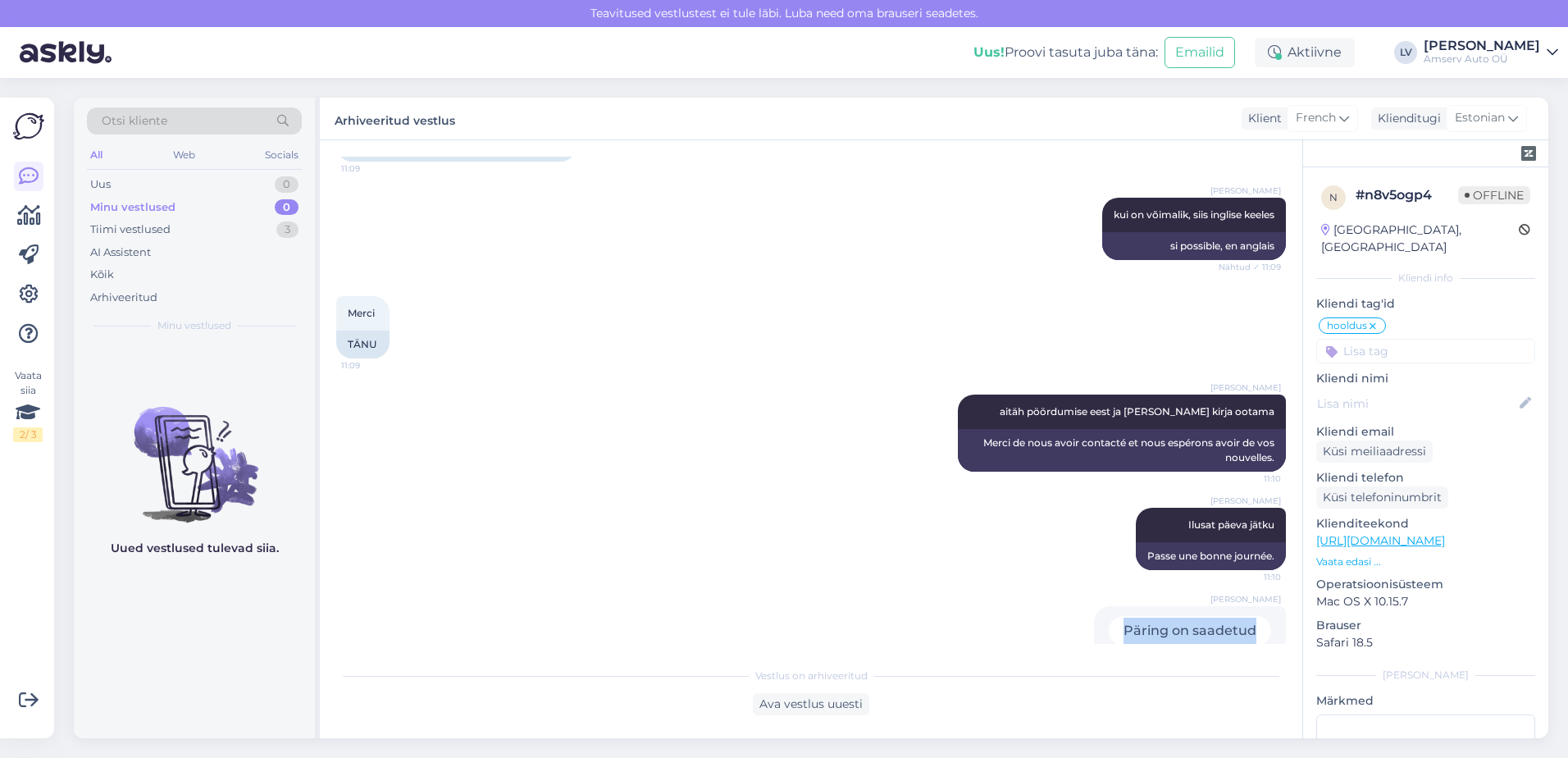
click at [1169, 615] on div "Päring on saadetud" at bounding box center [1189, 630] width 162 height 30
click at [1170, 615] on div "Päring on saadetud" at bounding box center [1189, 630] width 162 height 30
drag, startPoint x: 1170, startPoint y: 600, endPoint x: 978, endPoint y: 587, distance: 192.4
click at [978, 587] on div "Liili Vahesalu Päring on saadetud 11:41" at bounding box center [811, 630] width 950 height 85
click at [253, 227] on div "Tiimi vestlused 3" at bounding box center [195, 229] width 215 height 23
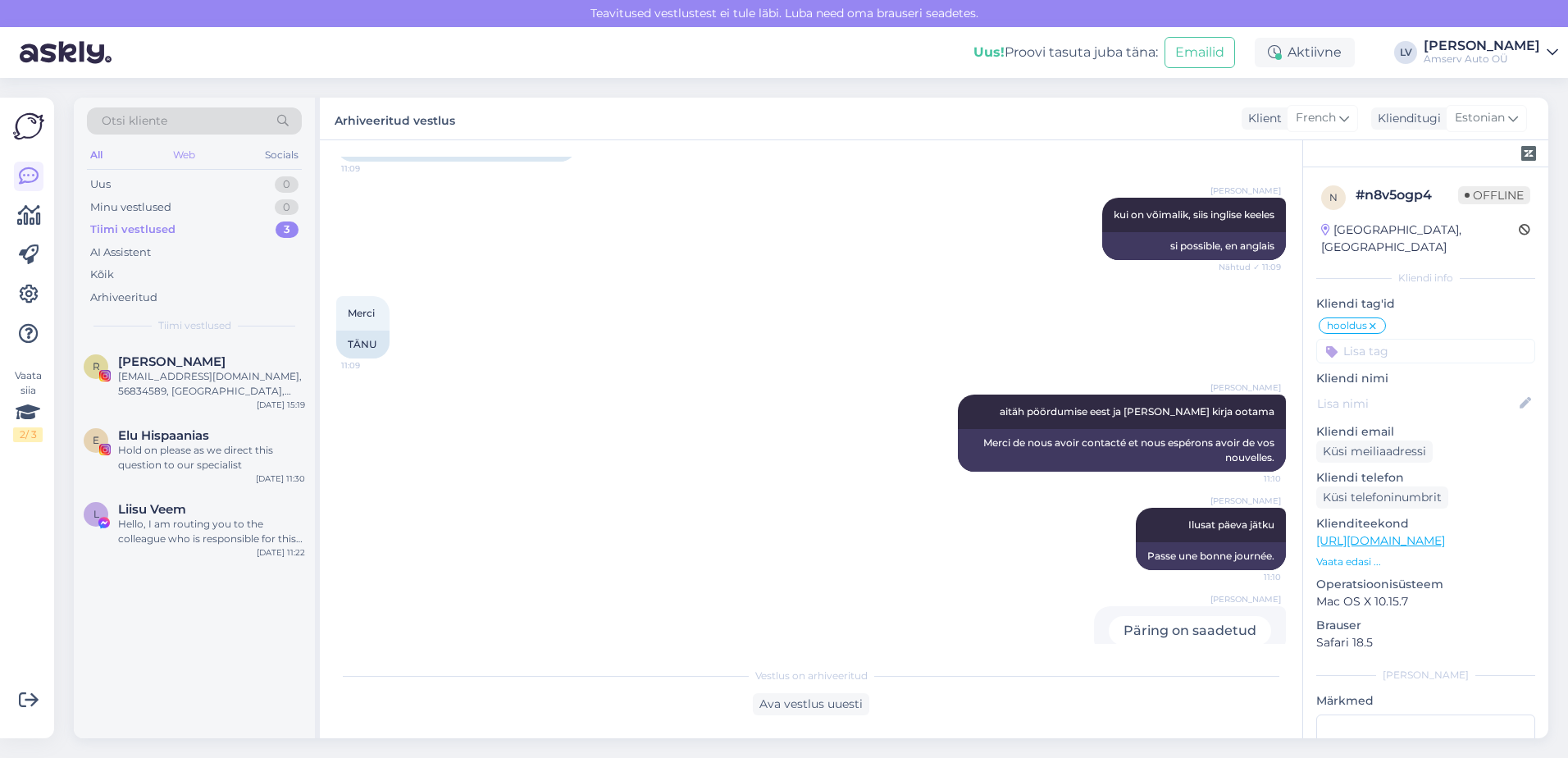
click at [180, 147] on div "Web" at bounding box center [183, 155] width 29 height 21
